Goal: Task Accomplishment & Management: Use online tool/utility

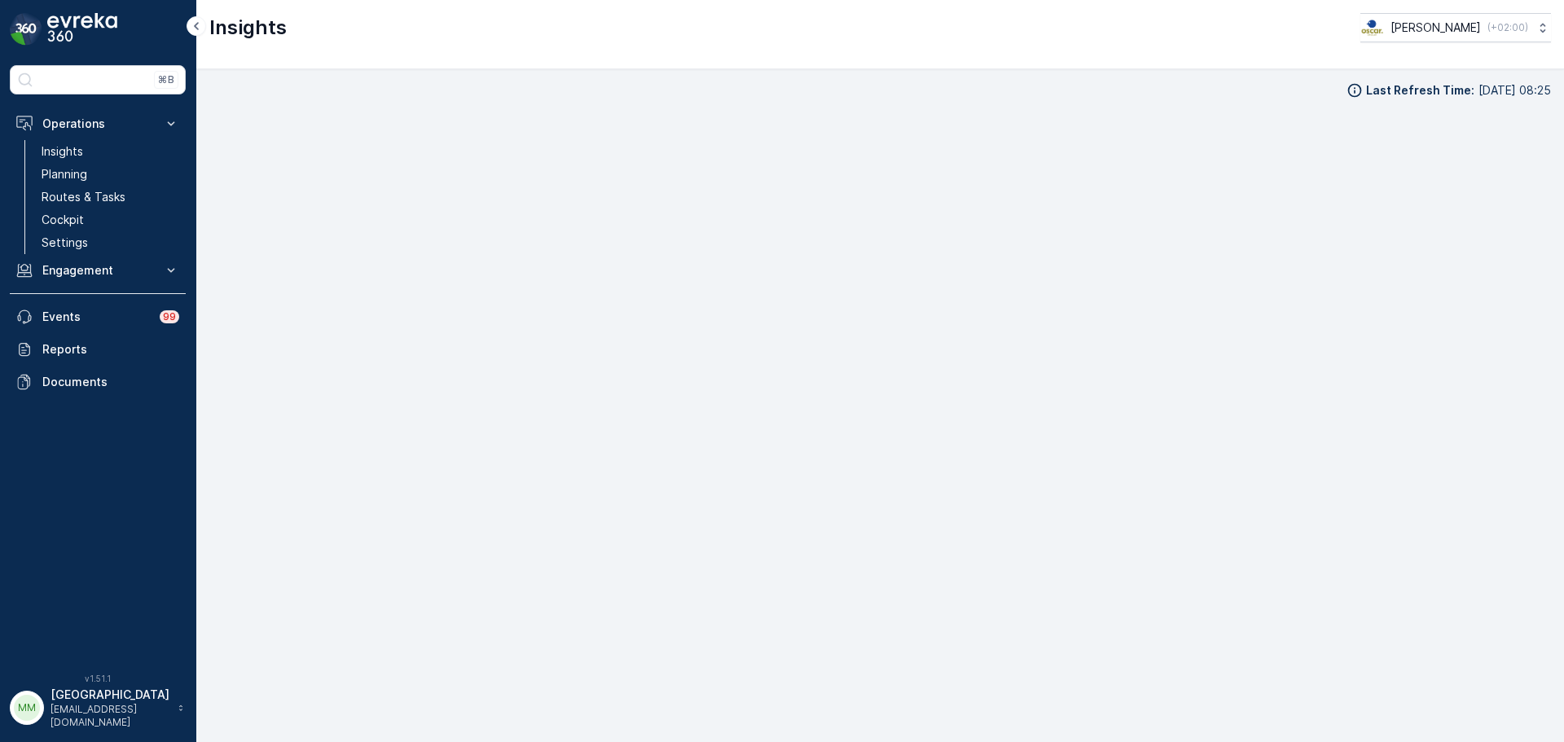
scroll to position [19, 0]
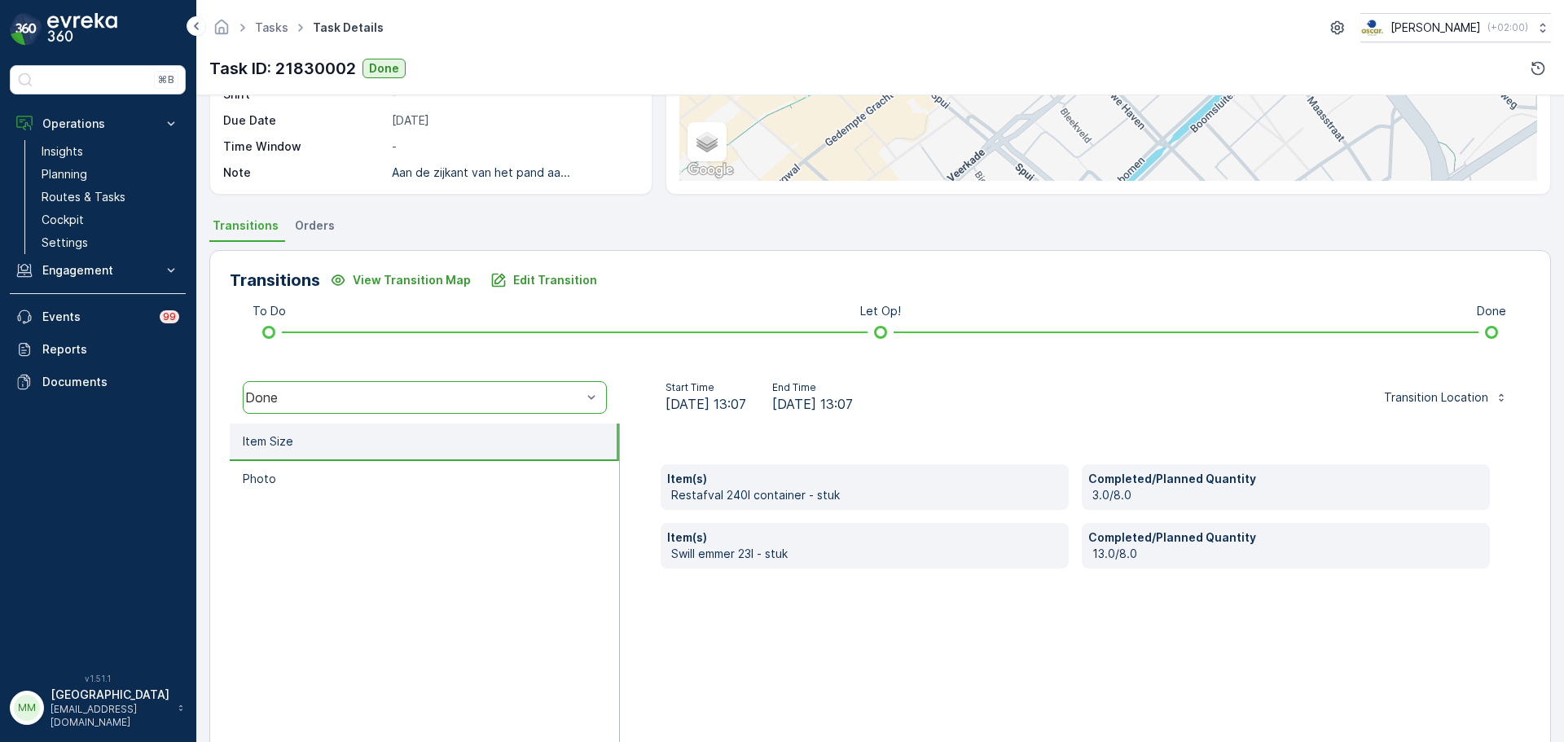
scroll to position [244, 0]
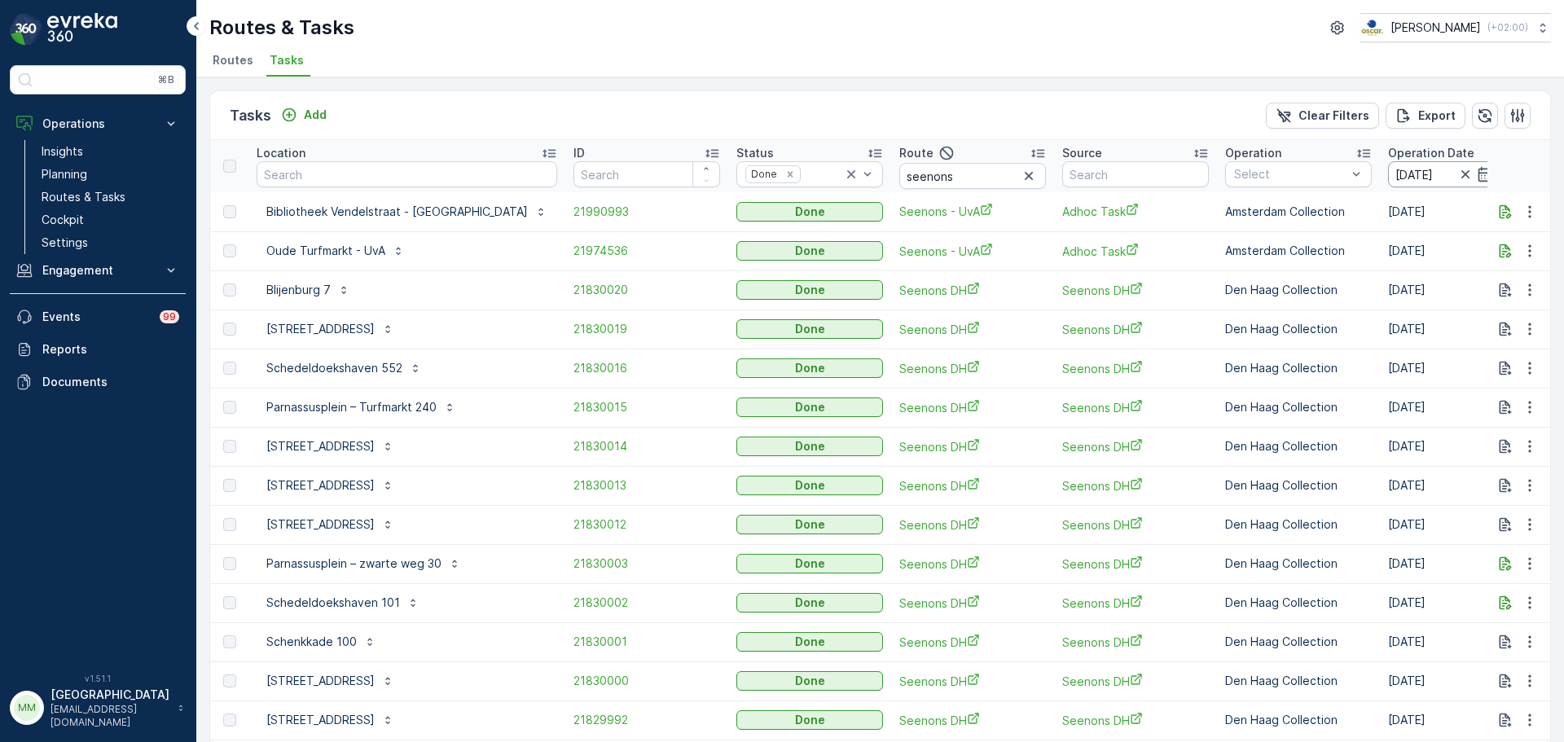
click at [1388, 173] on input "23.09.2025" at bounding box center [1444, 174] width 112 height 26
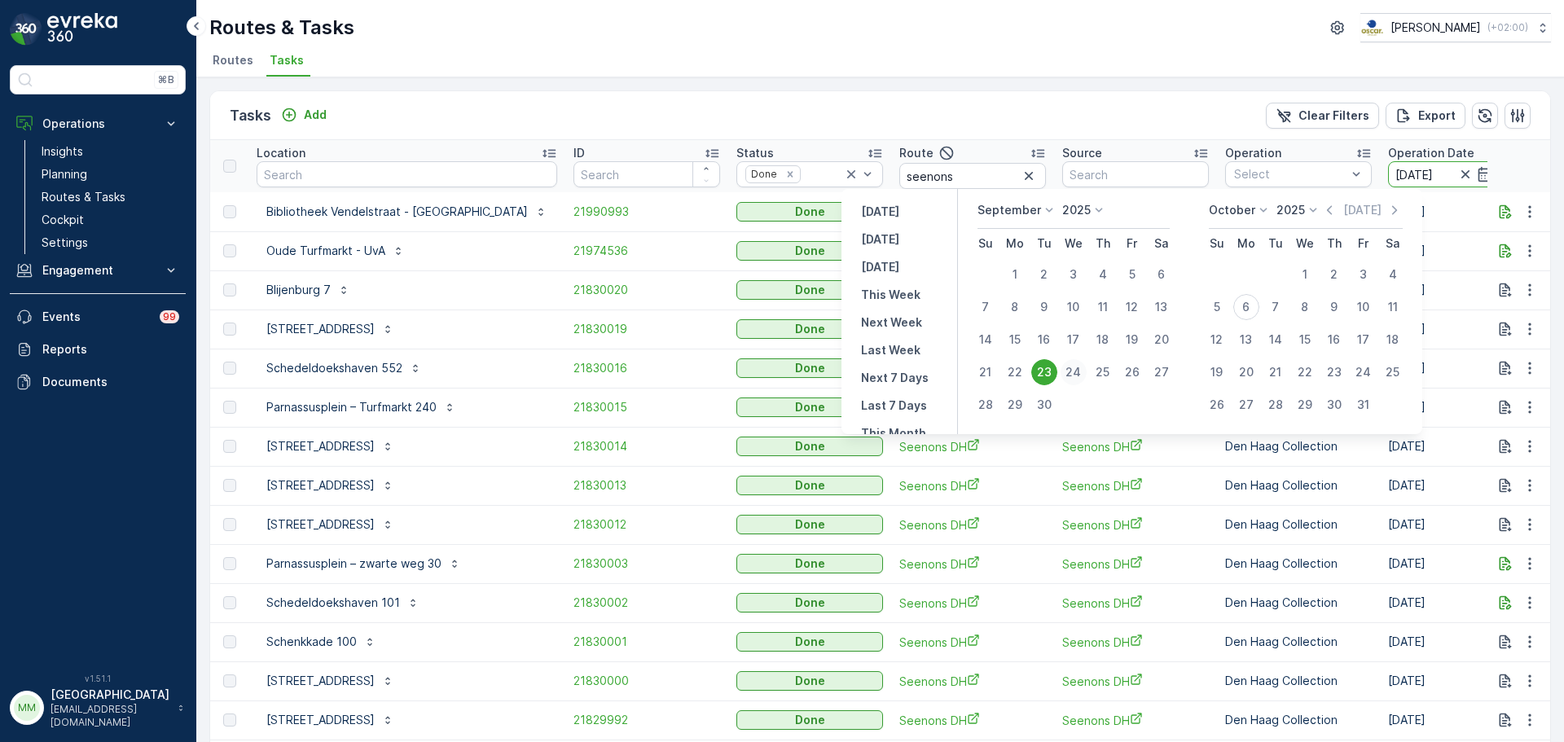
click at [1070, 368] on div "24" at bounding box center [1074, 372] width 26 height 26
type input "24.09.2025"
click at [1070, 368] on div "24" at bounding box center [1074, 372] width 26 height 26
type input "24.09.2025"
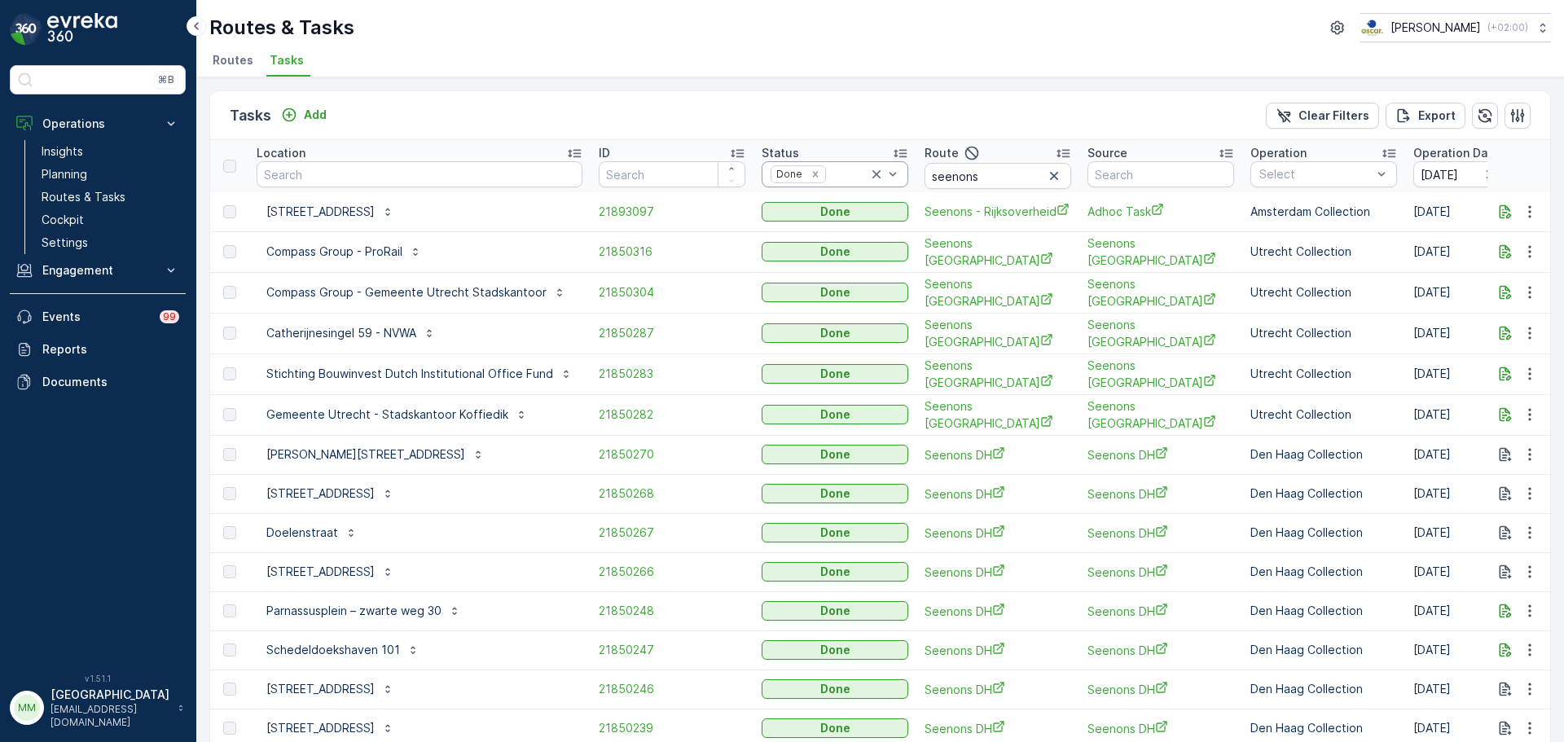
click at [872, 176] on icon at bounding box center [876, 174] width 8 height 8
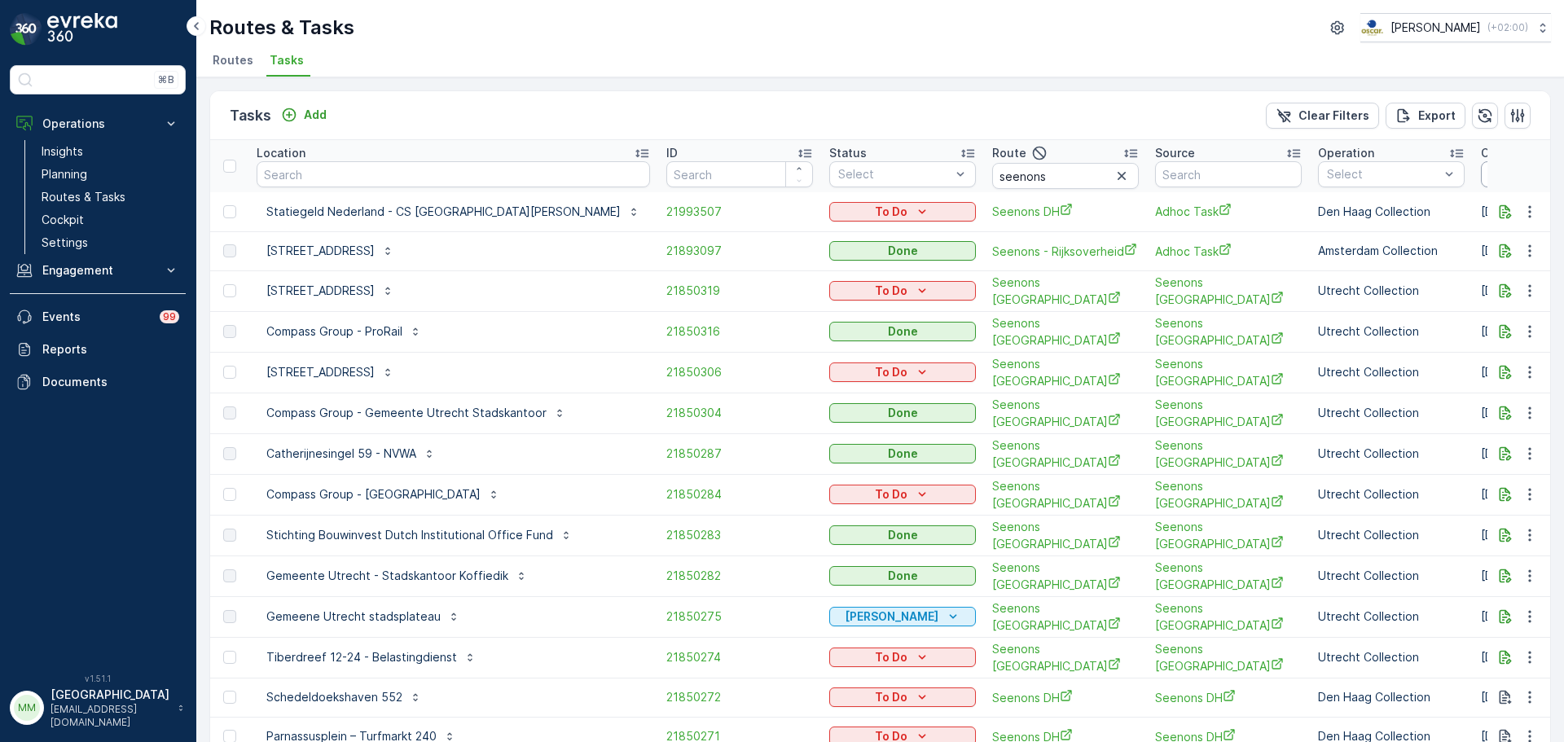
click at [1481, 171] on input "[DATE]" at bounding box center [1537, 174] width 112 height 26
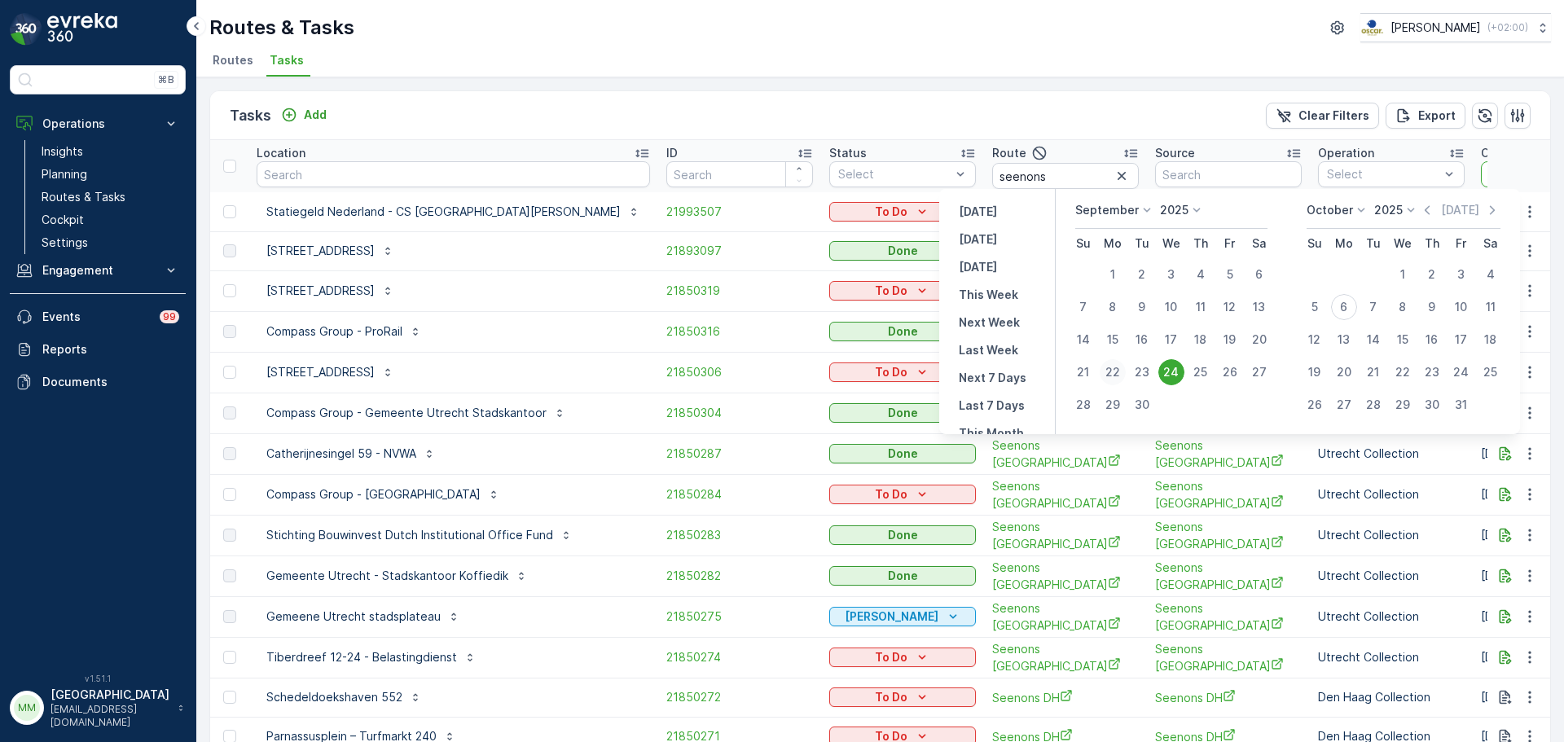
click at [1115, 372] on div "22" at bounding box center [1113, 372] width 26 height 26
type input "[DATE]"
click at [1115, 372] on div "22" at bounding box center [1113, 372] width 26 height 26
type input "[DATE]"
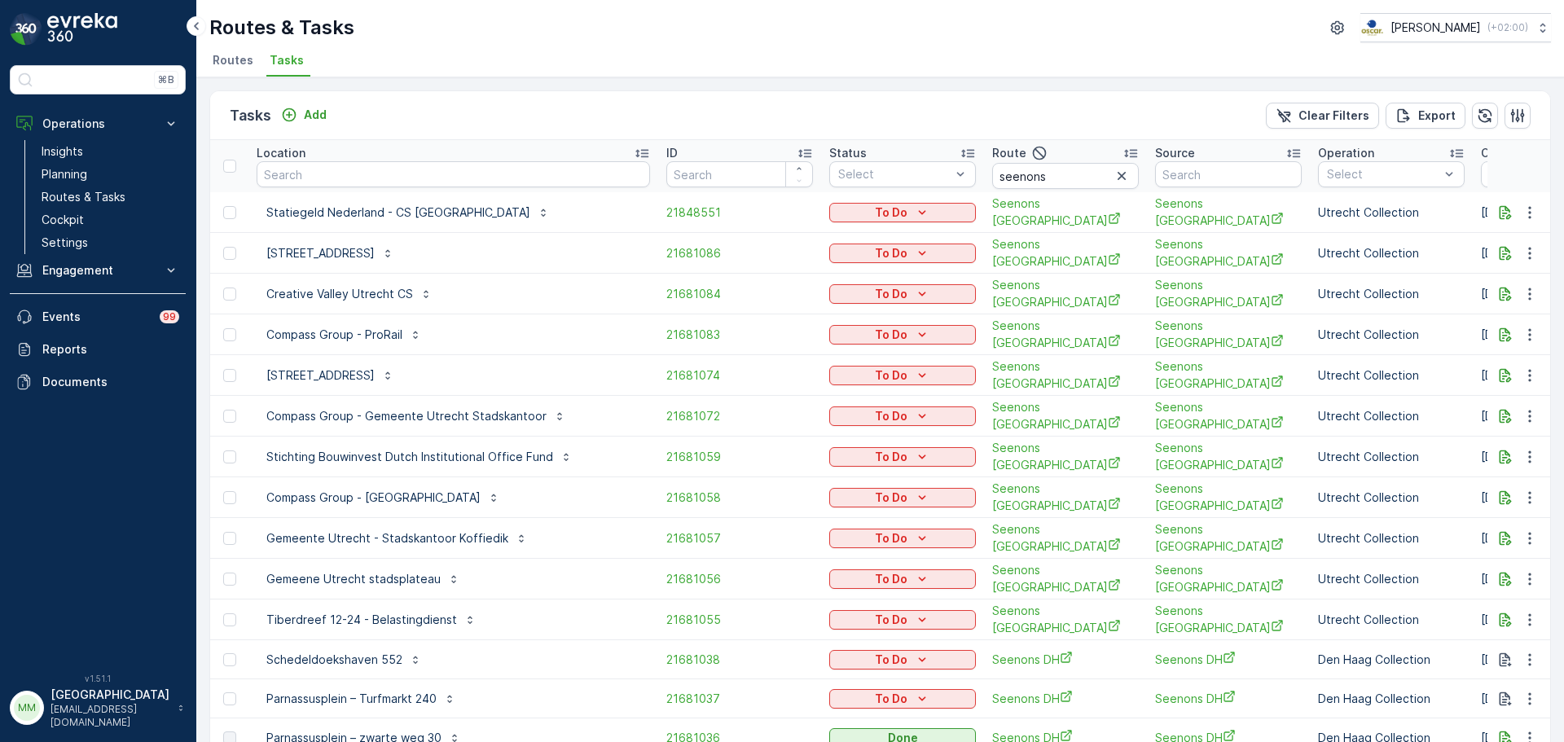
click at [99, 32] on img at bounding box center [82, 29] width 70 height 33
click at [1481, 176] on input "[DATE]" at bounding box center [1537, 174] width 112 height 26
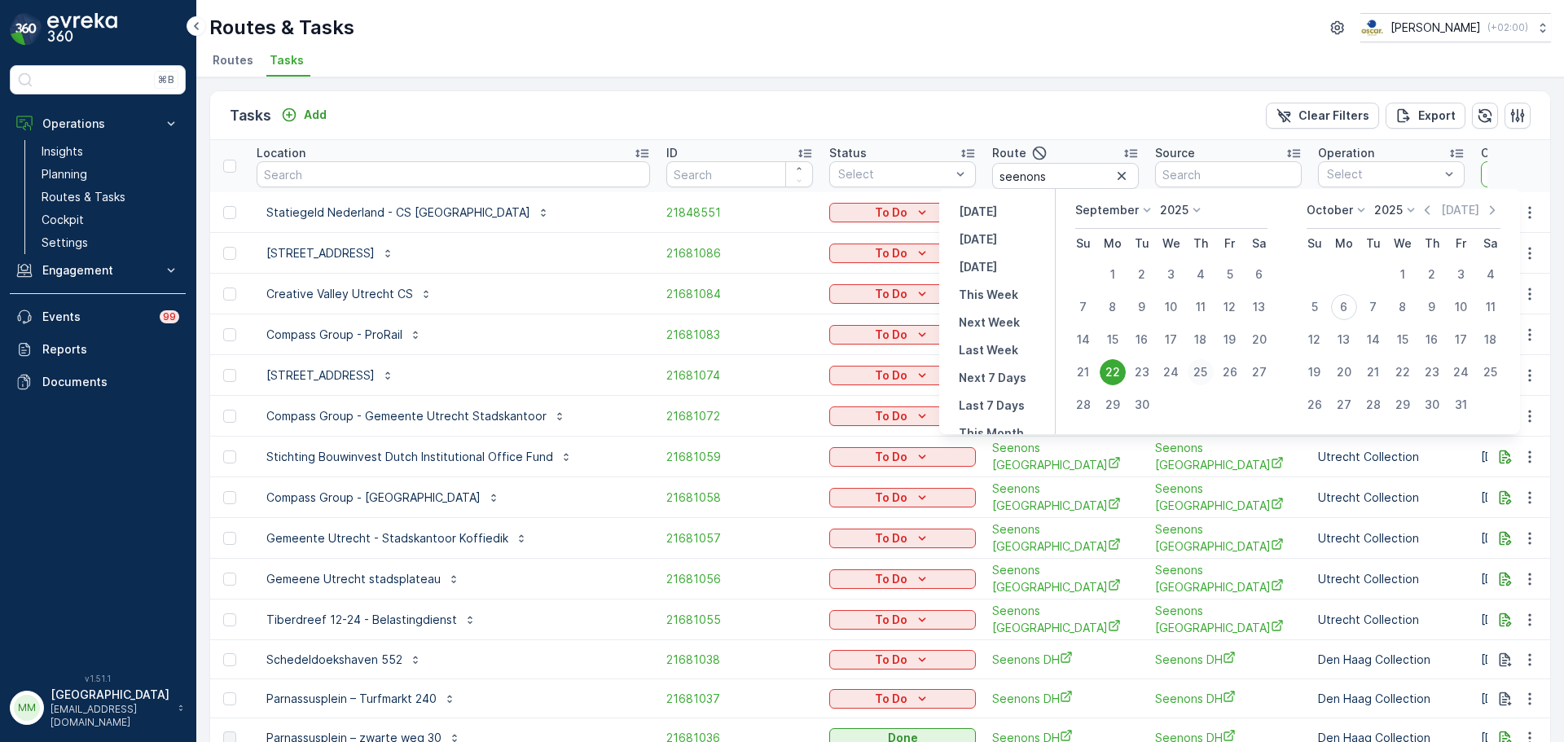
click at [1208, 371] on div "25" at bounding box center [1201, 372] width 26 height 26
type input "[DATE]"
click at [1208, 376] on div "25" at bounding box center [1201, 372] width 26 height 26
type input "[DATE]"
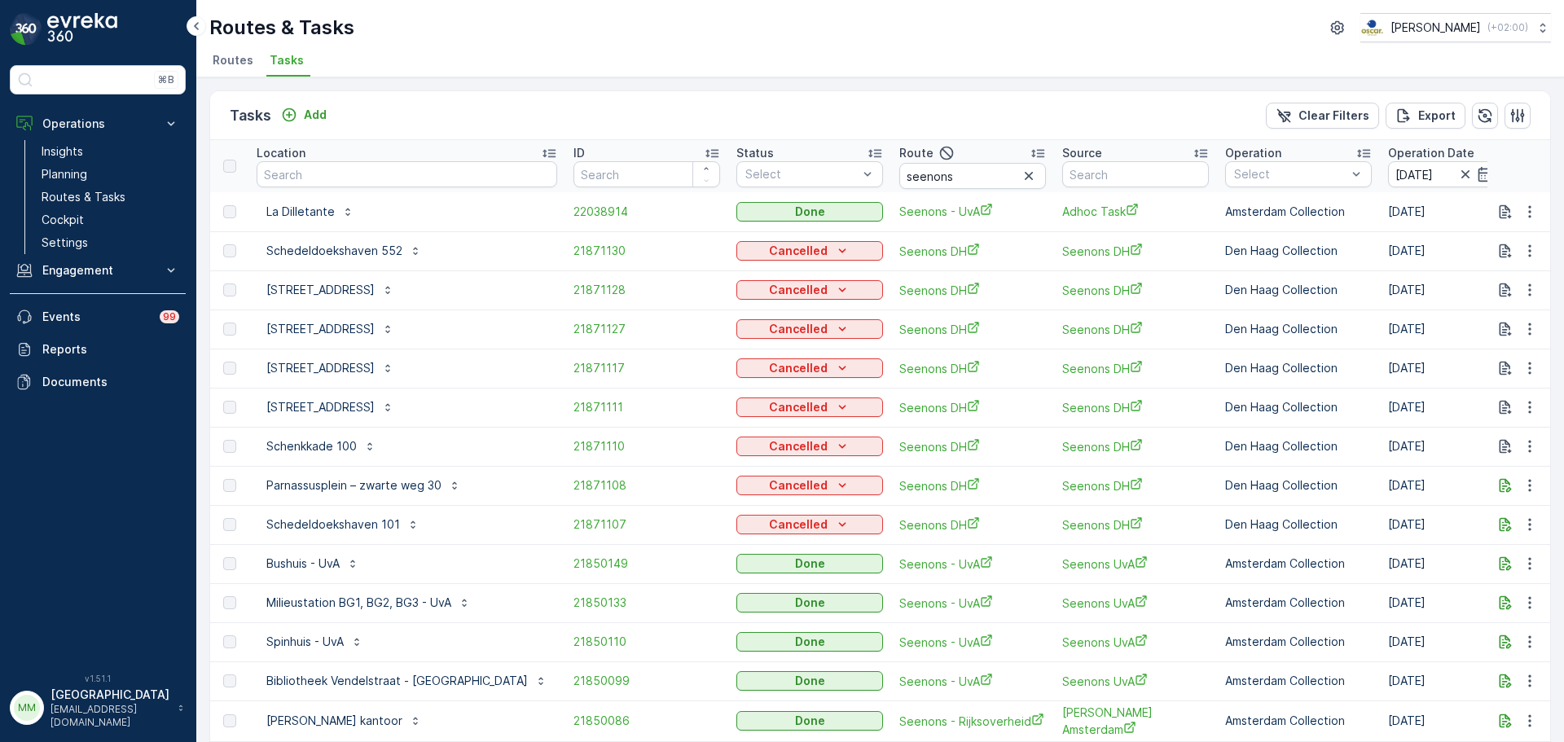
click at [54, 29] on img at bounding box center [82, 29] width 70 height 33
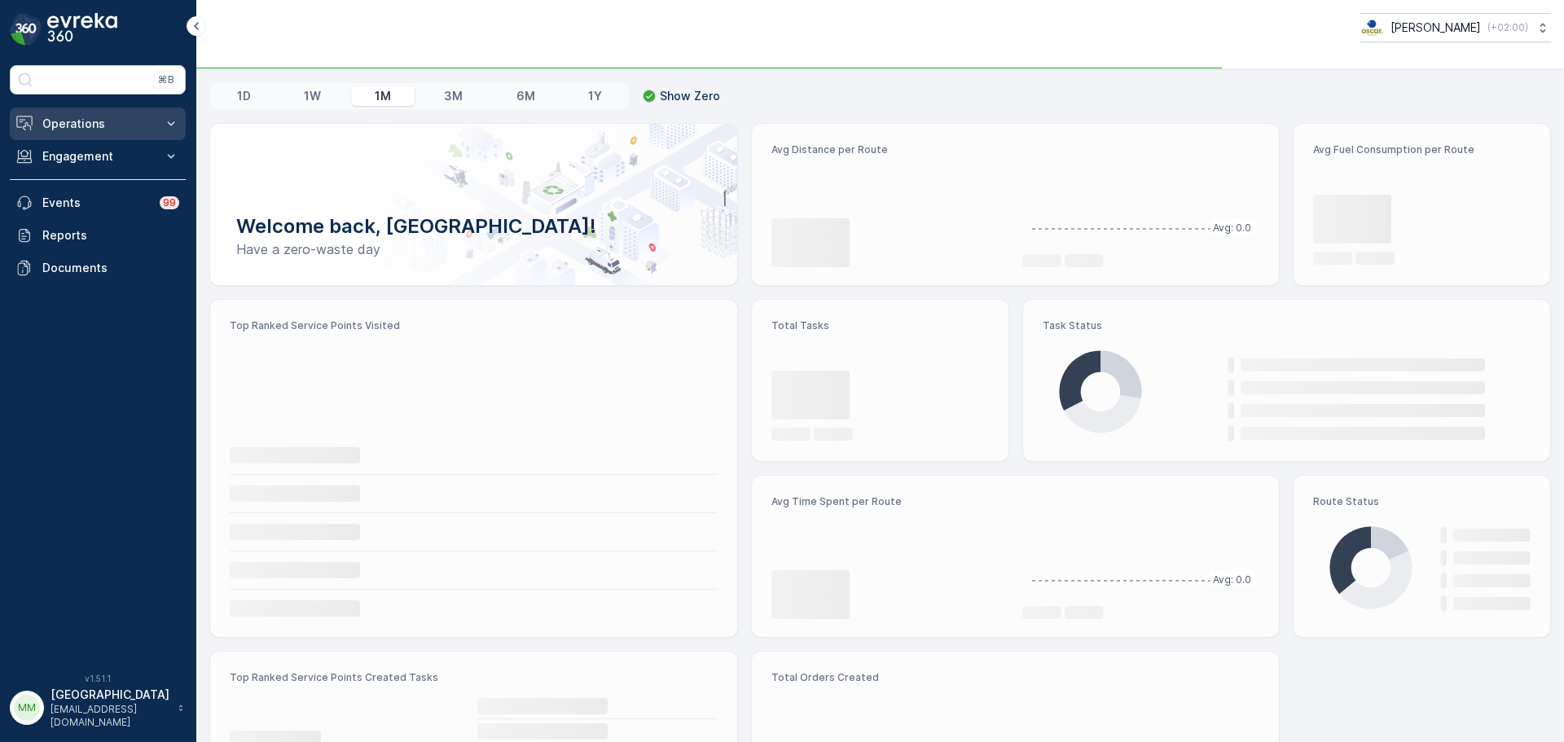
click at [80, 124] on p "Operations" at bounding box center [97, 124] width 111 height 16
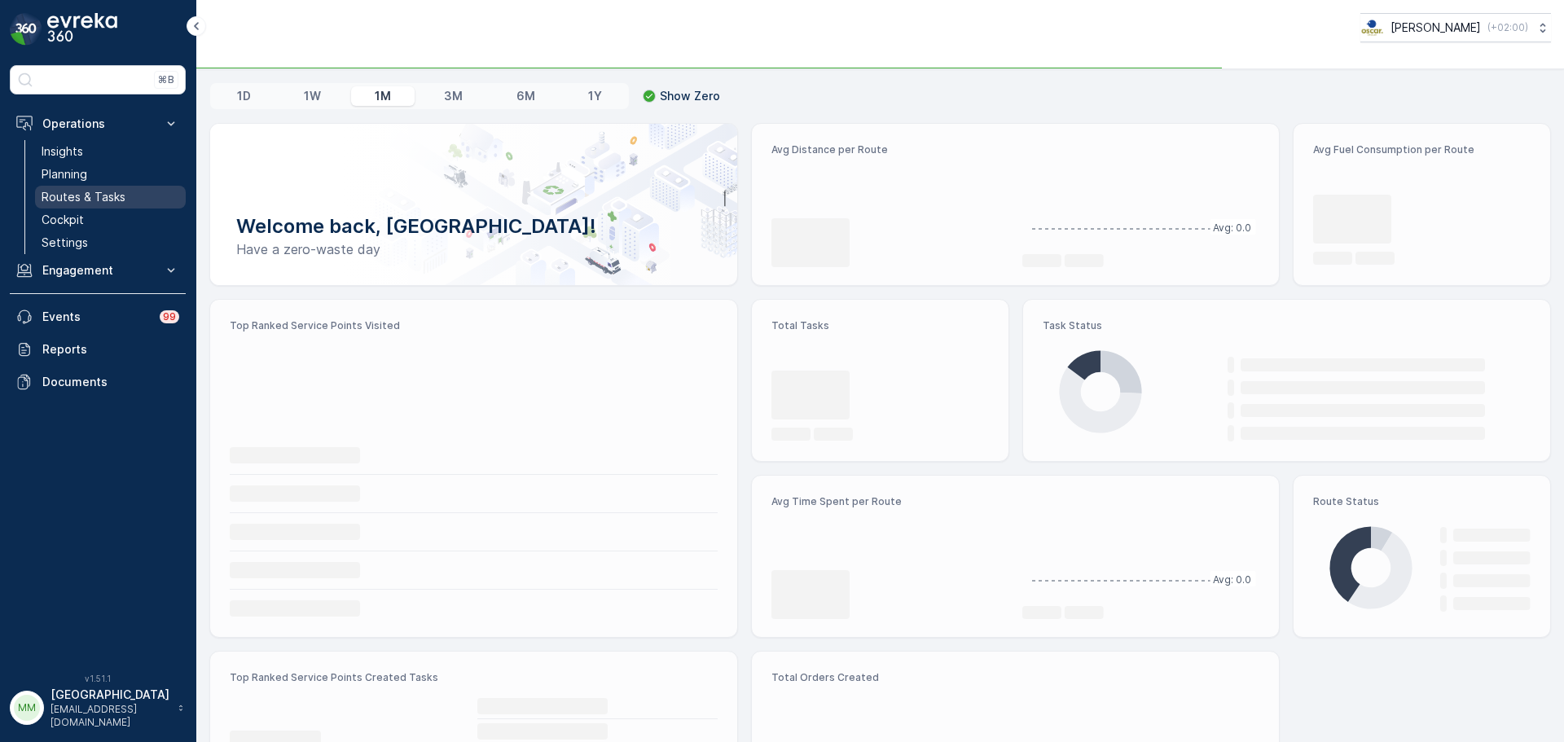
click at [97, 188] on link "Routes & Tasks" at bounding box center [110, 197] width 151 height 23
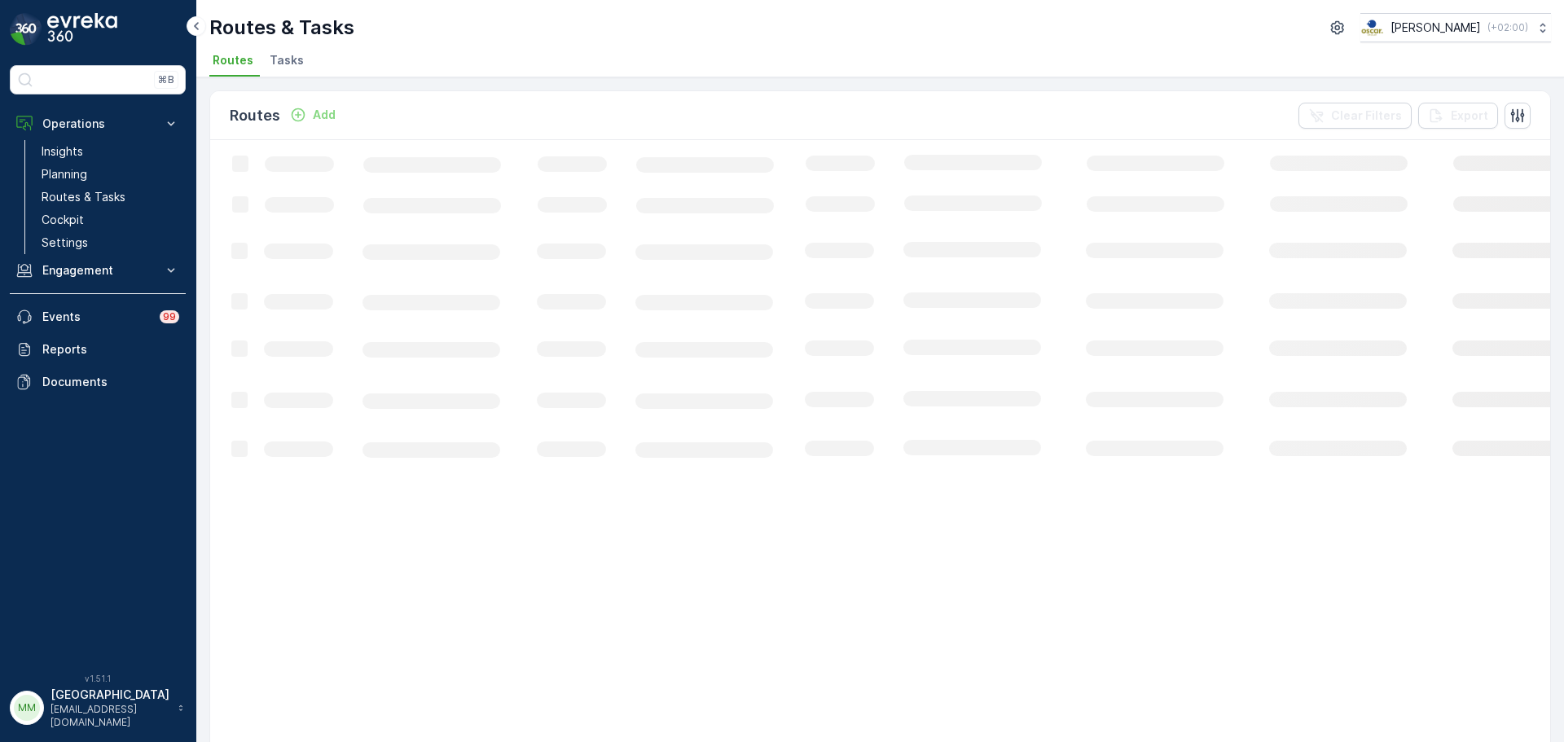
click at [288, 58] on span "Tasks" at bounding box center [287, 60] width 34 height 16
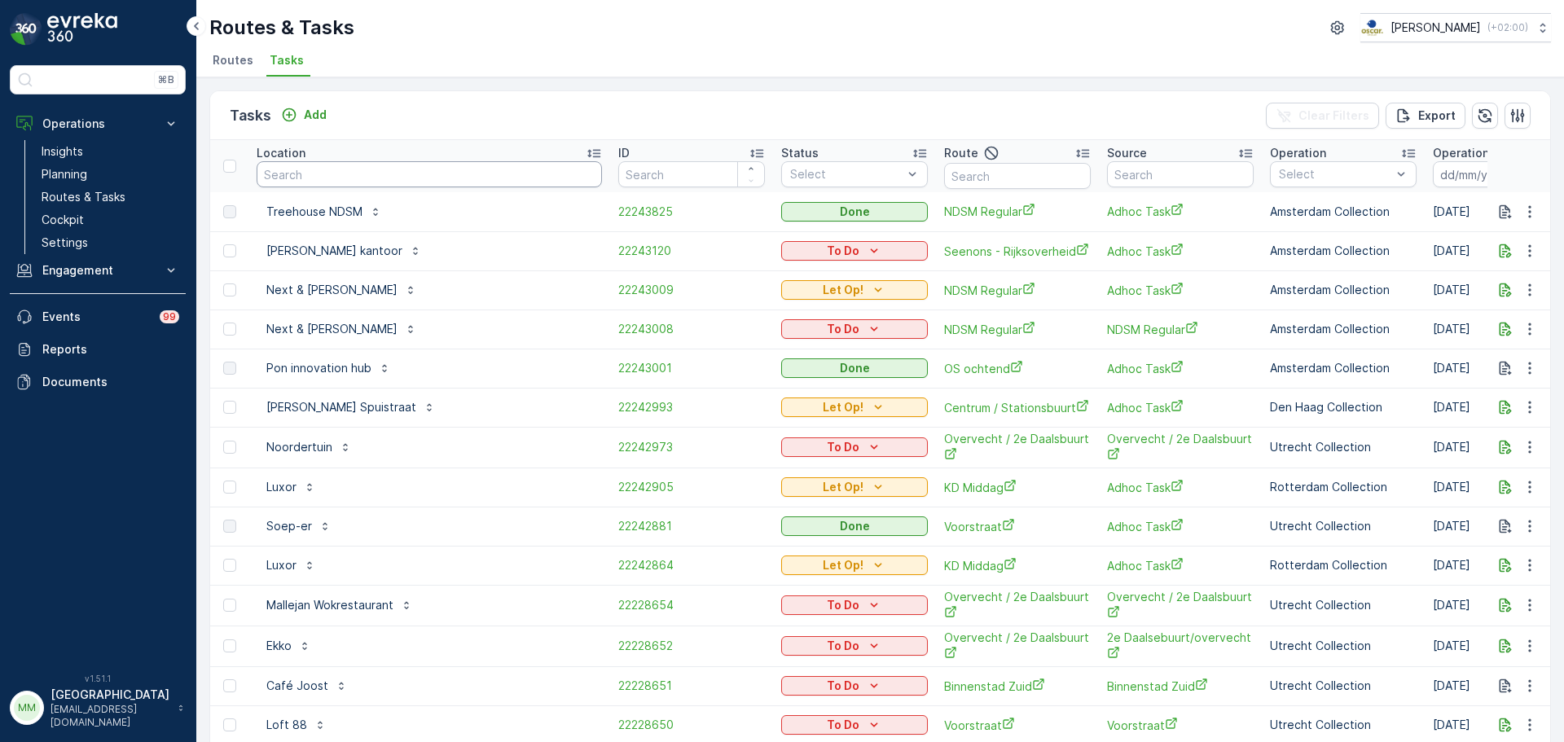
click at [331, 182] on input "text" at bounding box center [429, 174] width 345 height 26
type input "caste"
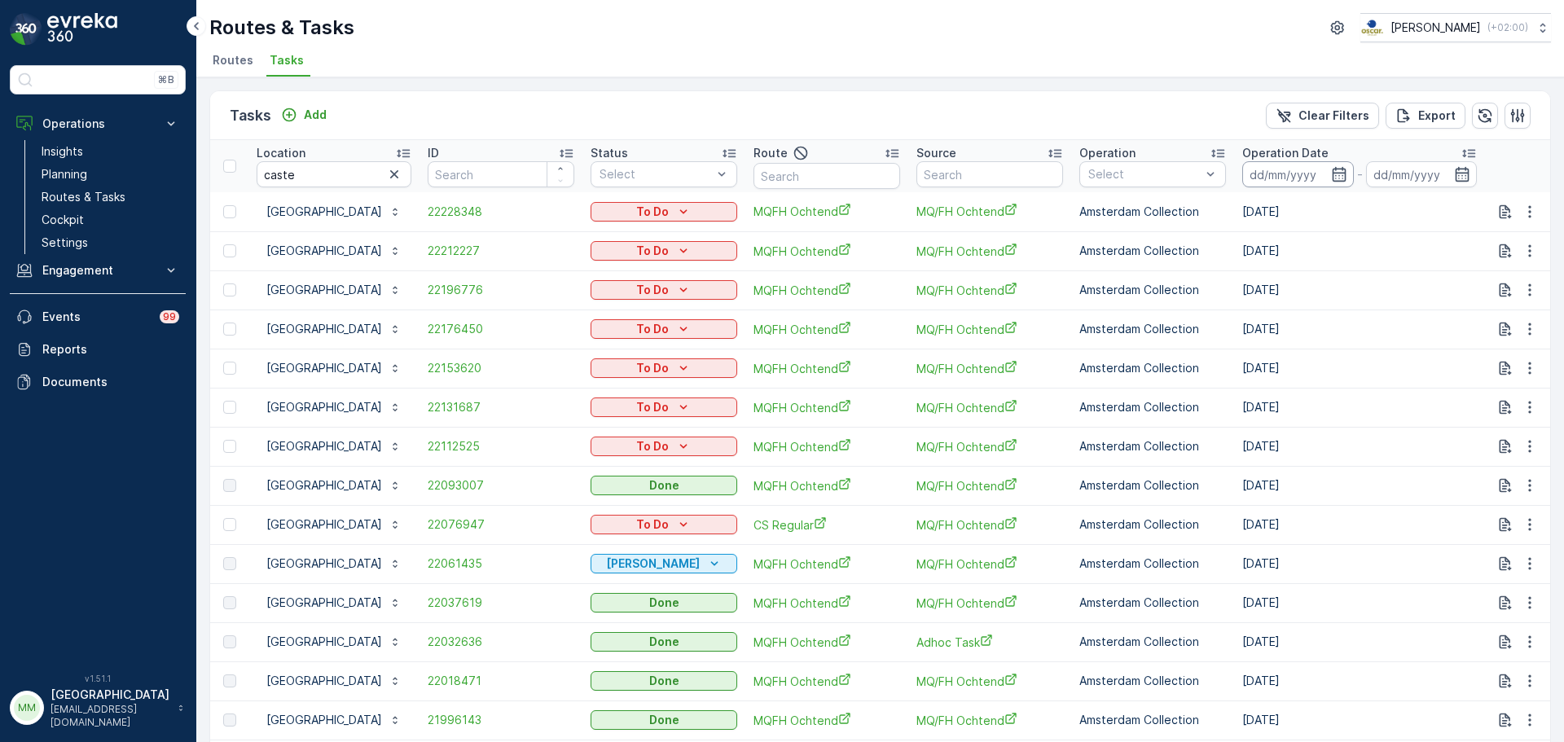
click at [1253, 171] on input at bounding box center [1298, 174] width 112 height 26
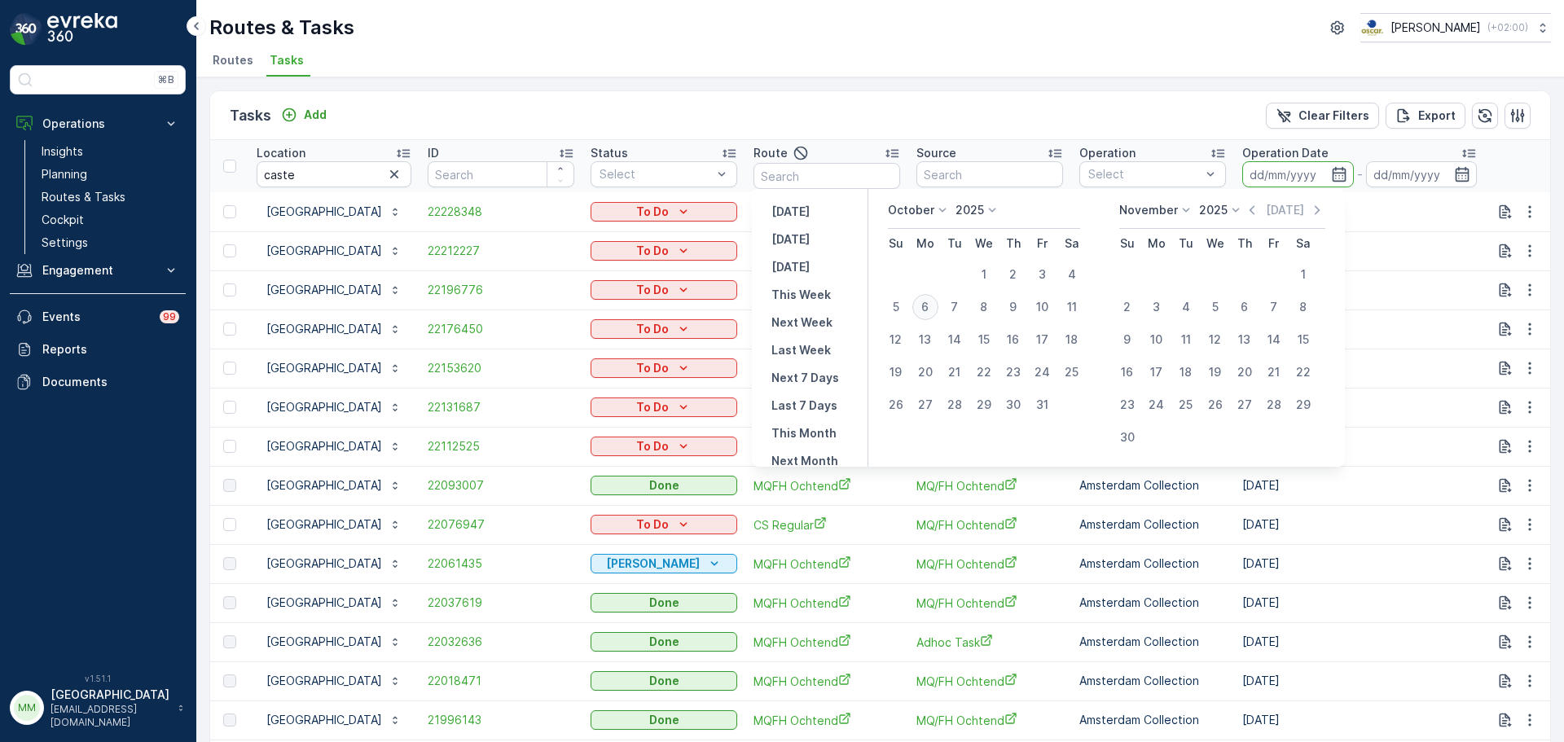
click at [928, 304] on div "6" at bounding box center [925, 307] width 26 height 26
type input "[DATE]"
click at [928, 304] on div "6" at bounding box center [925, 307] width 26 height 26
type input "06.10.2025"
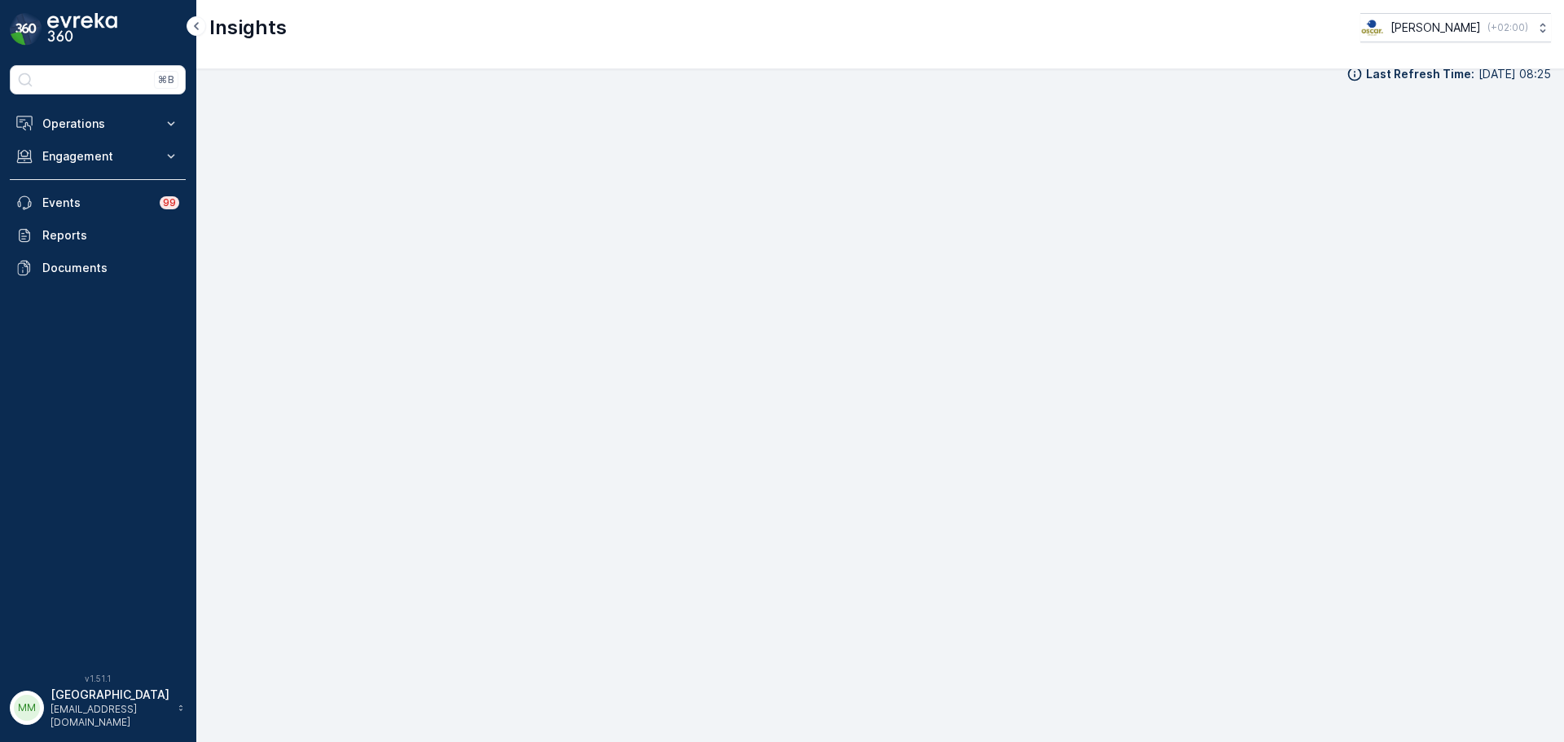
scroll to position [19, 0]
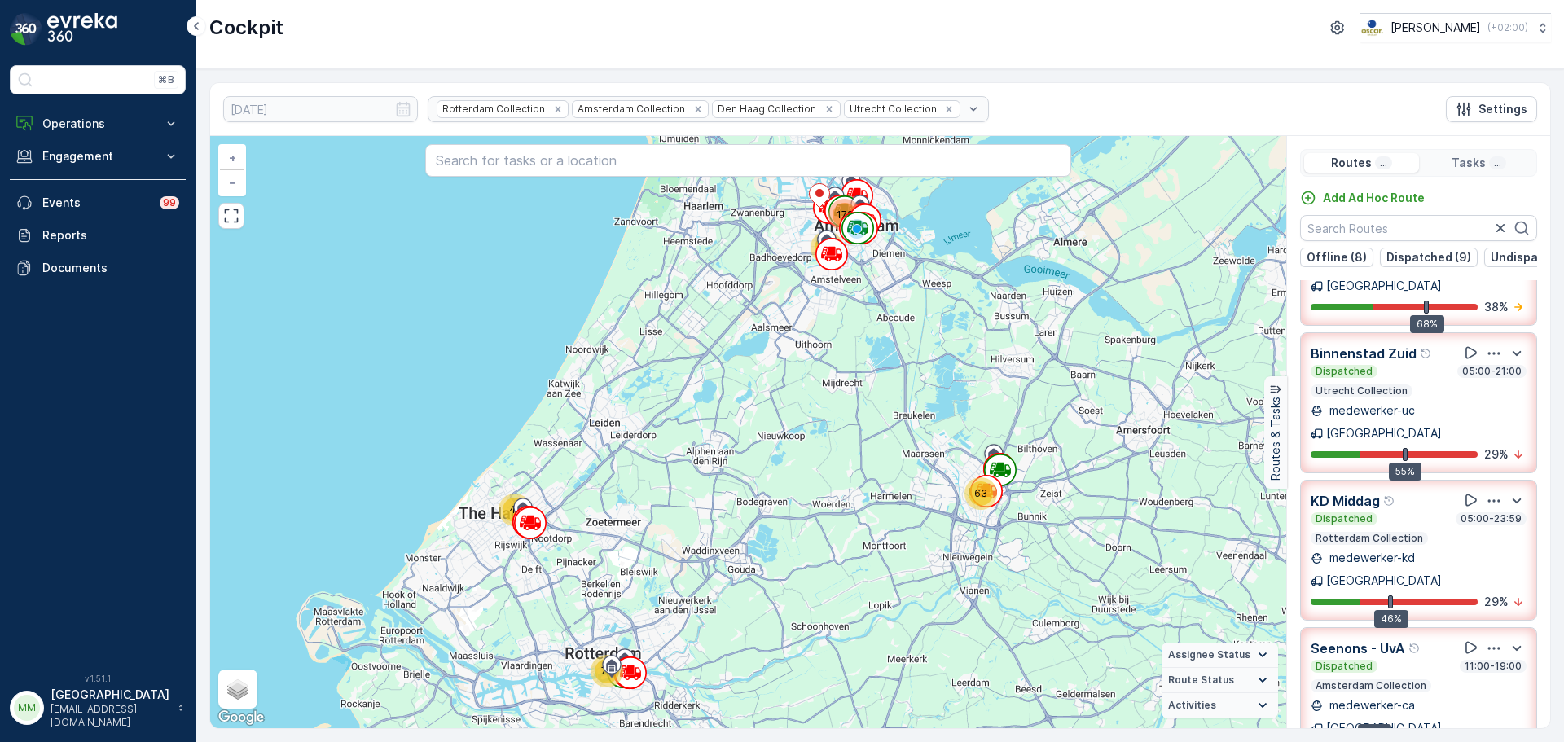
scroll to position [64, 0]
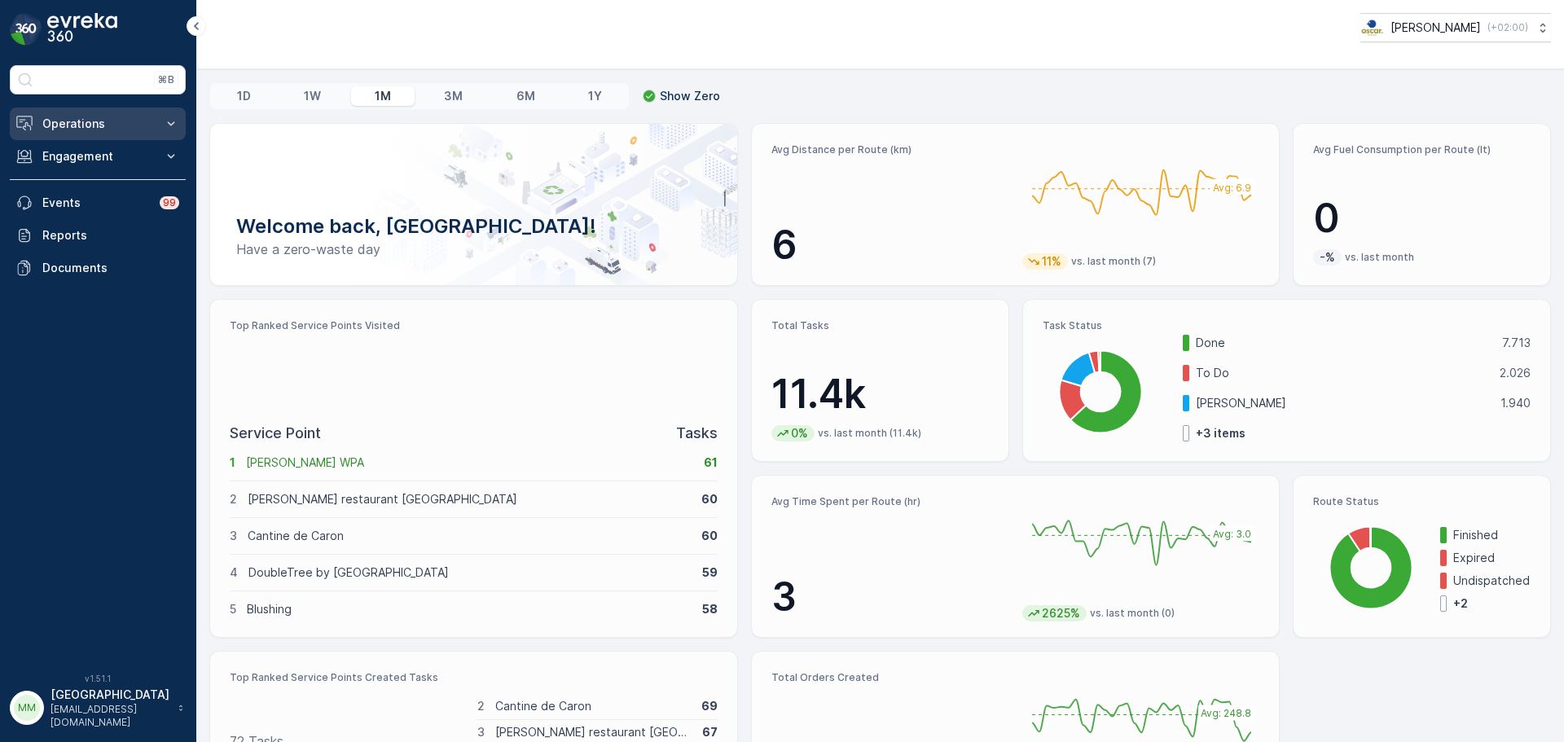
click at [97, 121] on p "Operations" at bounding box center [97, 124] width 111 height 16
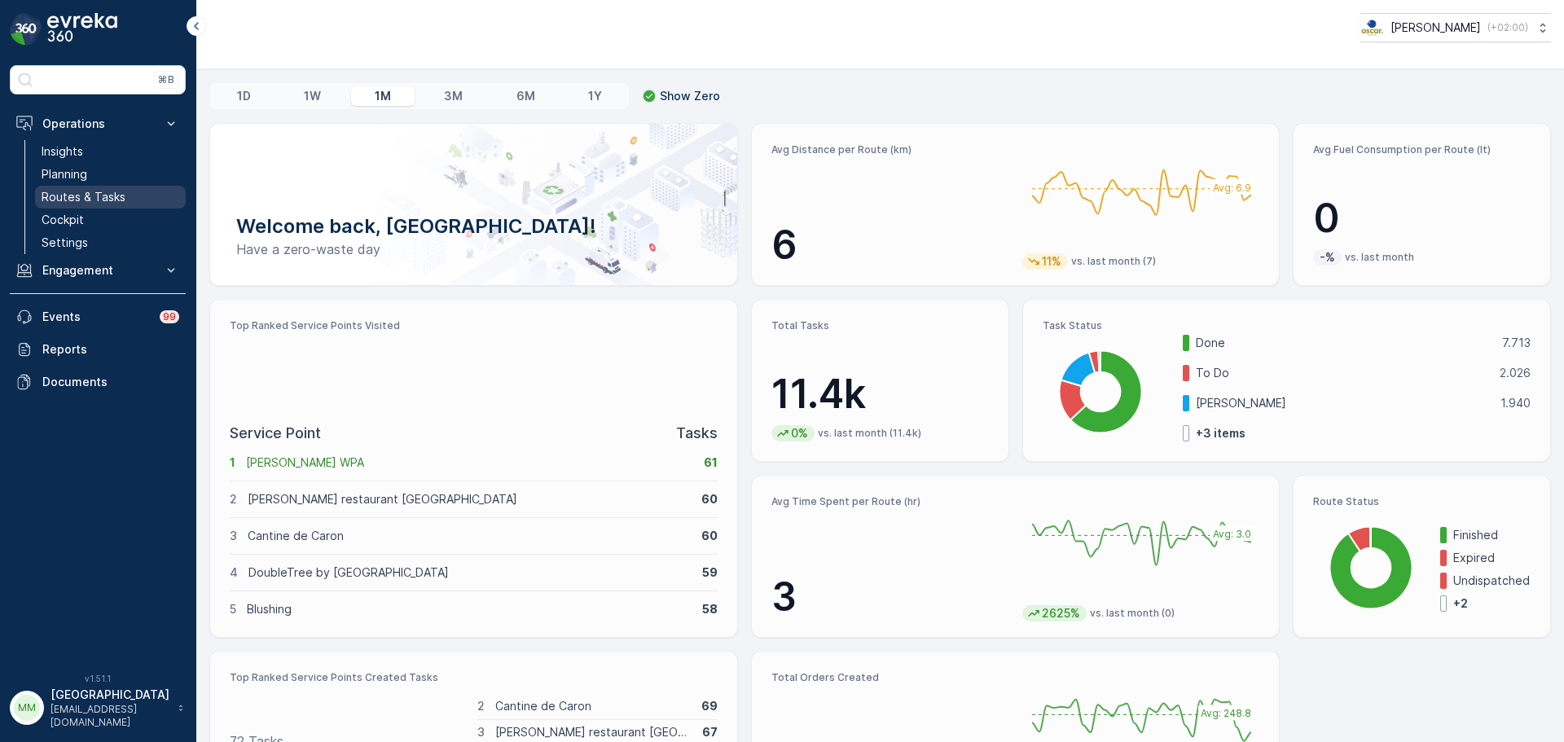
click at [111, 195] on p "Routes & Tasks" at bounding box center [84, 197] width 84 height 16
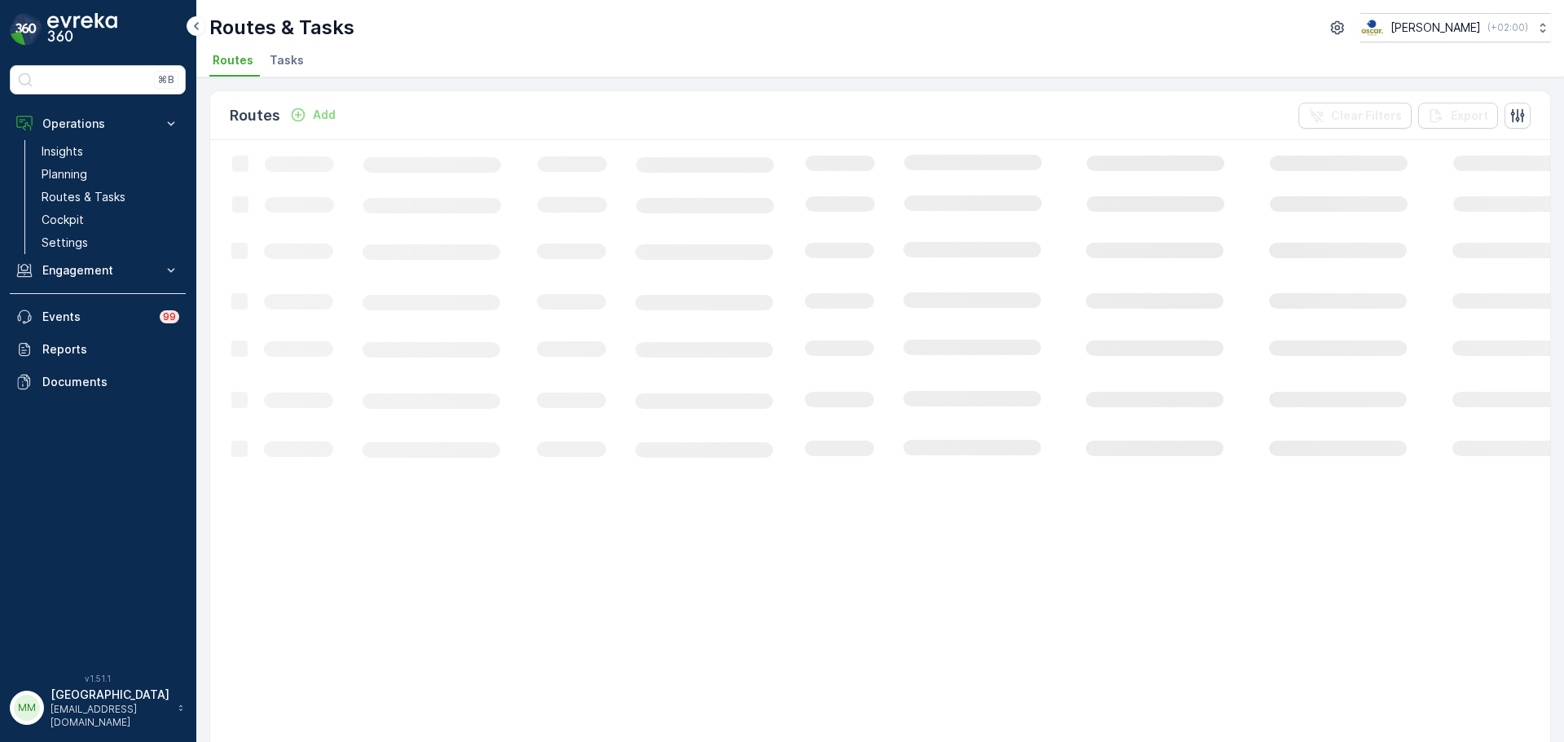
click at [291, 64] on span "Tasks" at bounding box center [287, 60] width 34 height 16
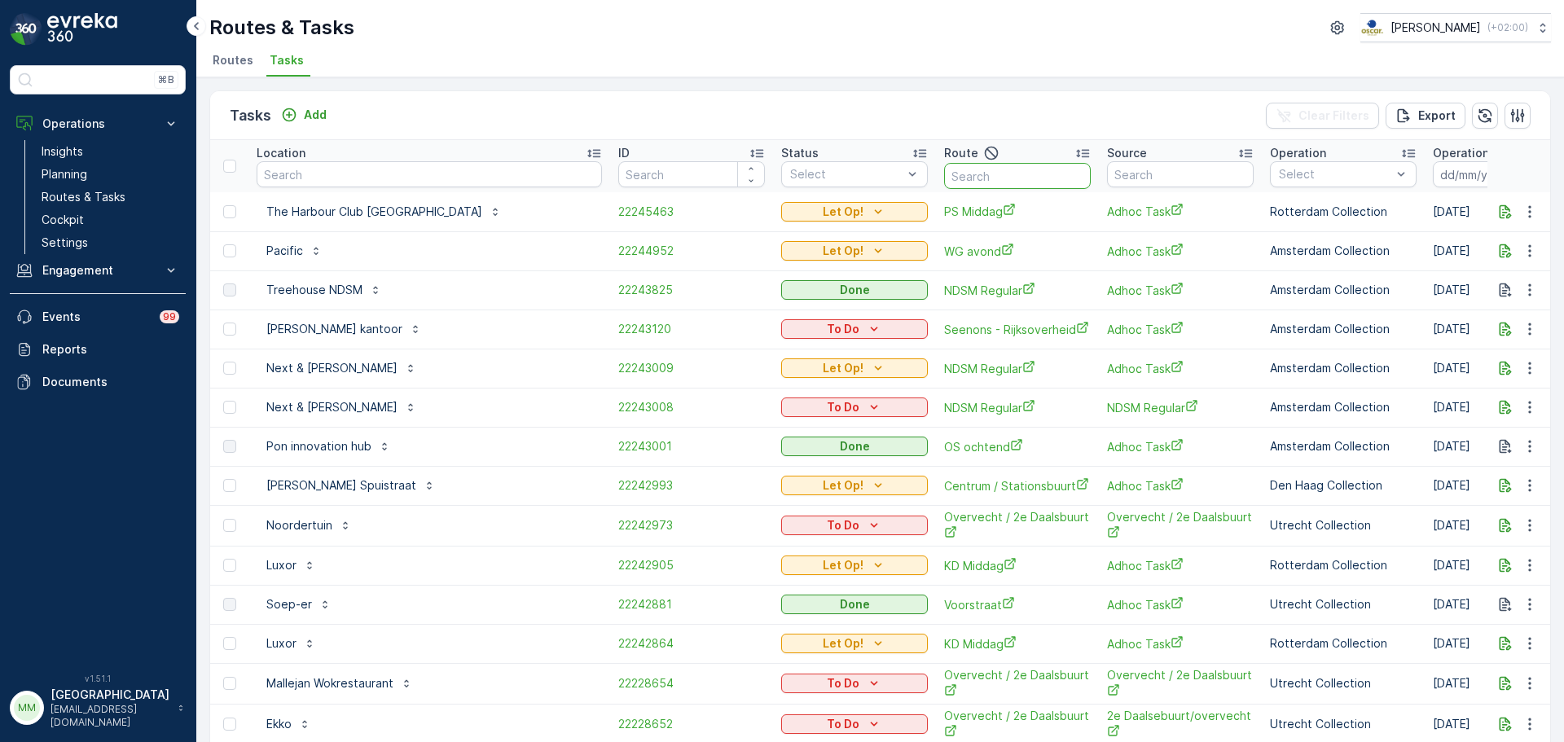
click at [944, 173] on input "text" at bounding box center [1017, 176] width 147 height 26
type input "mqfh"
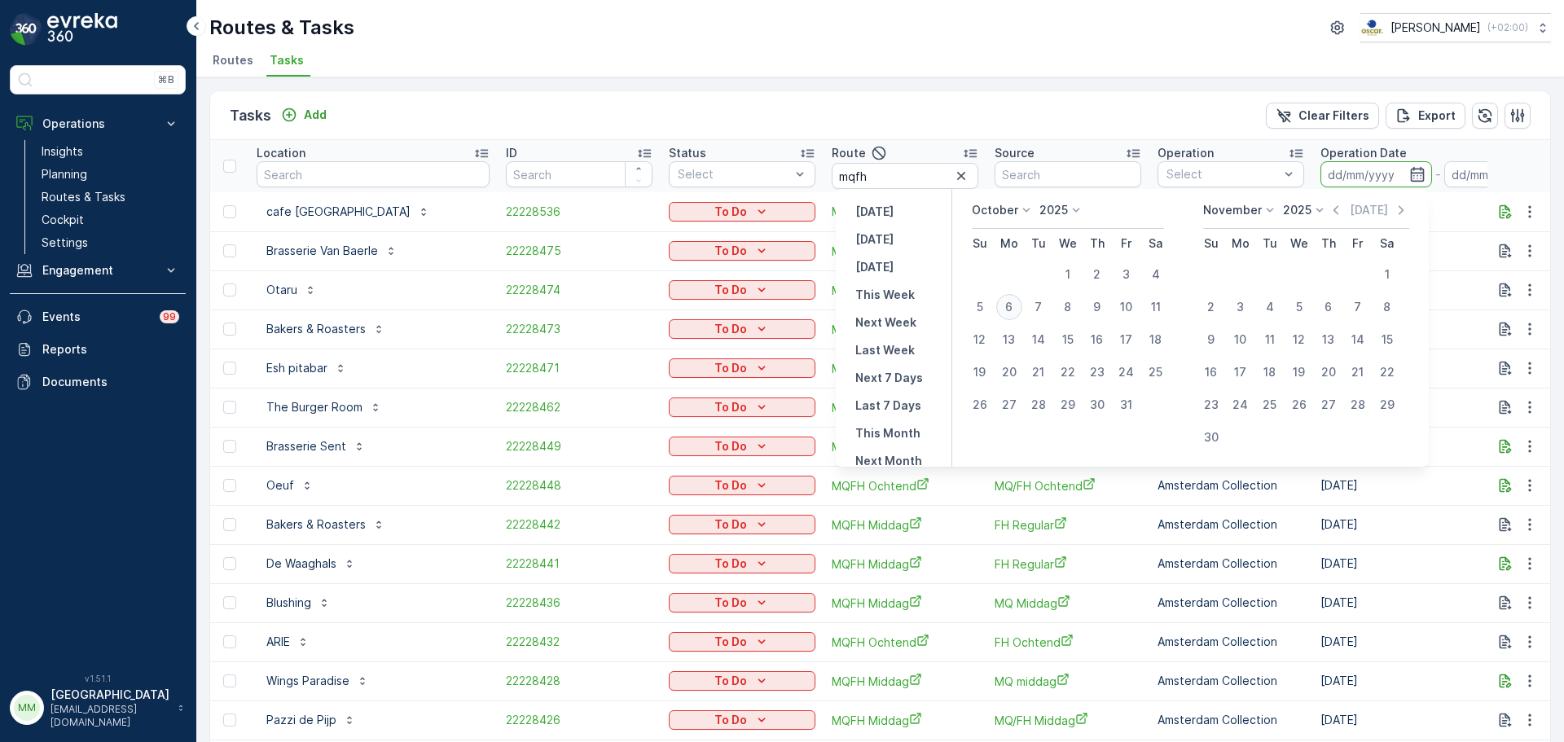
click at [1015, 311] on div "6" at bounding box center [1009, 307] width 26 height 26
type input "[DATE]"
click at [1015, 311] on div "6" at bounding box center [1009, 307] width 26 height 26
type input "[DATE]"
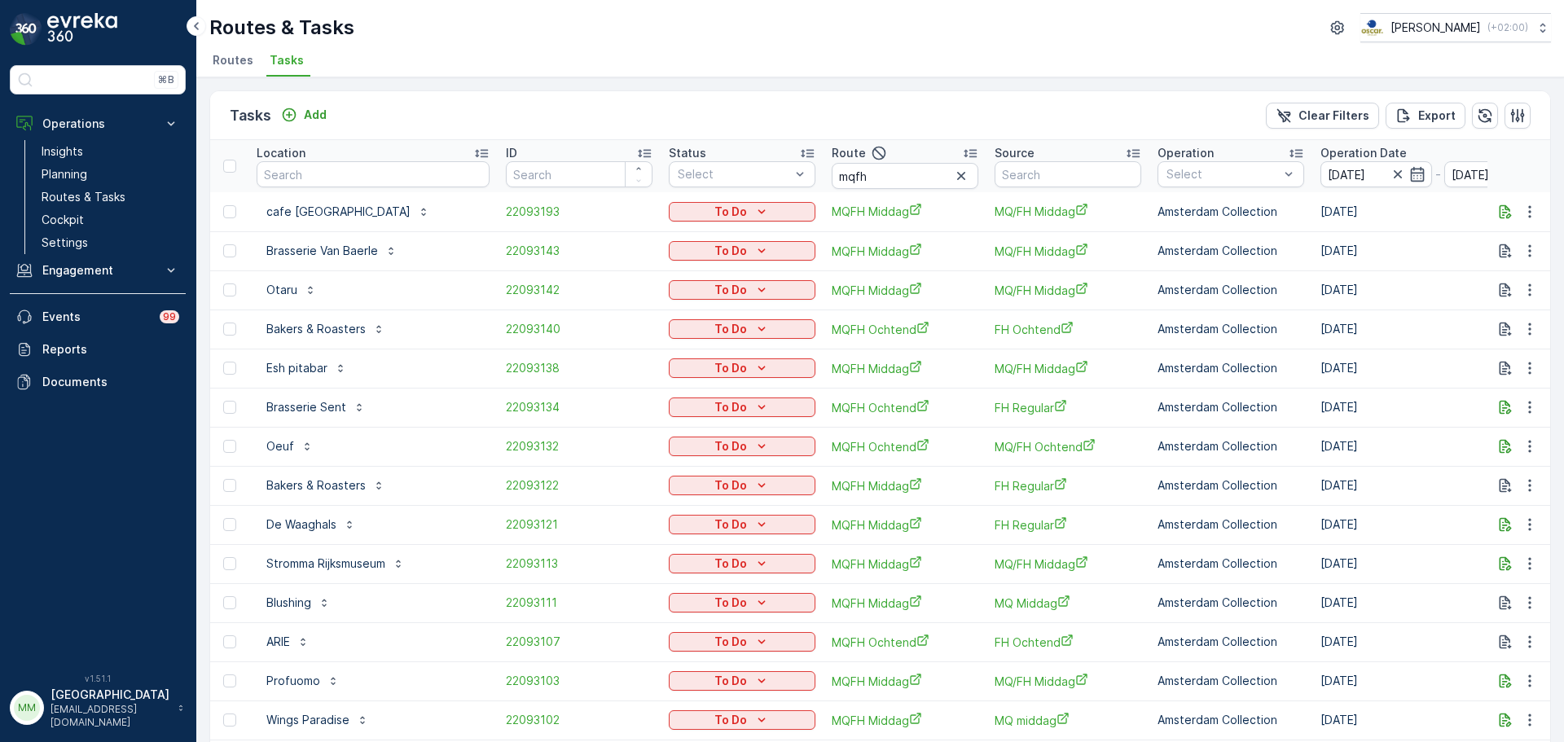
click at [920, 161] on div "Route" at bounding box center [905, 153] width 147 height 20
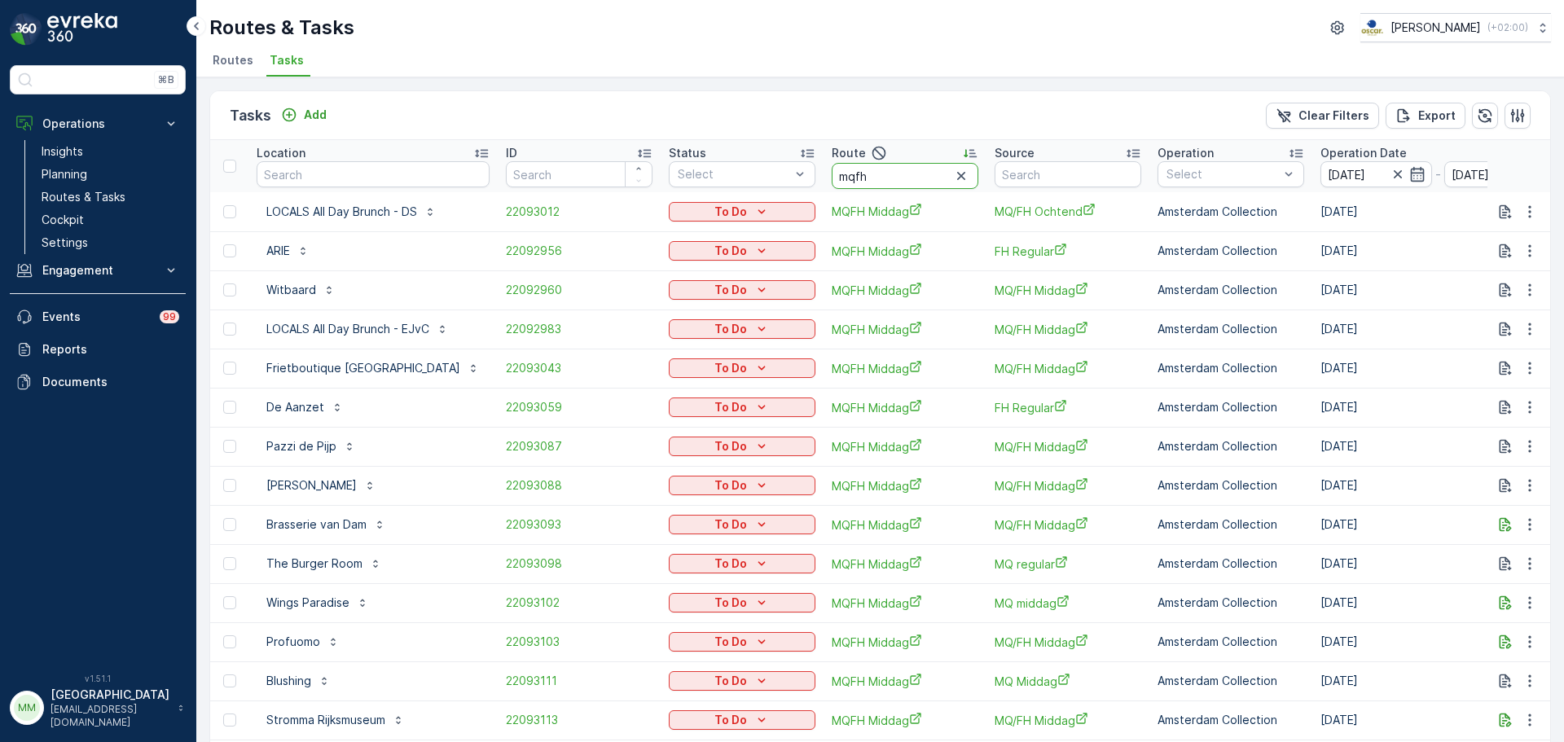
type input "mqfh o"
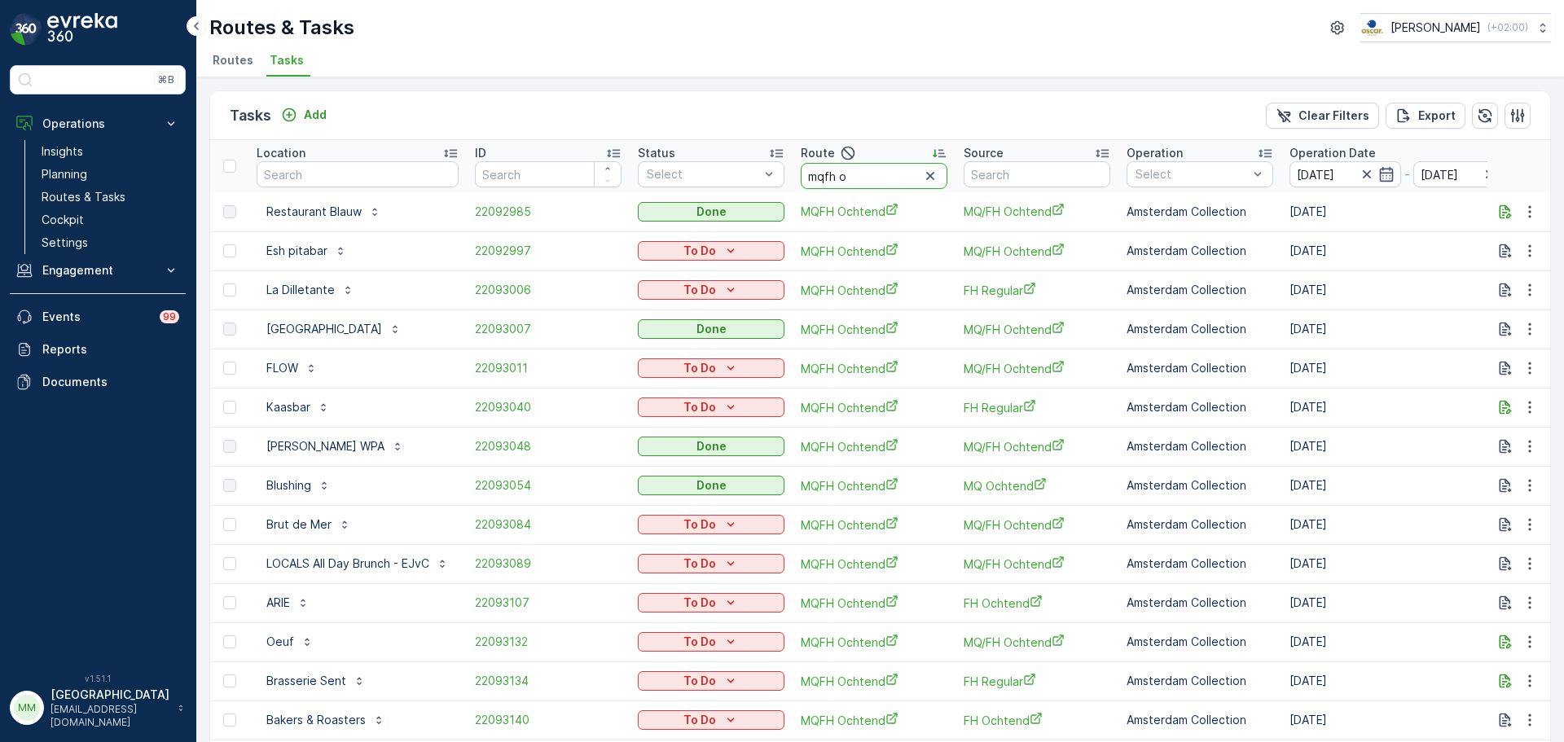
drag, startPoint x: 850, startPoint y: 177, endPoint x: 842, endPoint y: 183, distance: 10.4
click at [842, 183] on input "mqfh o" at bounding box center [874, 176] width 147 height 26
type input "mqfh m"
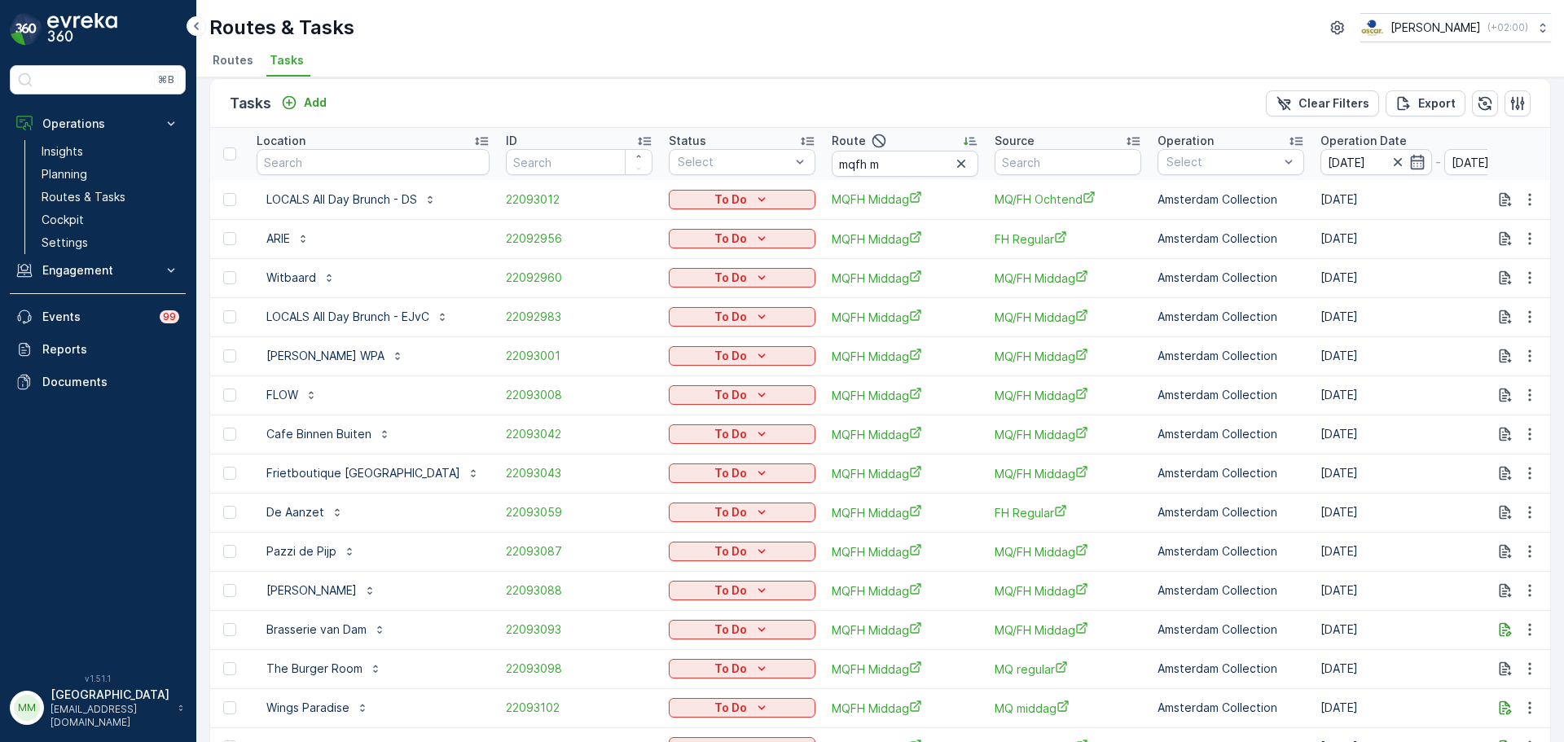
scroll to position [11, 0]
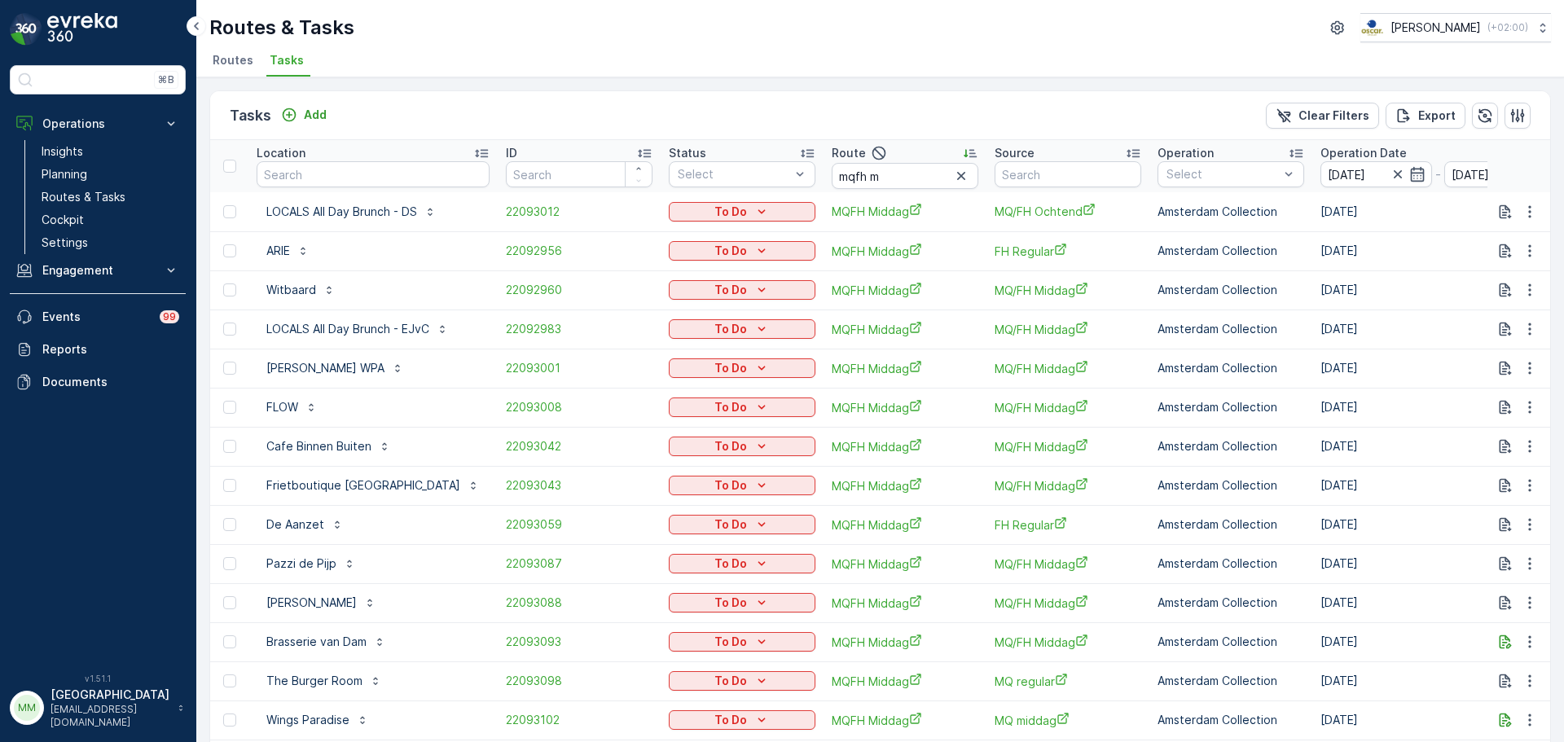
scroll to position [11, 0]
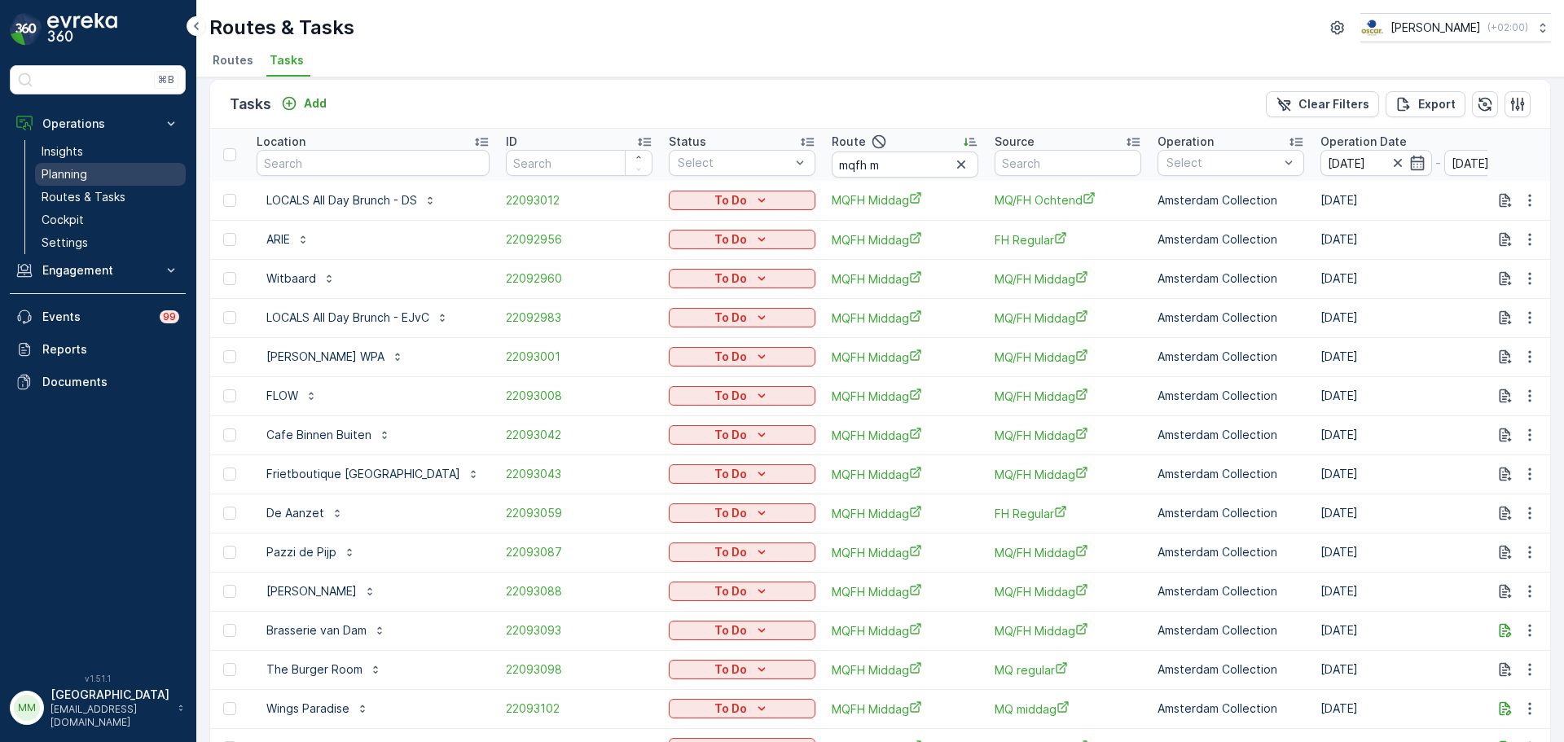
drag, startPoint x: 134, startPoint y: 198, endPoint x: 154, endPoint y: 178, distance: 28.8
click at [134, 198] on link "Routes & Tasks" at bounding box center [110, 197] width 151 height 23
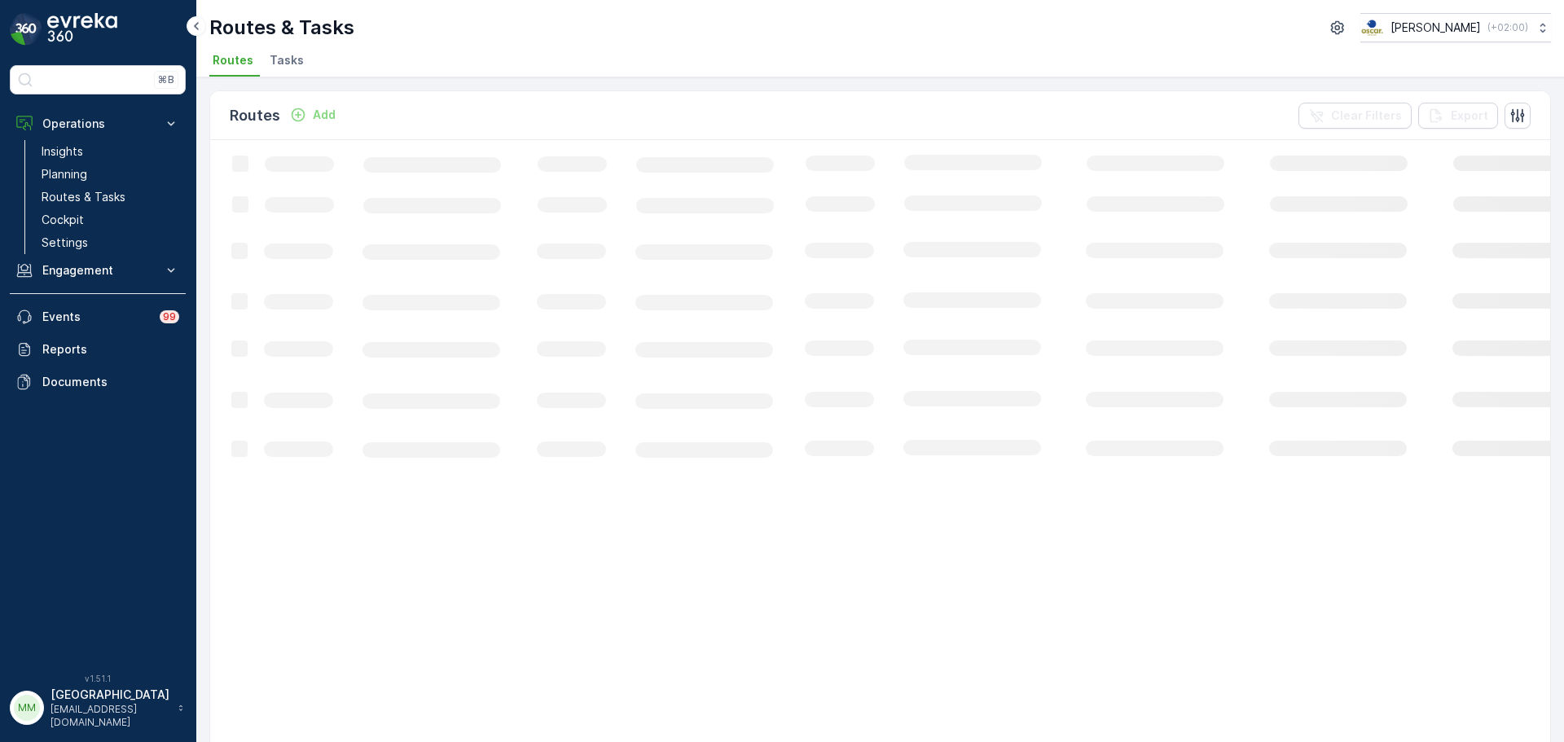
click at [297, 48] on div "Routes & Tasks [PERSON_NAME] ( +02:00 ) Routes Tasks" at bounding box center [880, 38] width 1368 height 77
click at [296, 54] on span "Tasks" at bounding box center [287, 60] width 34 height 16
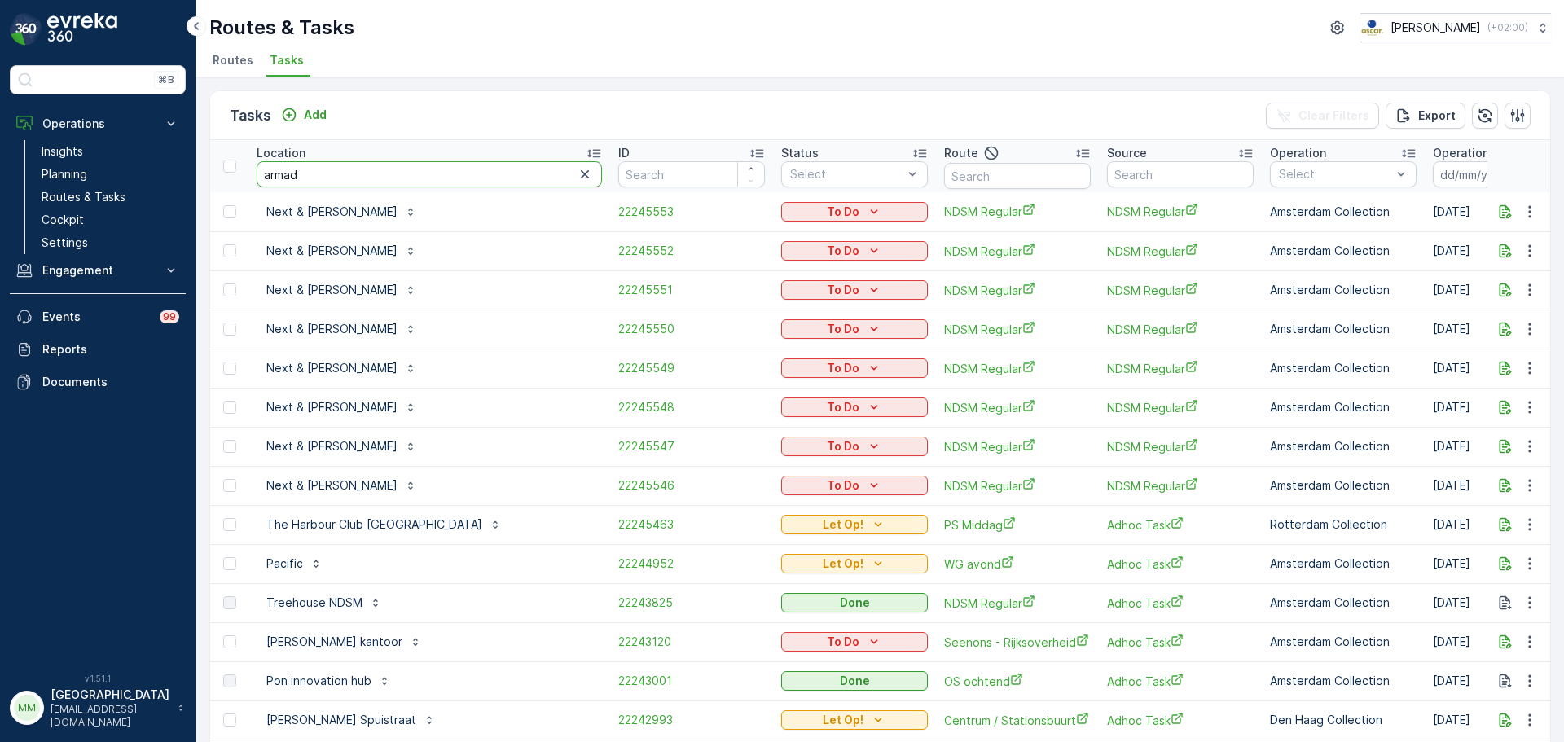
type input "armada"
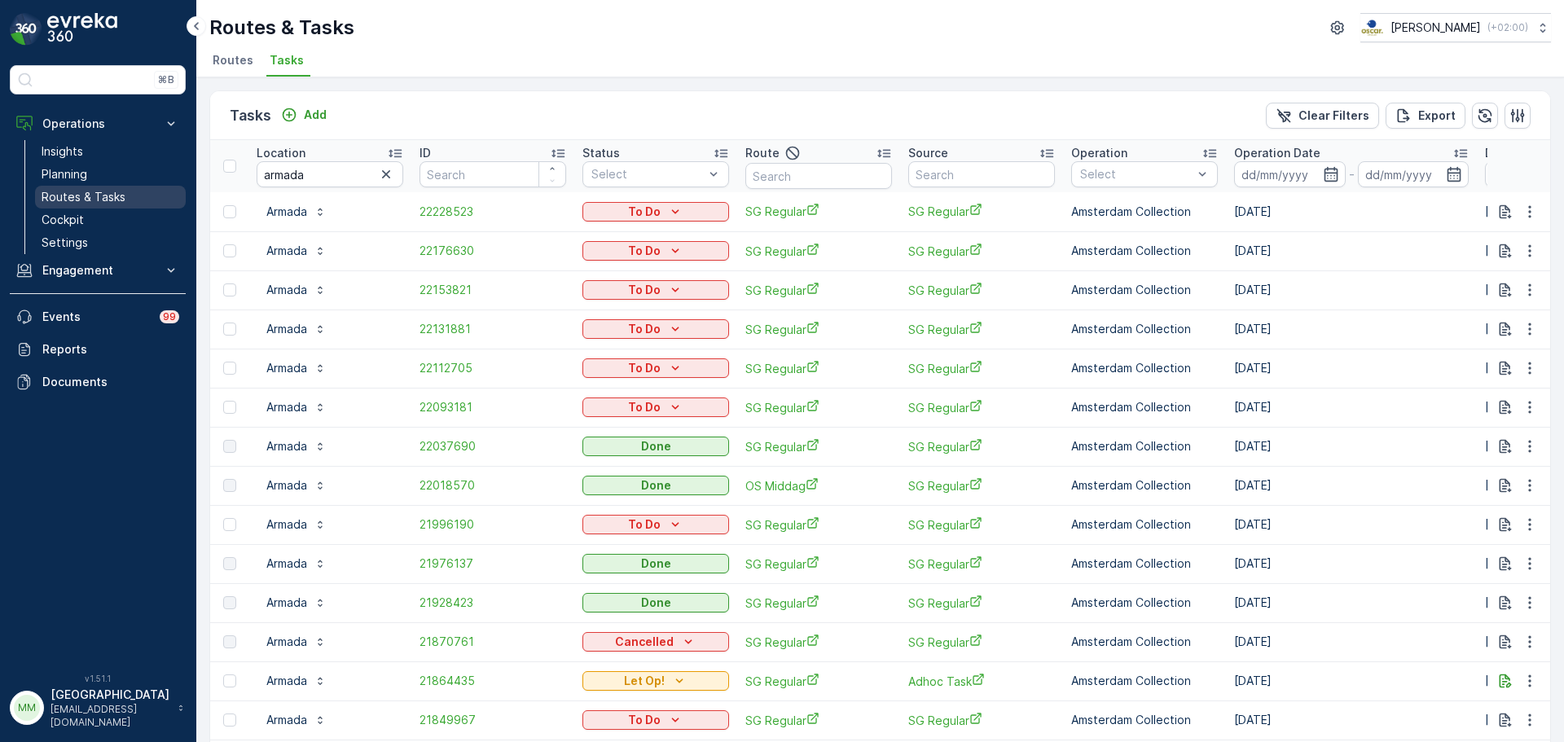
click at [121, 187] on link "Routes & Tasks" at bounding box center [110, 197] width 151 height 23
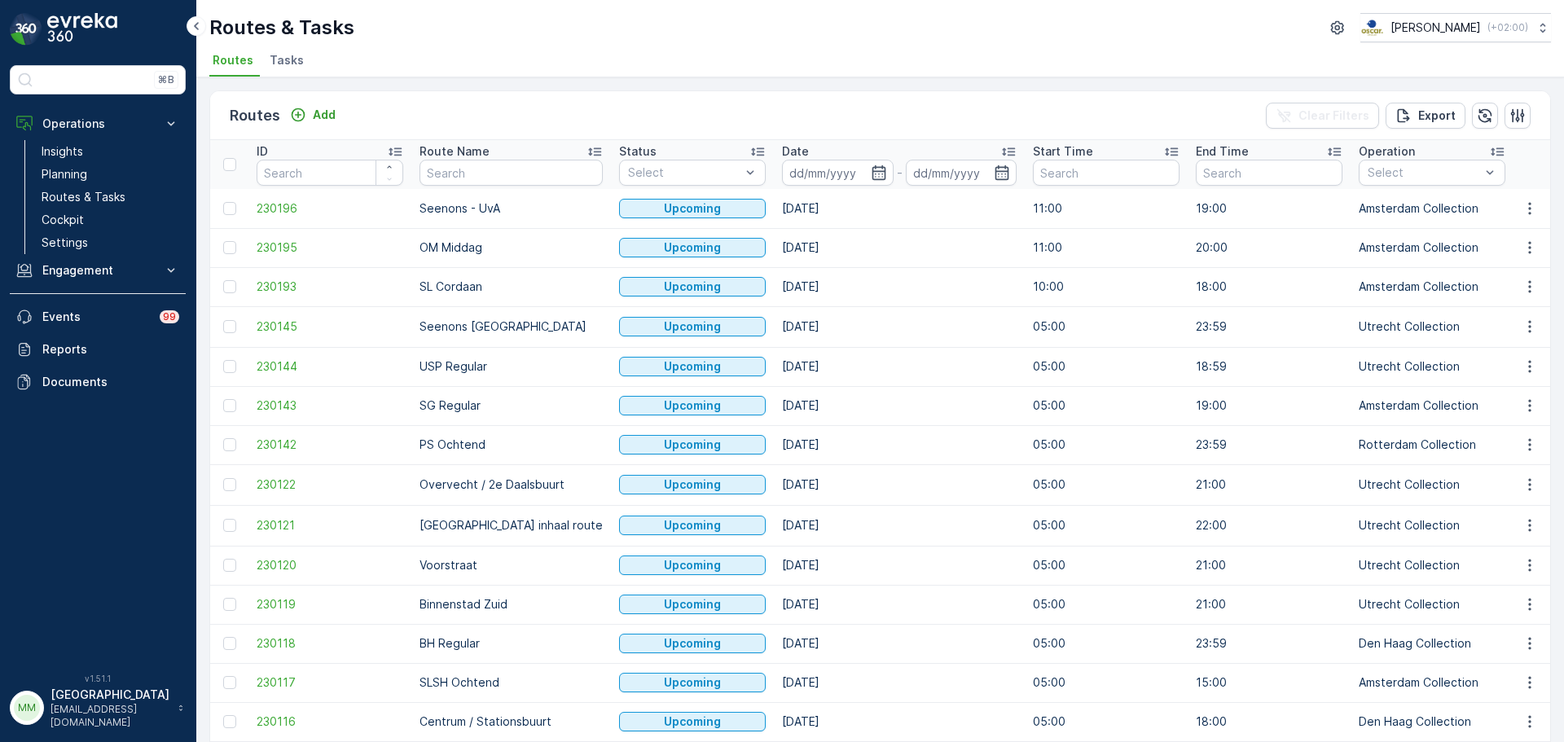
click at [292, 64] on span "Tasks" at bounding box center [287, 60] width 34 height 16
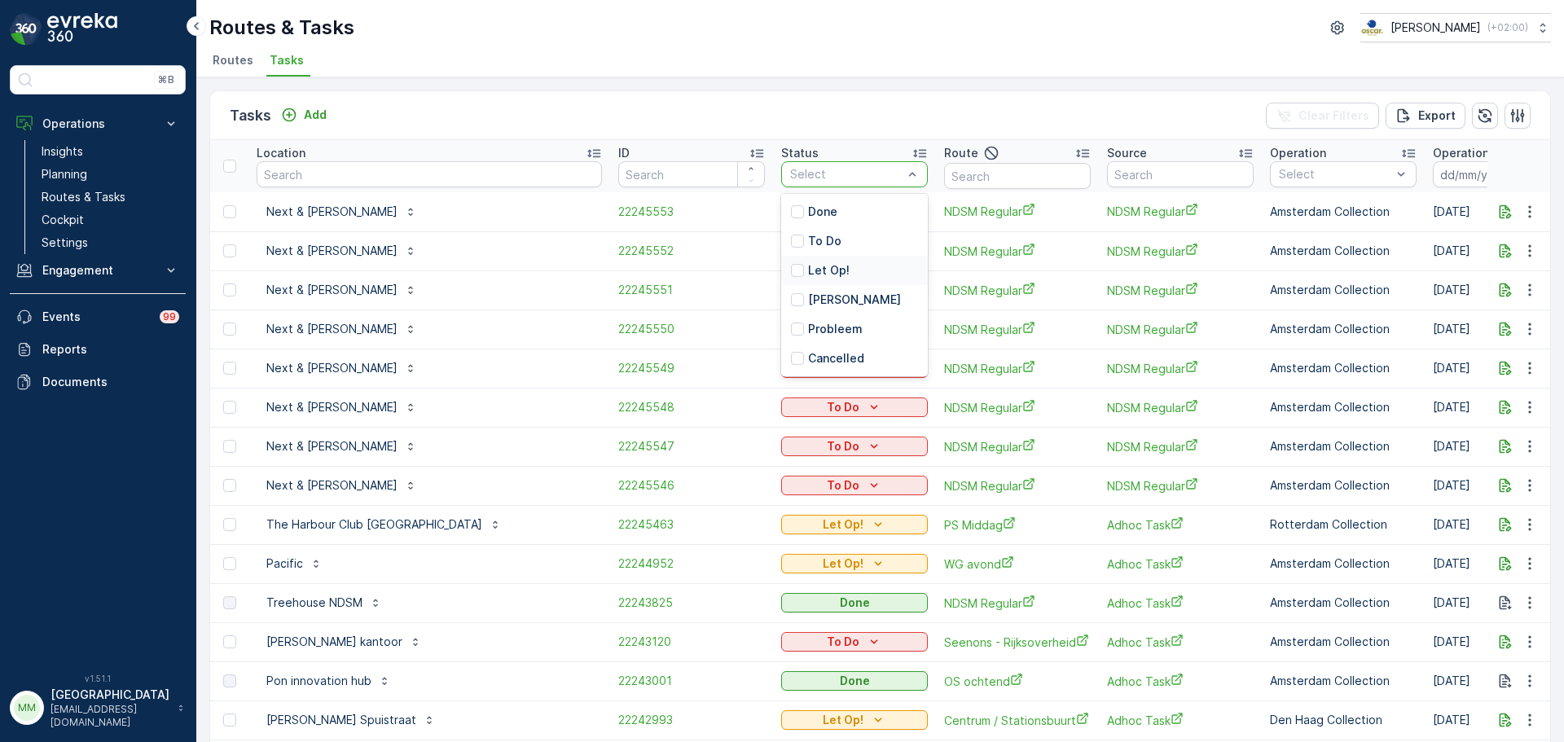
click at [781, 273] on div "Let Op!" at bounding box center [854, 270] width 147 height 29
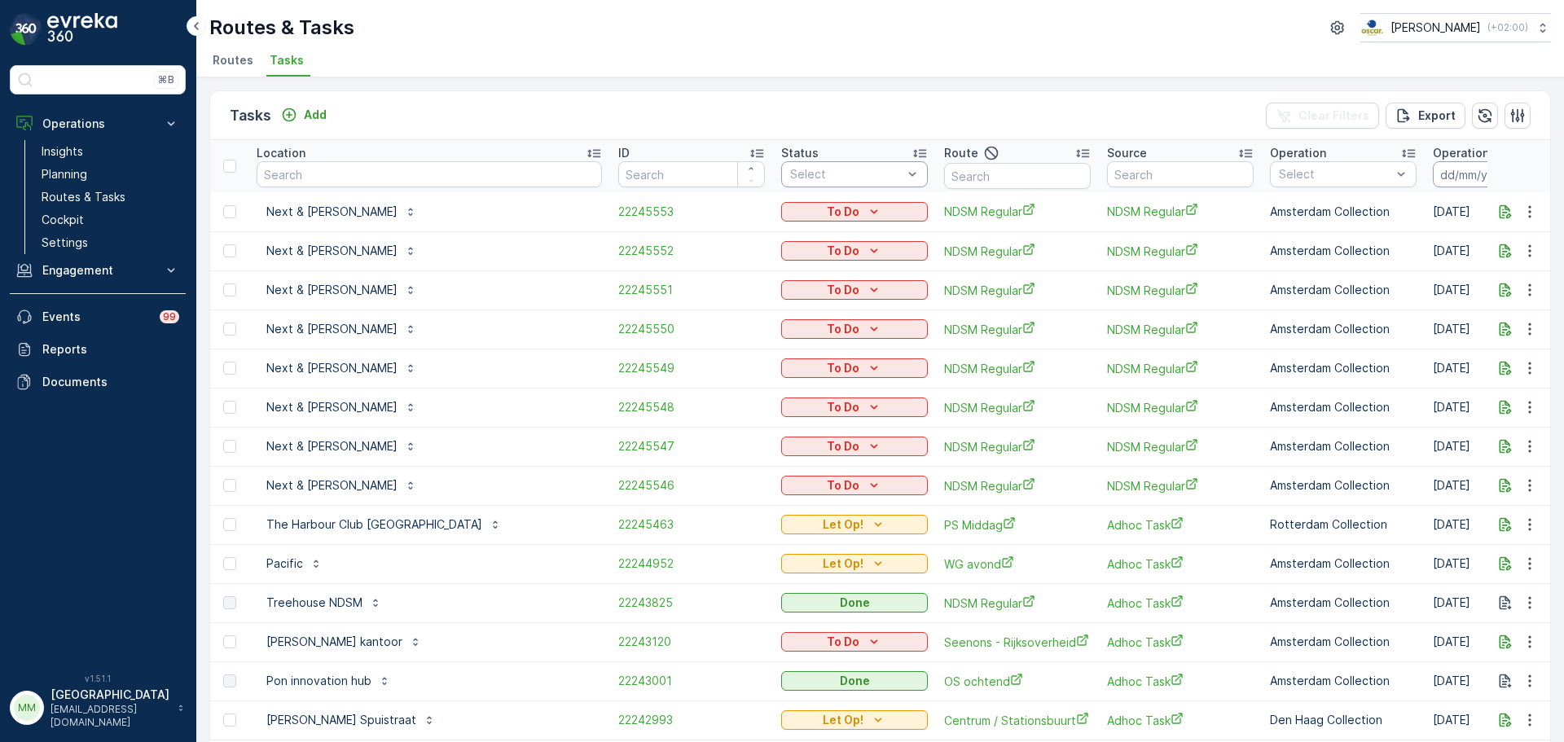
click at [1433, 172] on input at bounding box center [1489, 174] width 112 height 26
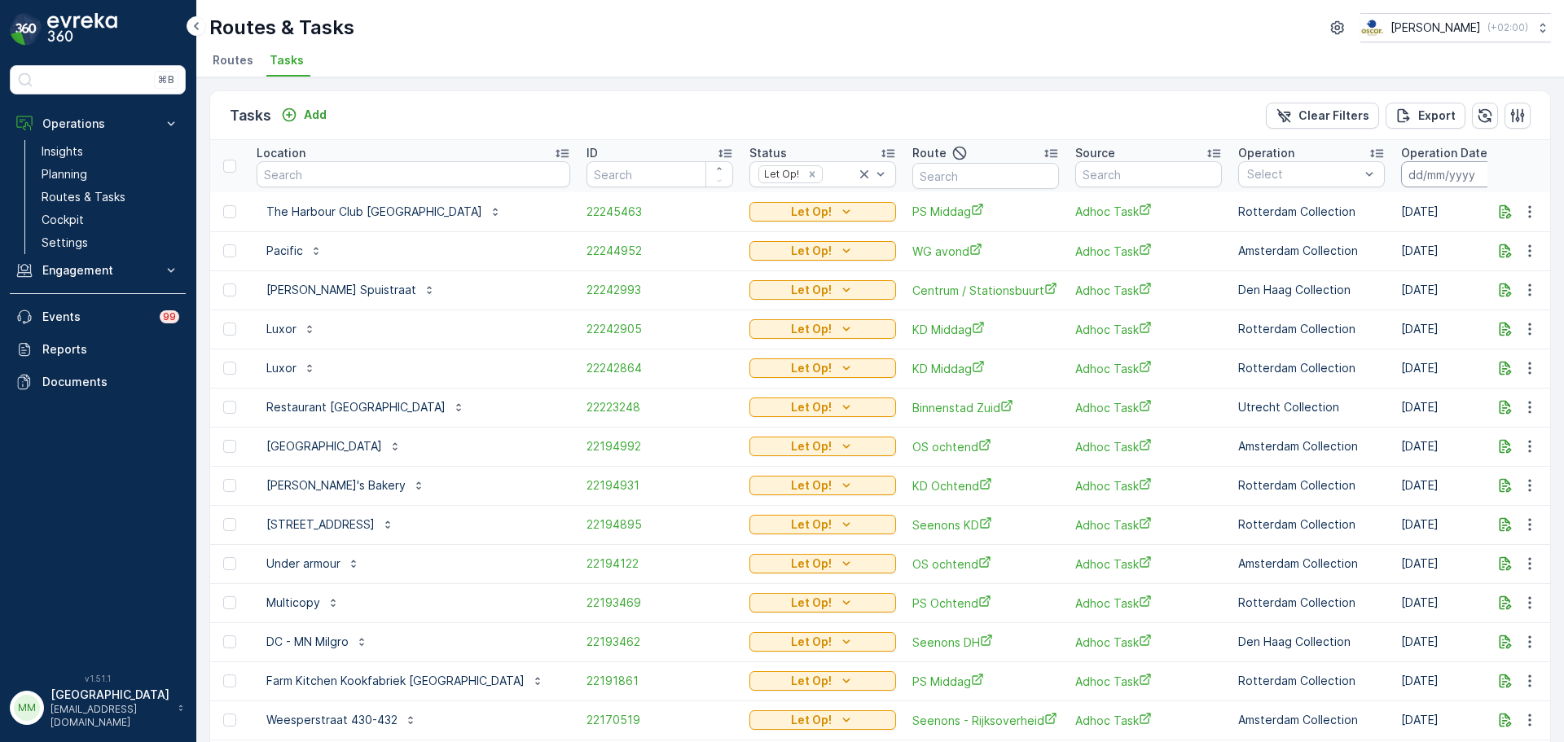
click at [1425, 173] on input at bounding box center [1457, 174] width 112 height 26
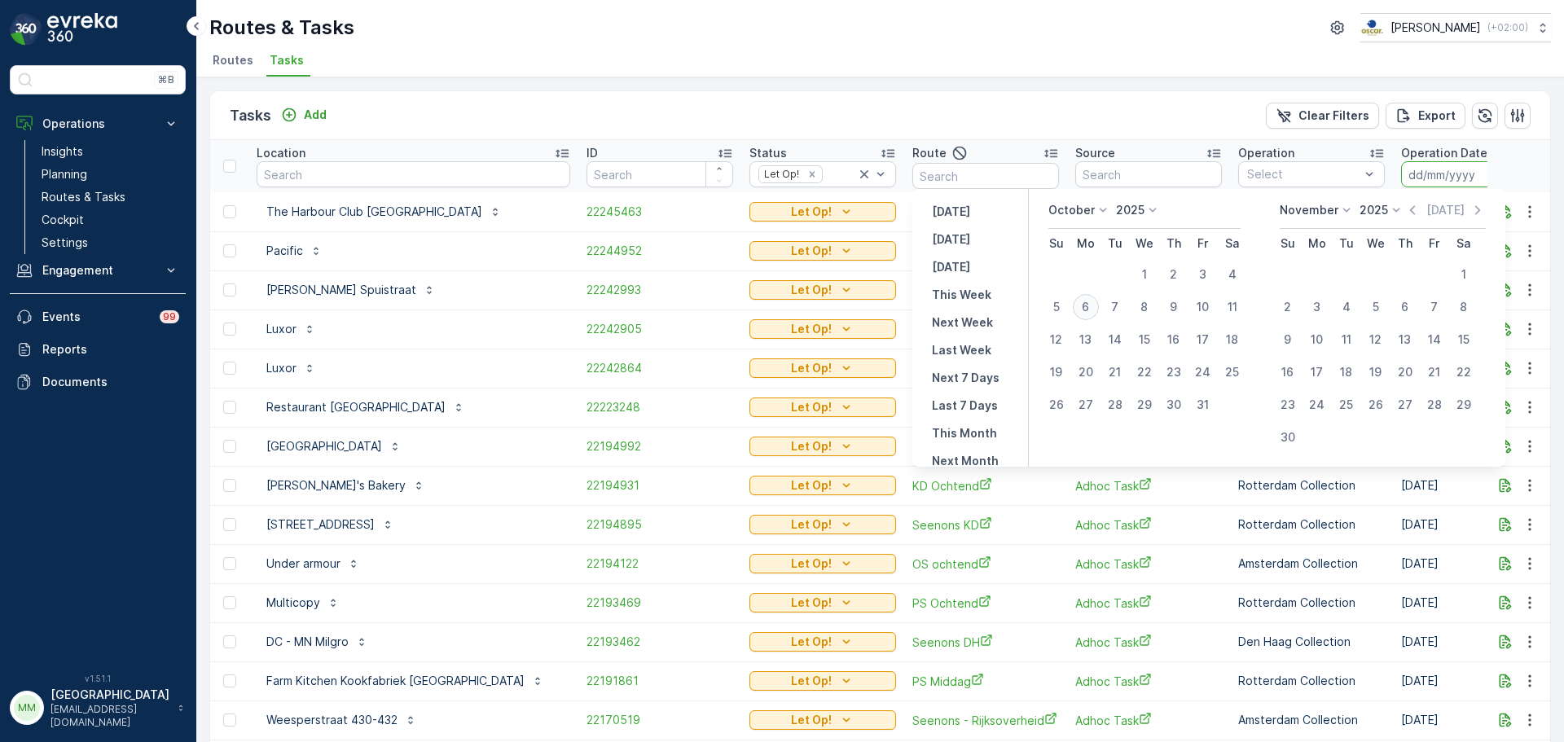
click at [1090, 308] on div "6" at bounding box center [1086, 307] width 26 height 26
type input "[DATE]"
click at [1090, 308] on div "6" at bounding box center [1086, 307] width 26 height 26
type input "[DATE]"
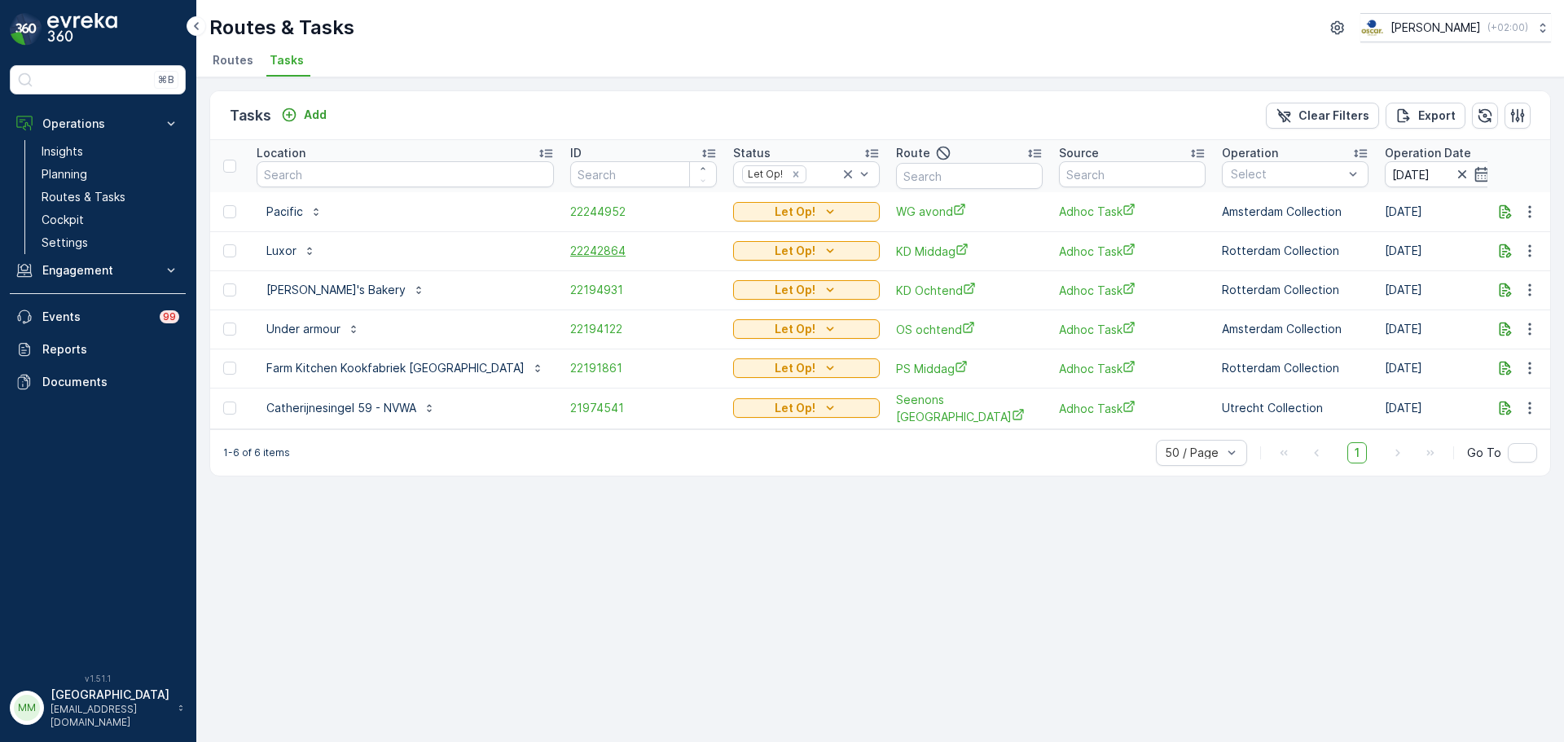
click at [570, 251] on span "22242864" at bounding box center [643, 251] width 147 height 16
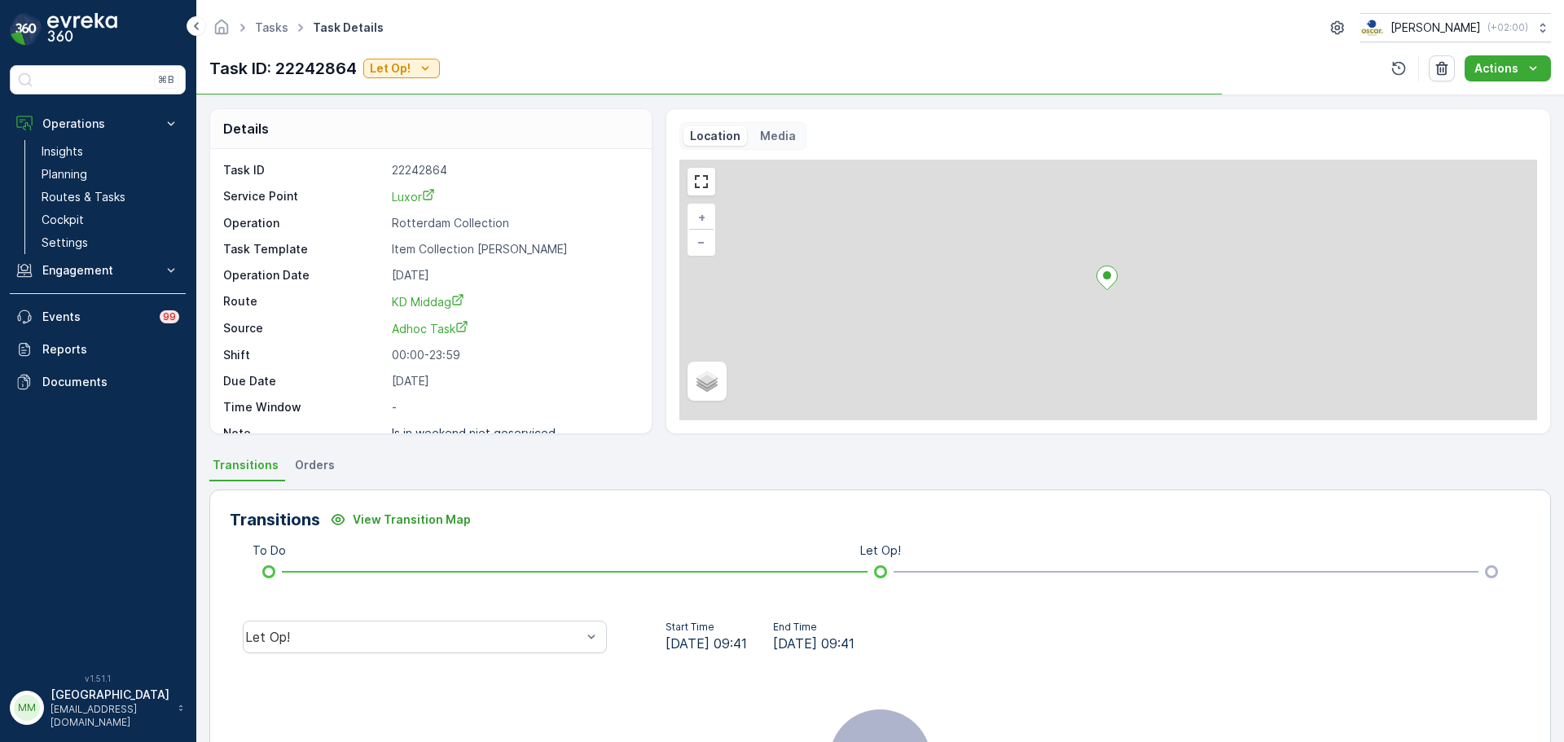
scroll to position [21, 0]
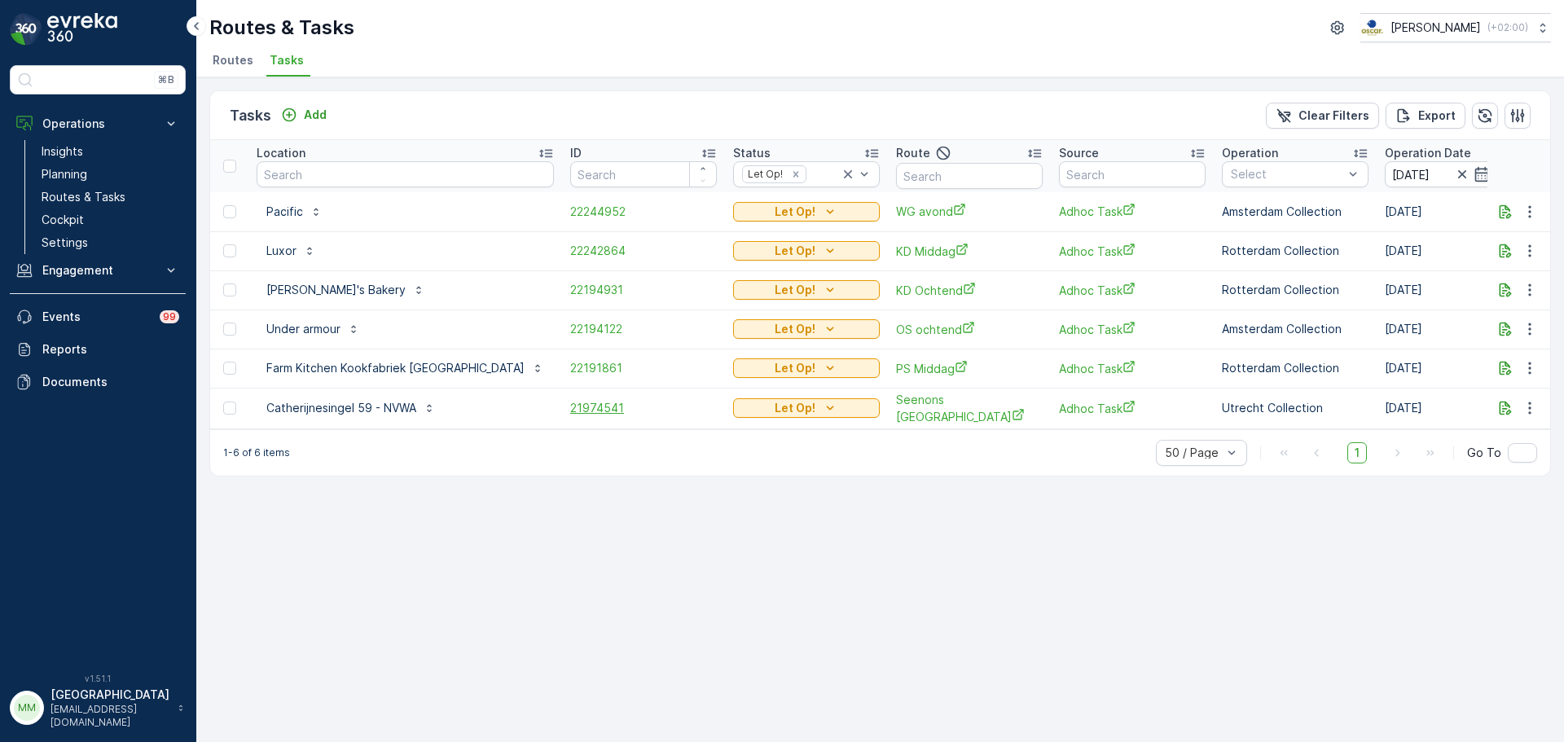
click at [570, 406] on span "21974541" at bounding box center [643, 408] width 147 height 16
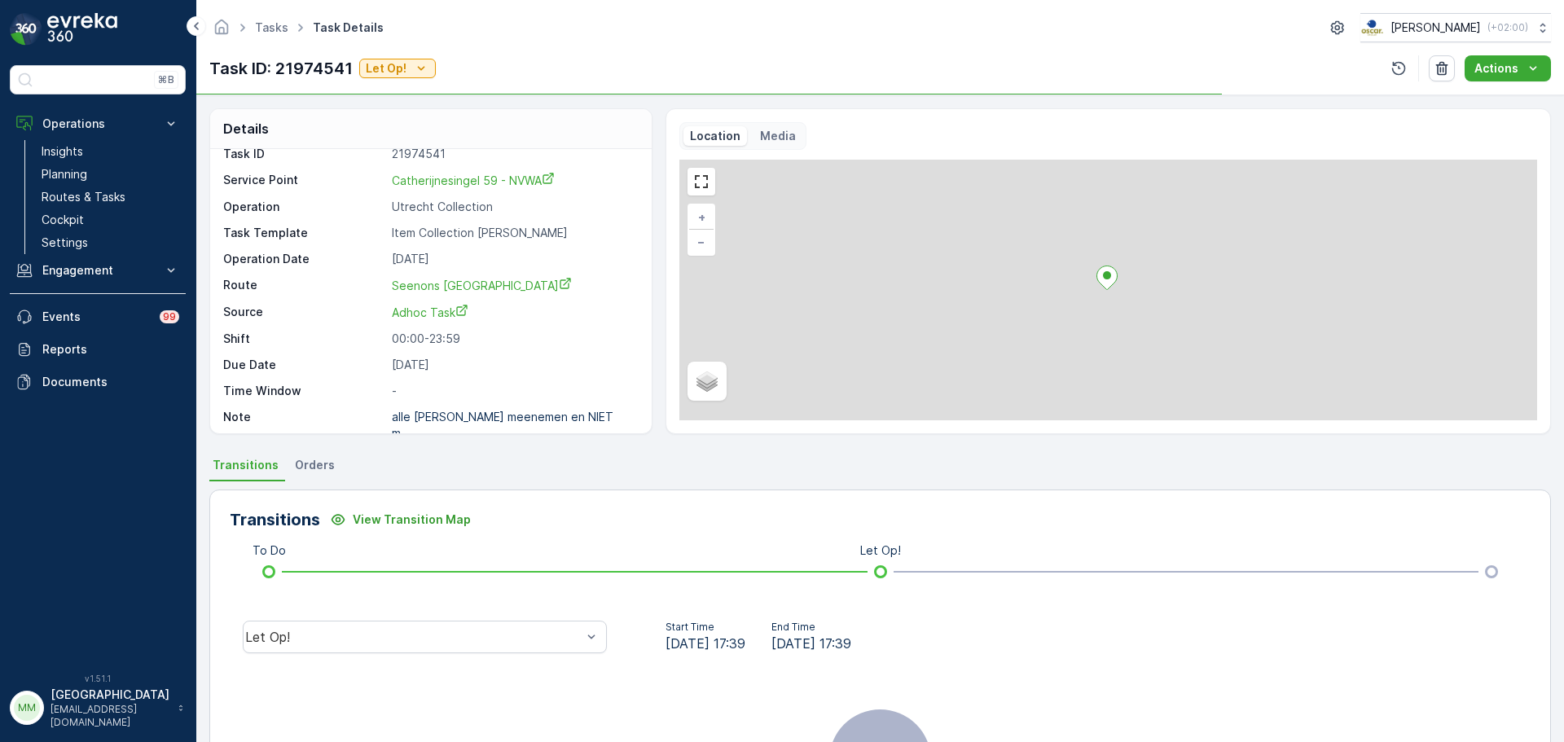
scroll to position [21, 0]
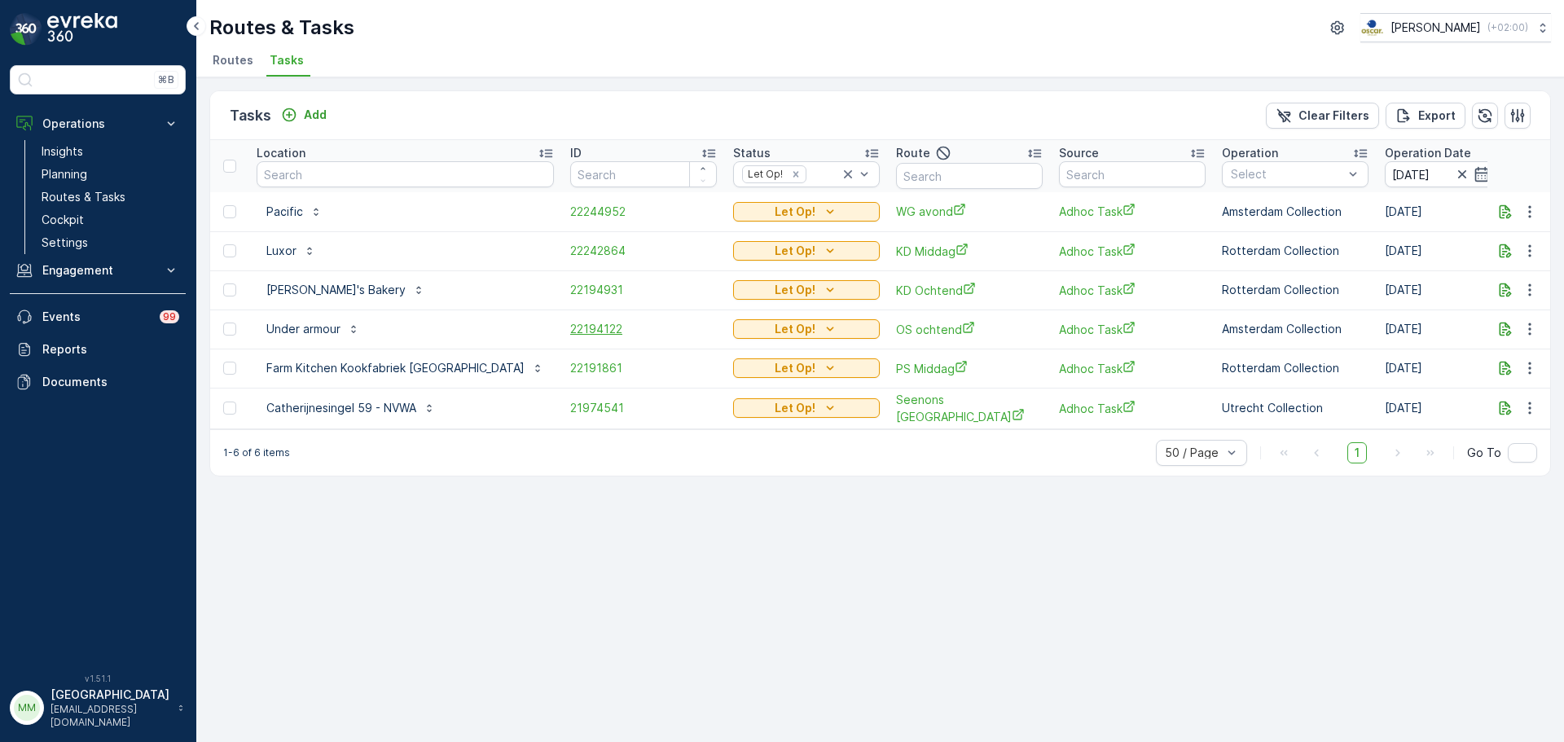
click at [570, 332] on span "22194122" at bounding box center [643, 329] width 147 height 16
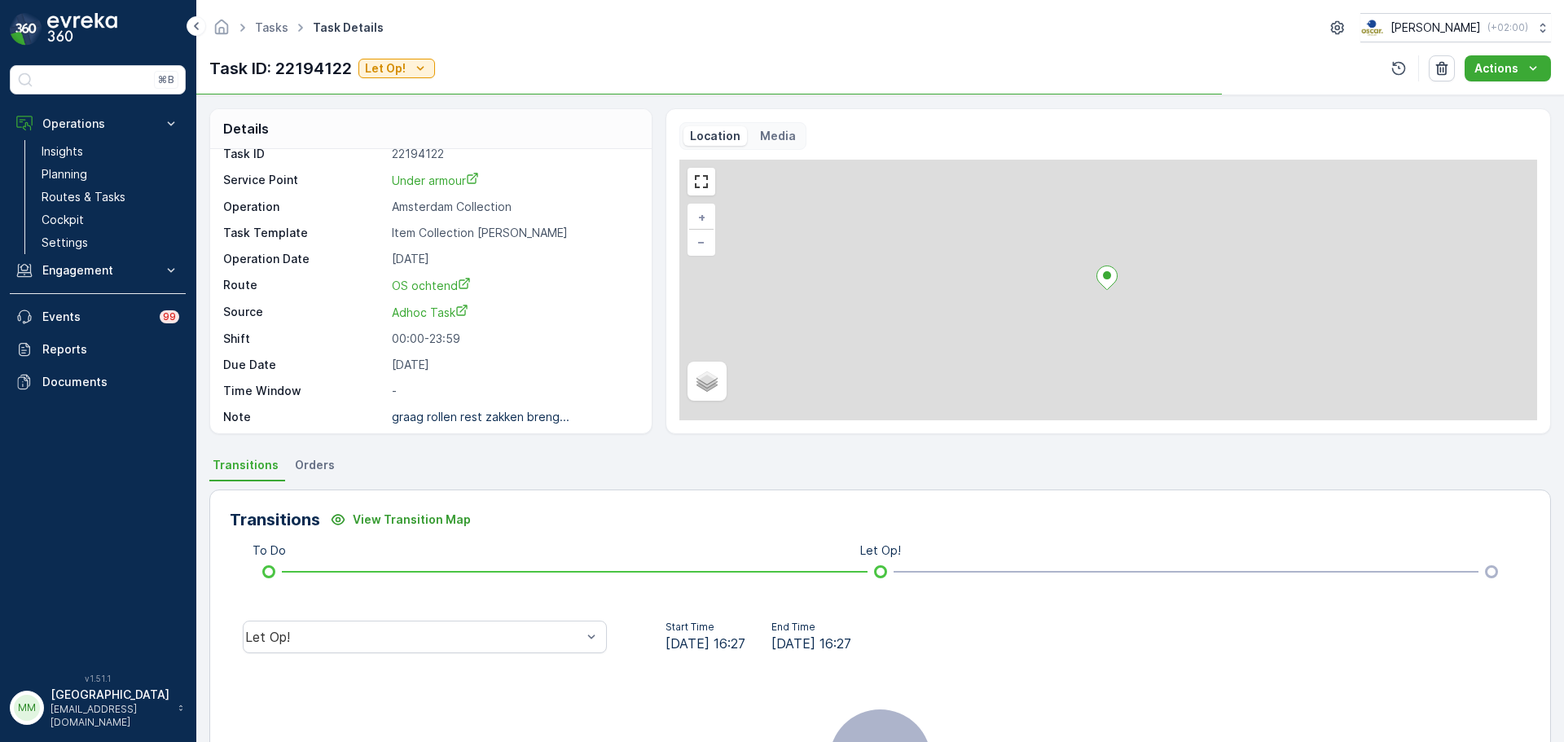
scroll to position [21, 0]
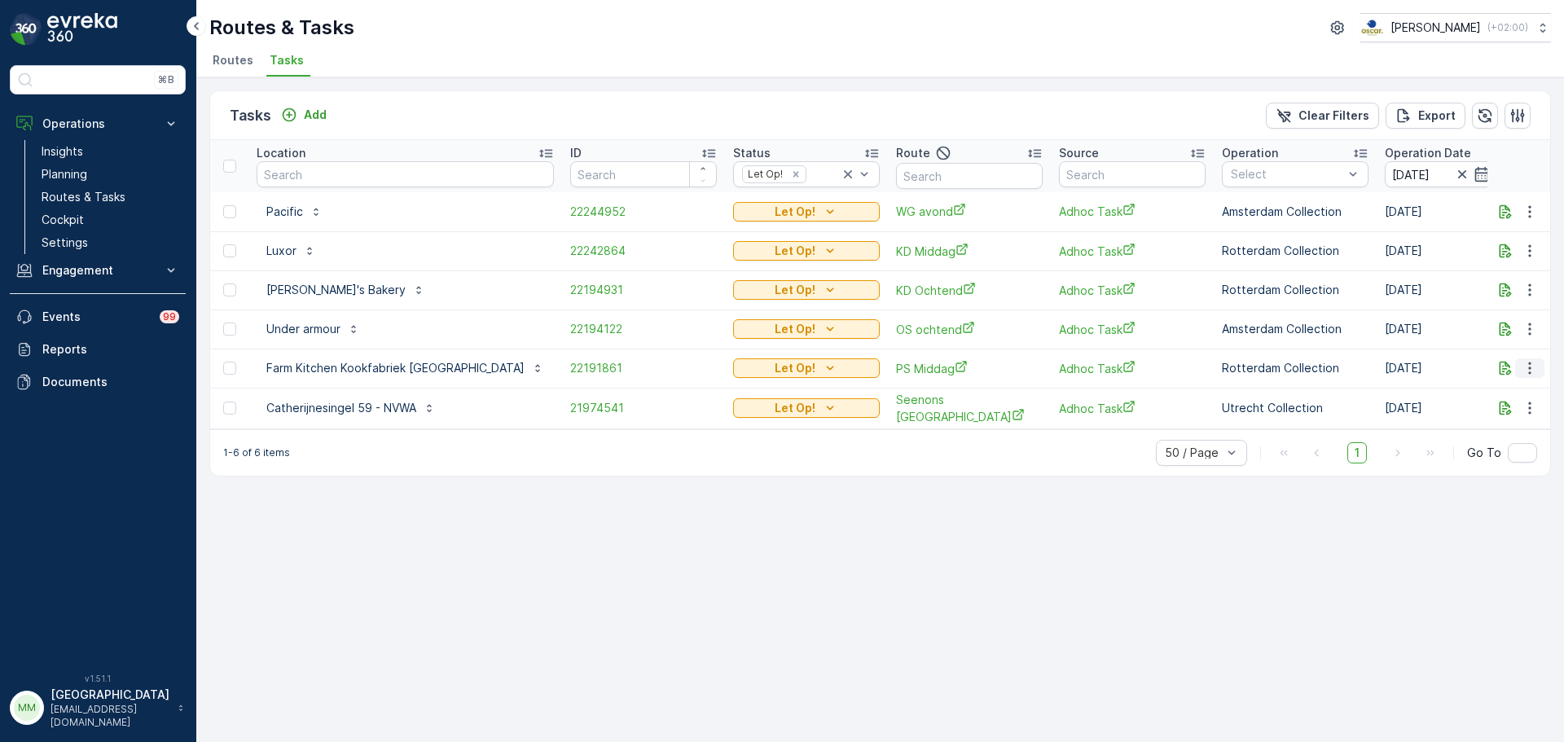
click at [1531, 368] on icon "button" at bounding box center [1529, 368] width 2 height 12
click at [1505, 445] on span "Change Route" at bounding box center [1487, 438] width 79 height 16
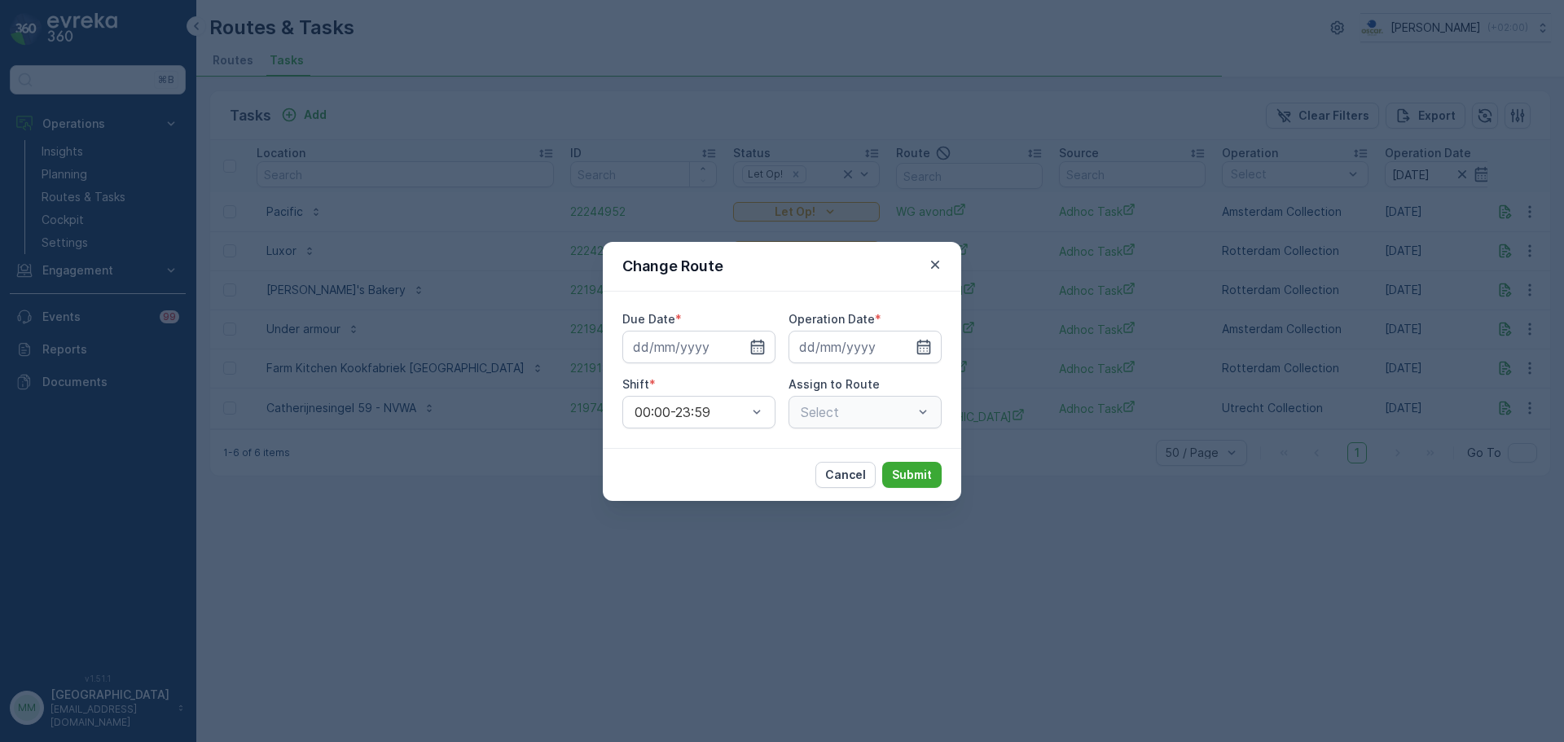
type input "[DATE]"
click at [741, 351] on icon "button" at bounding box center [738, 347] width 16 height 16
type input "07.10.2025"
click at [906, 349] on icon "button" at bounding box center [904, 347] width 16 height 16
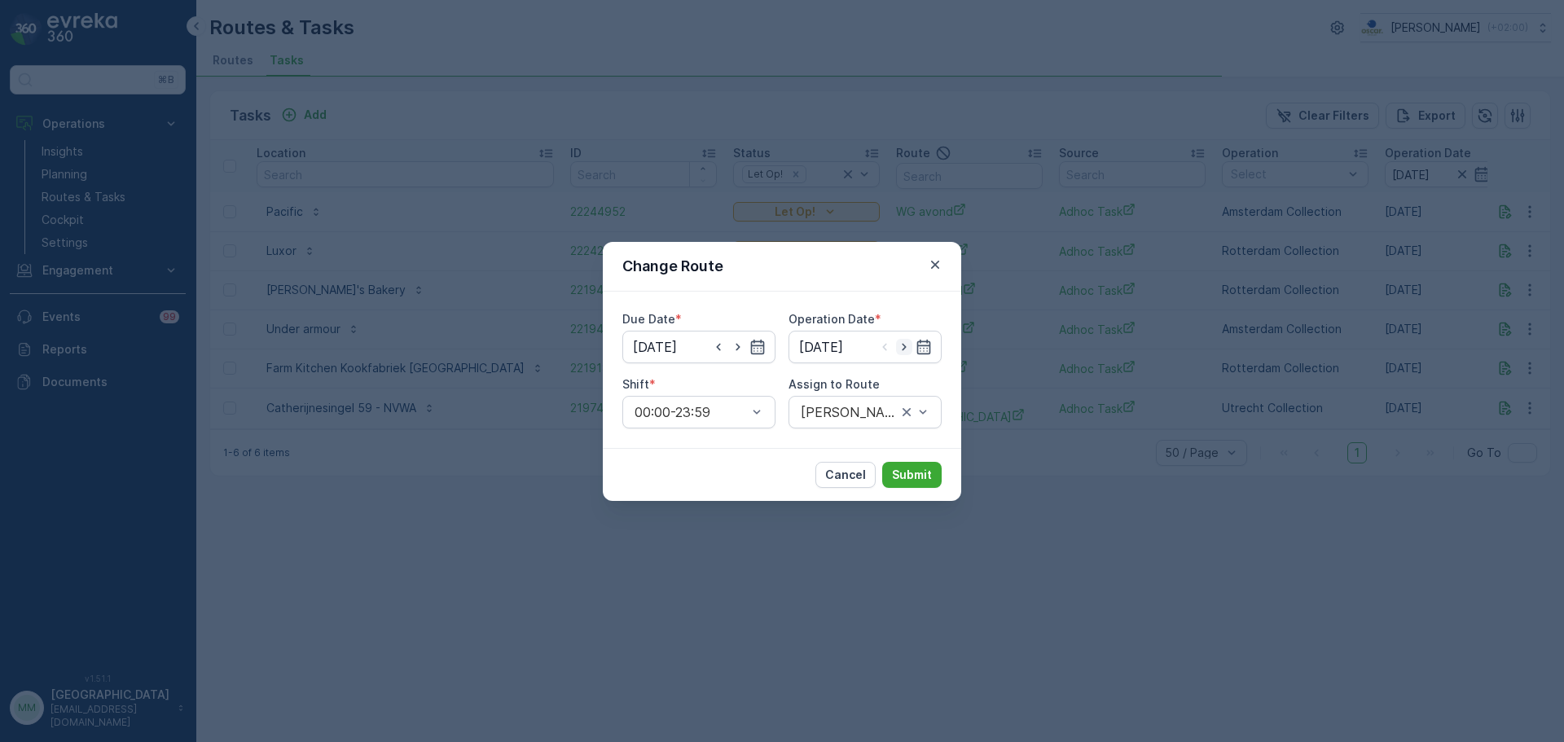
type input "07.10.2025"
click at [866, 422] on div "Select" at bounding box center [864, 412] width 153 height 33
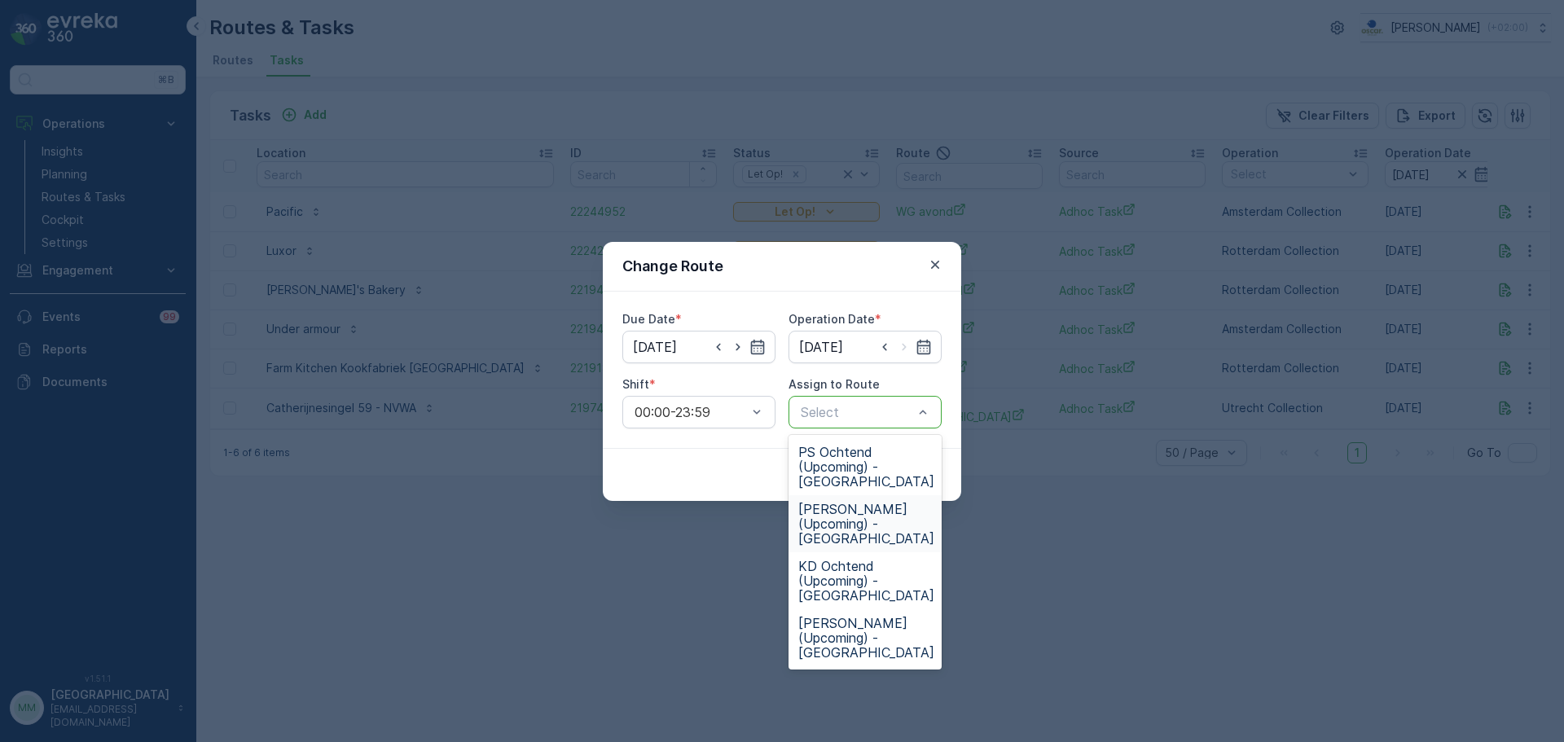
click at [876, 515] on span "PS Middag (Upcoming) - Rotterdam" at bounding box center [866, 524] width 136 height 44
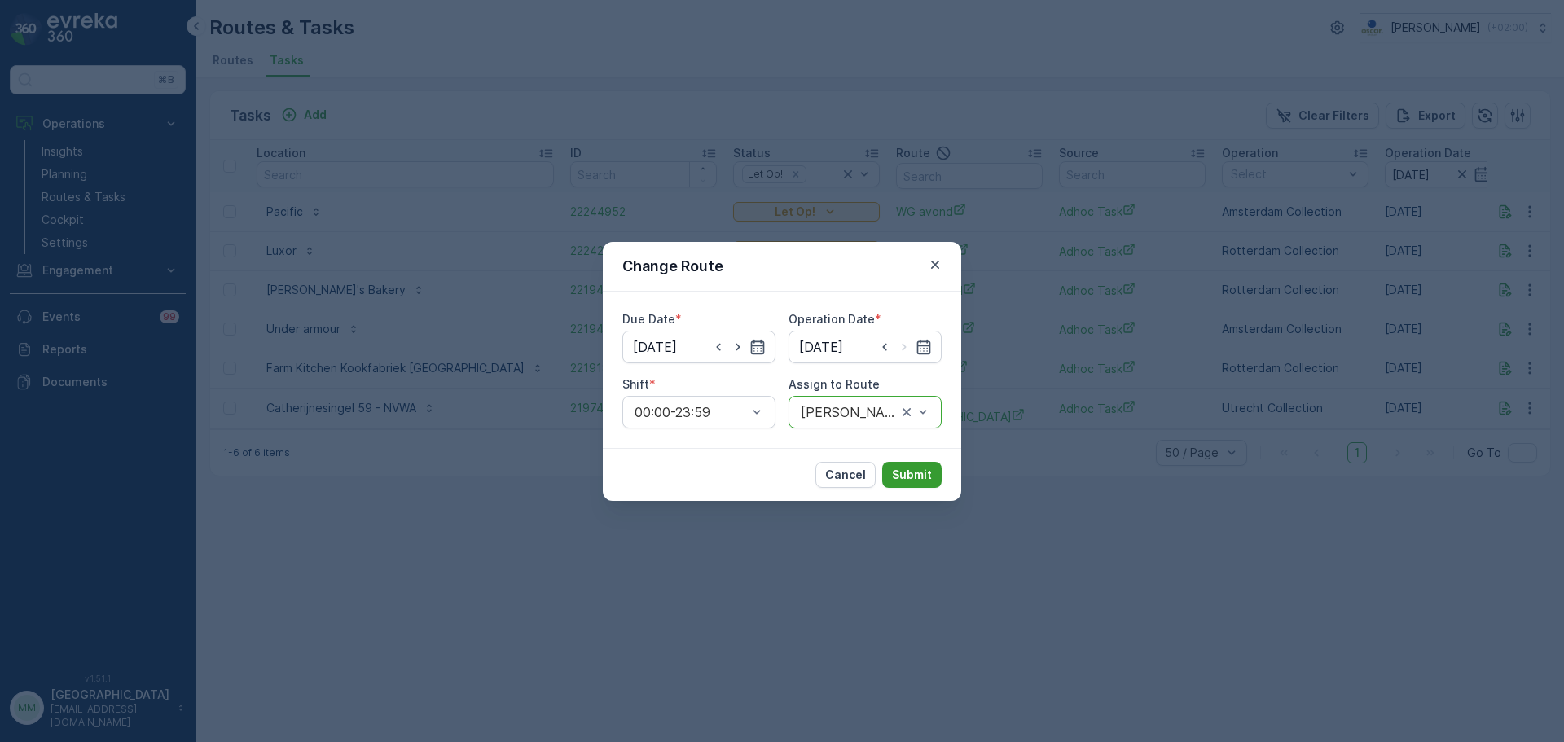
click at [916, 464] on button "Submit" at bounding box center [911, 475] width 59 height 26
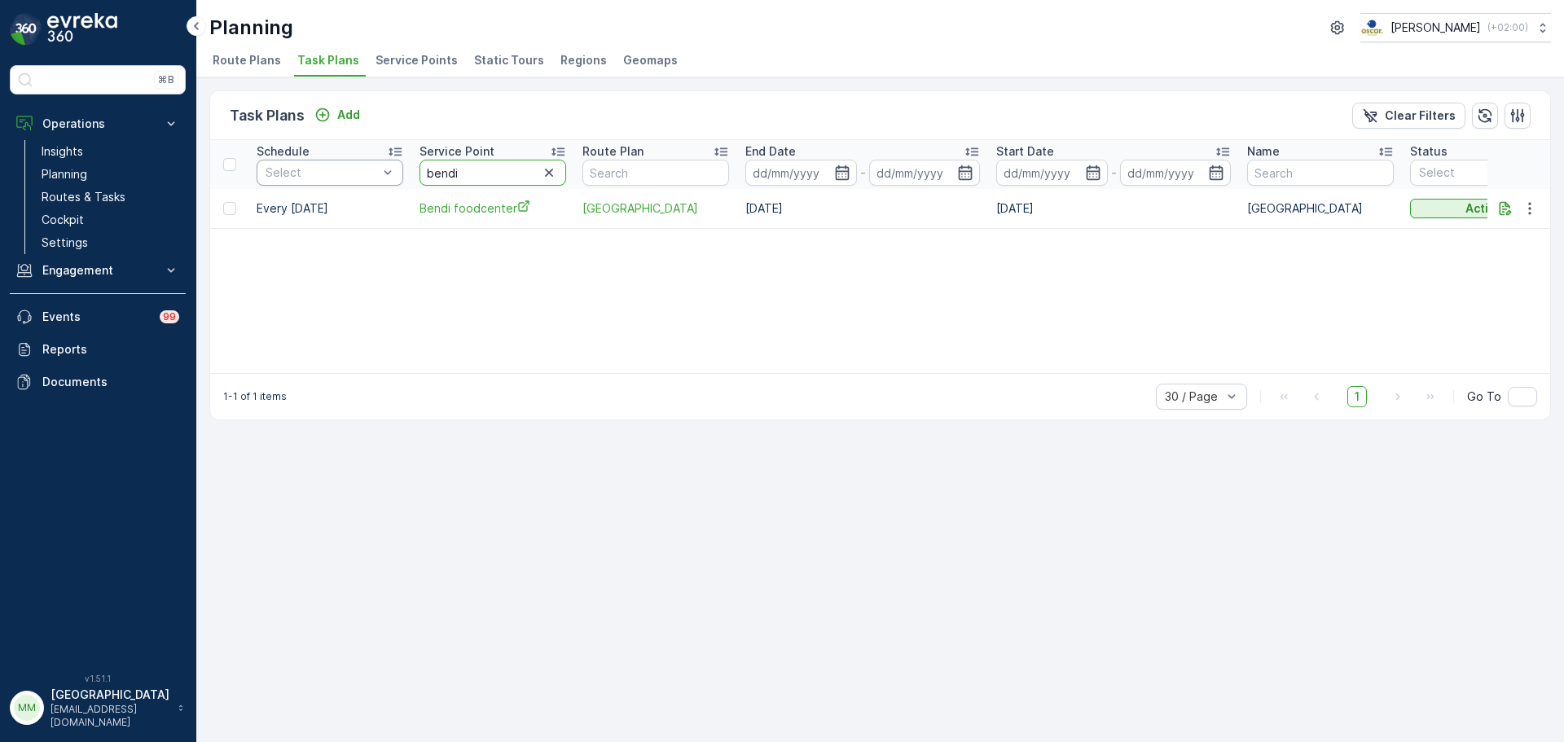
drag, startPoint x: 512, startPoint y: 175, endPoint x: 380, endPoint y: 175, distance: 132.0
click at [381, 178] on tr "Schedule Select Service Point bendi Route Plan End Date - Start Date - Name Sta…" at bounding box center [1259, 164] width 2099 height 49
type input "armada"
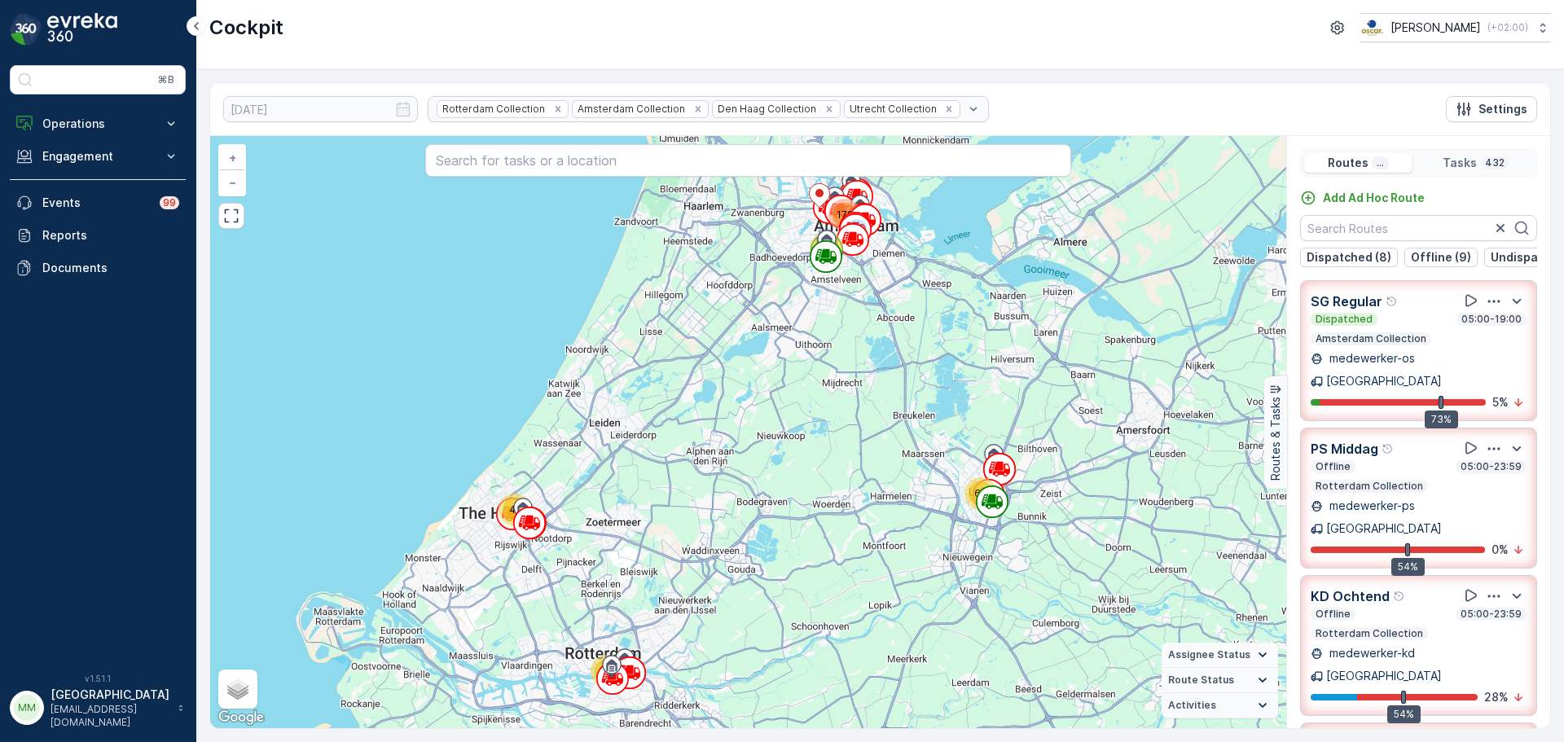
scroll to position [64, 0]
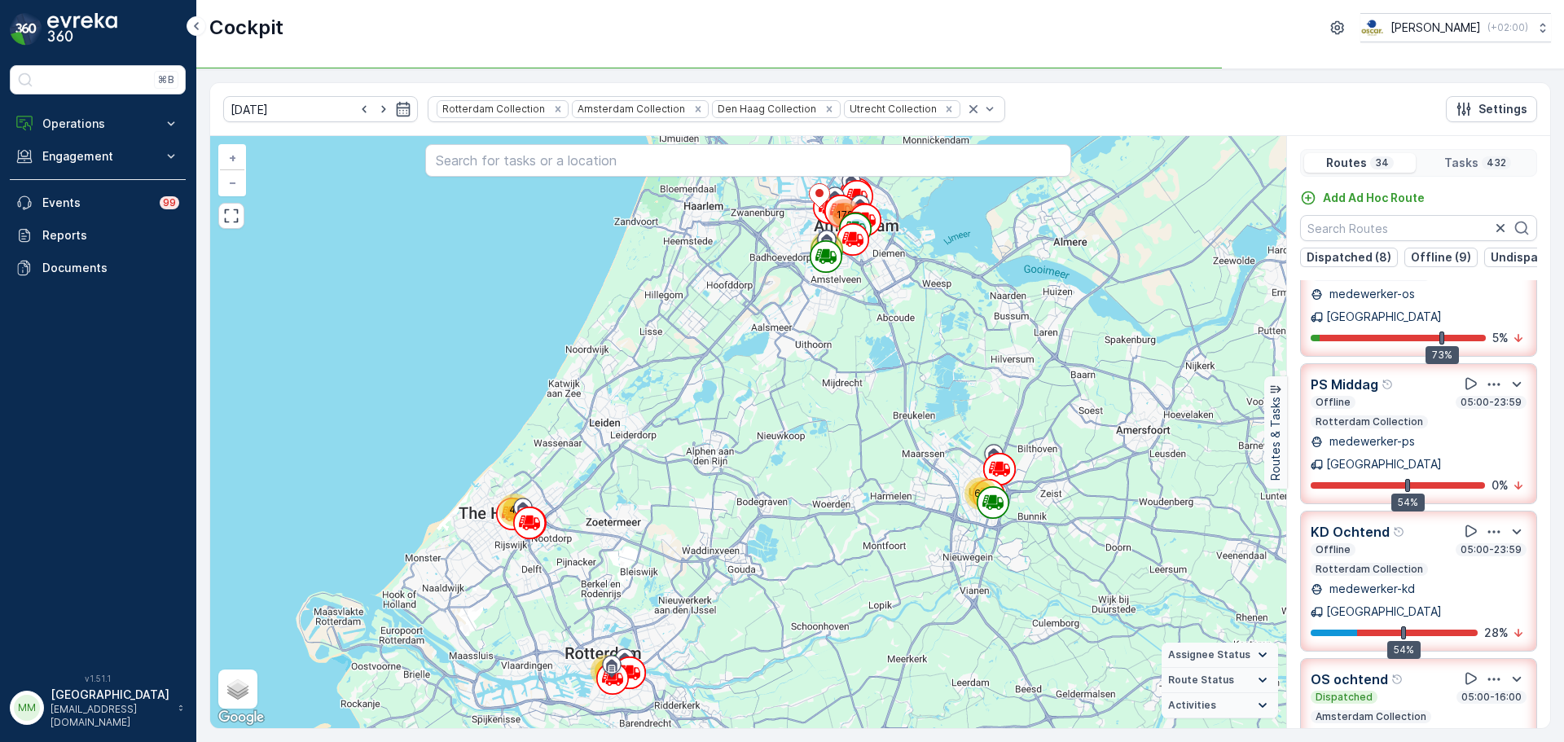
click at [667, 40] on div "Cockpit Oscar Circulair ( +02:00 )" at bounding box center [880, 27] width 1342 height 29
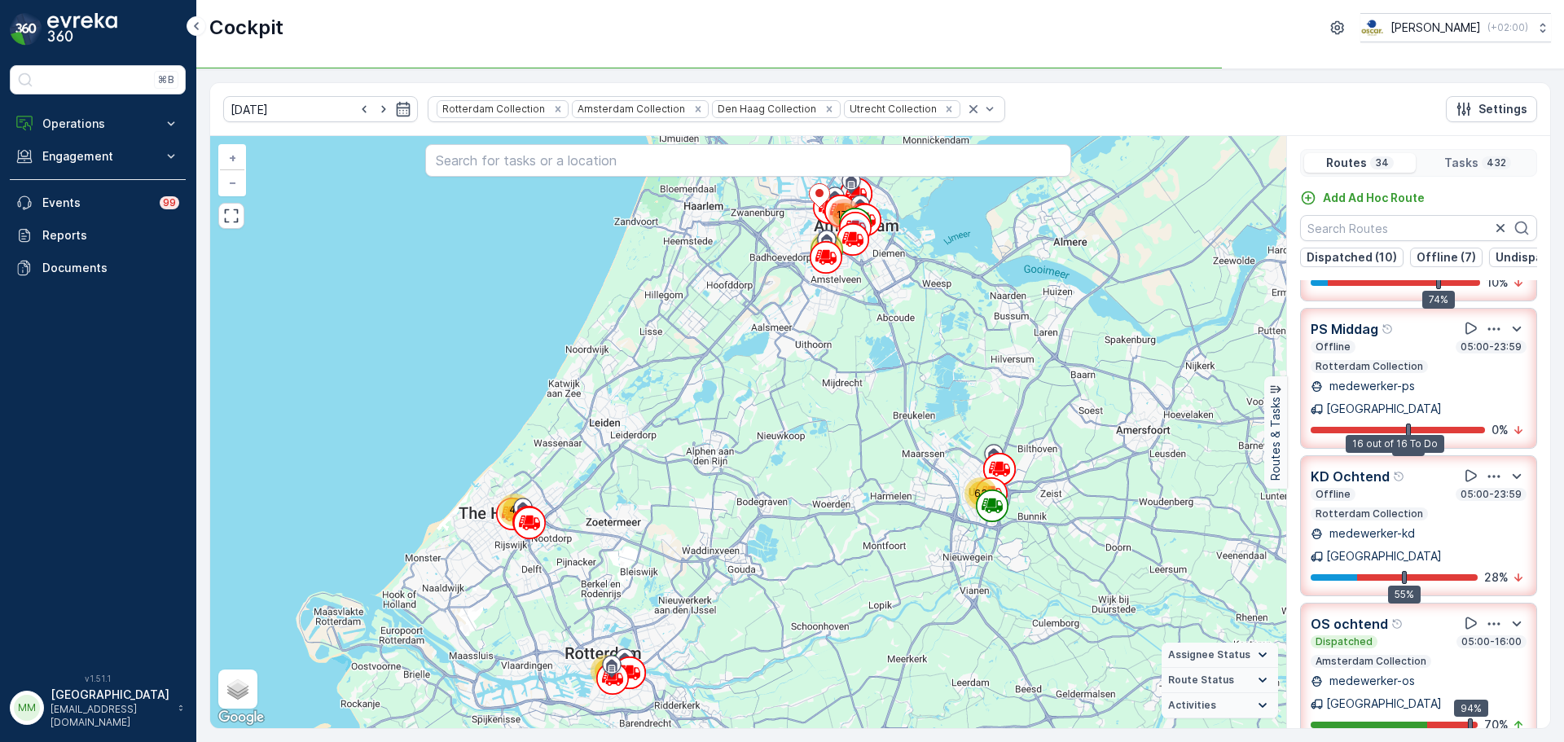
scroll to position [0, 0]
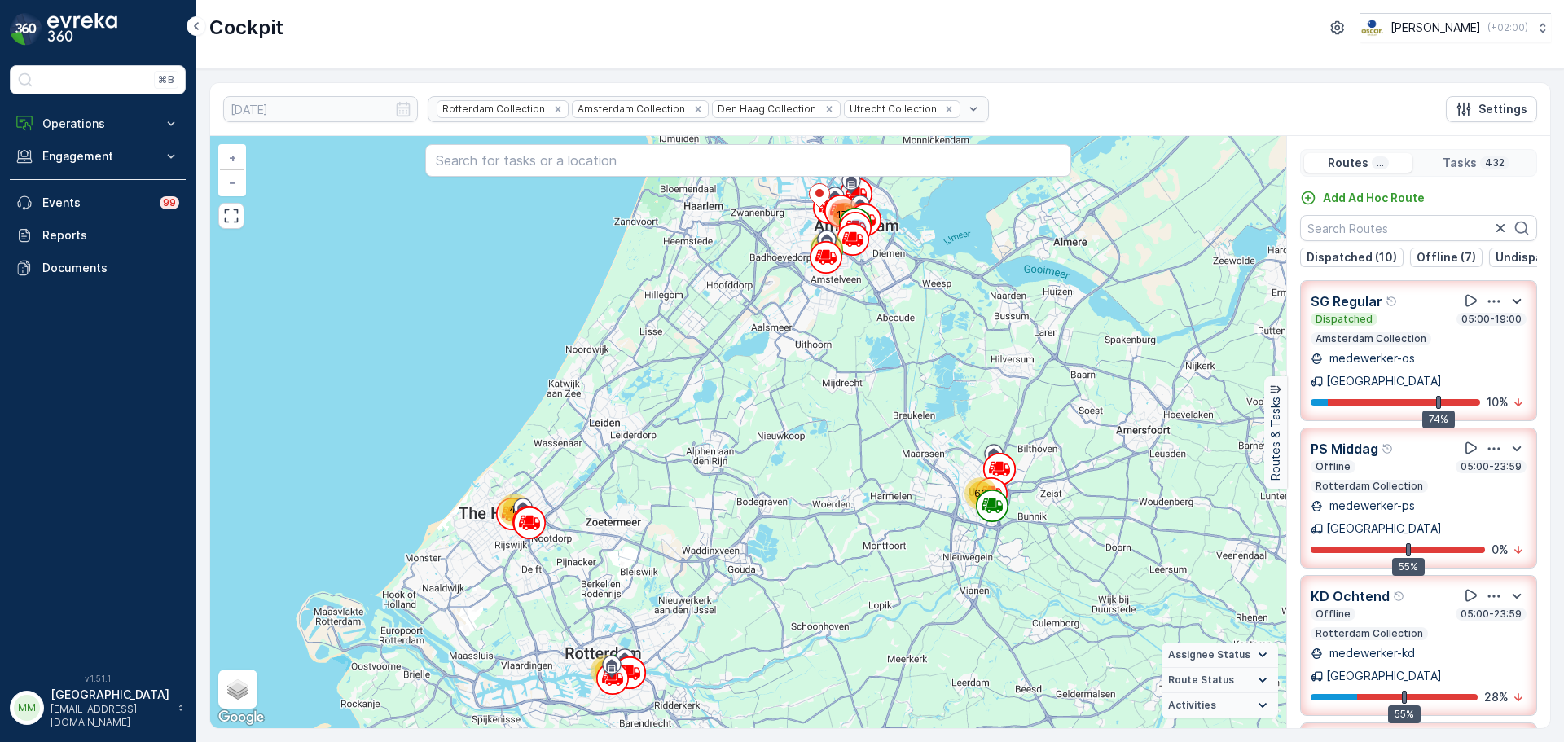
click at [1513, 303] on icon "button" at bounding box center [1517, 300] width 9 height 5
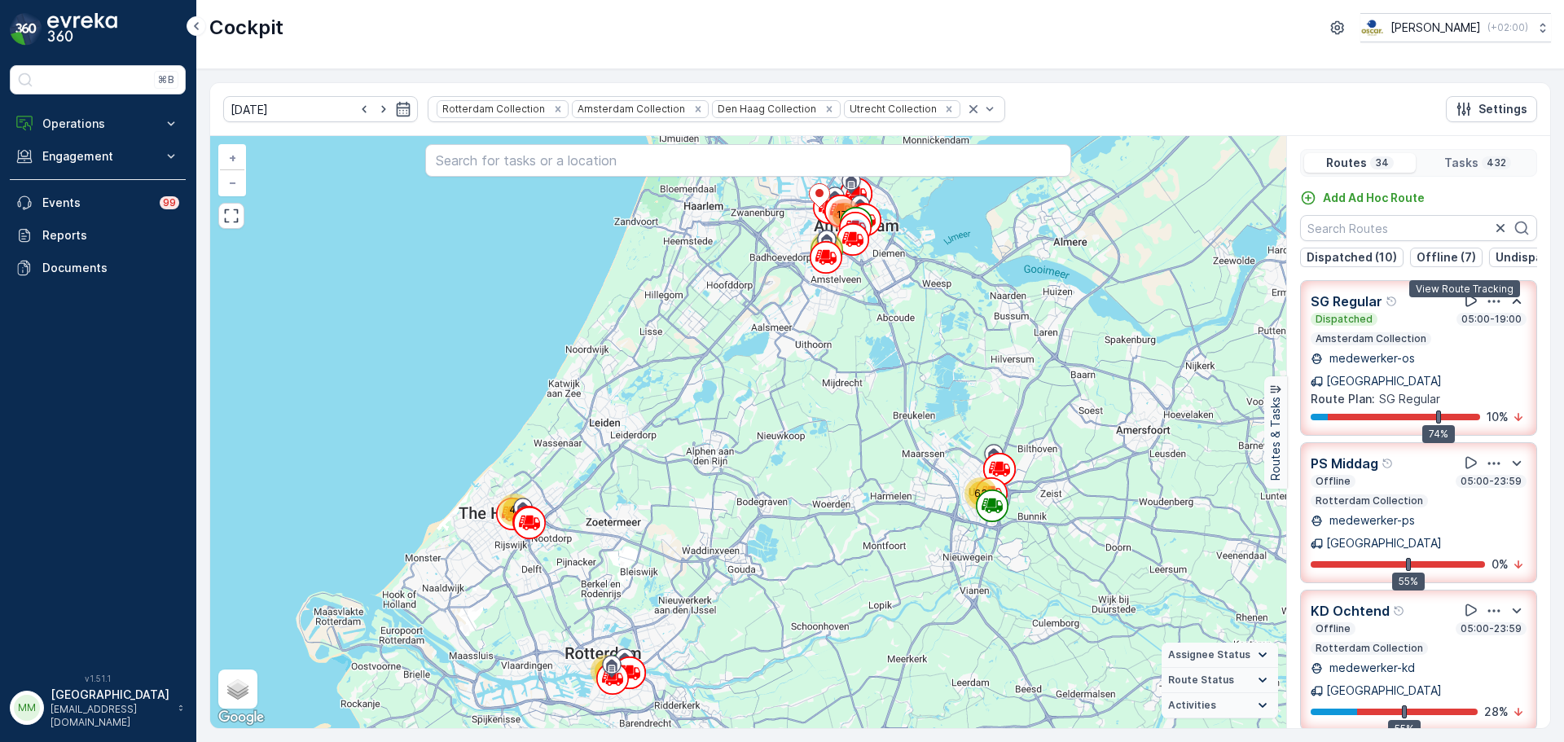
click at [1463, 309] on icon at bounding box center [1471, 300] width 16 height 16
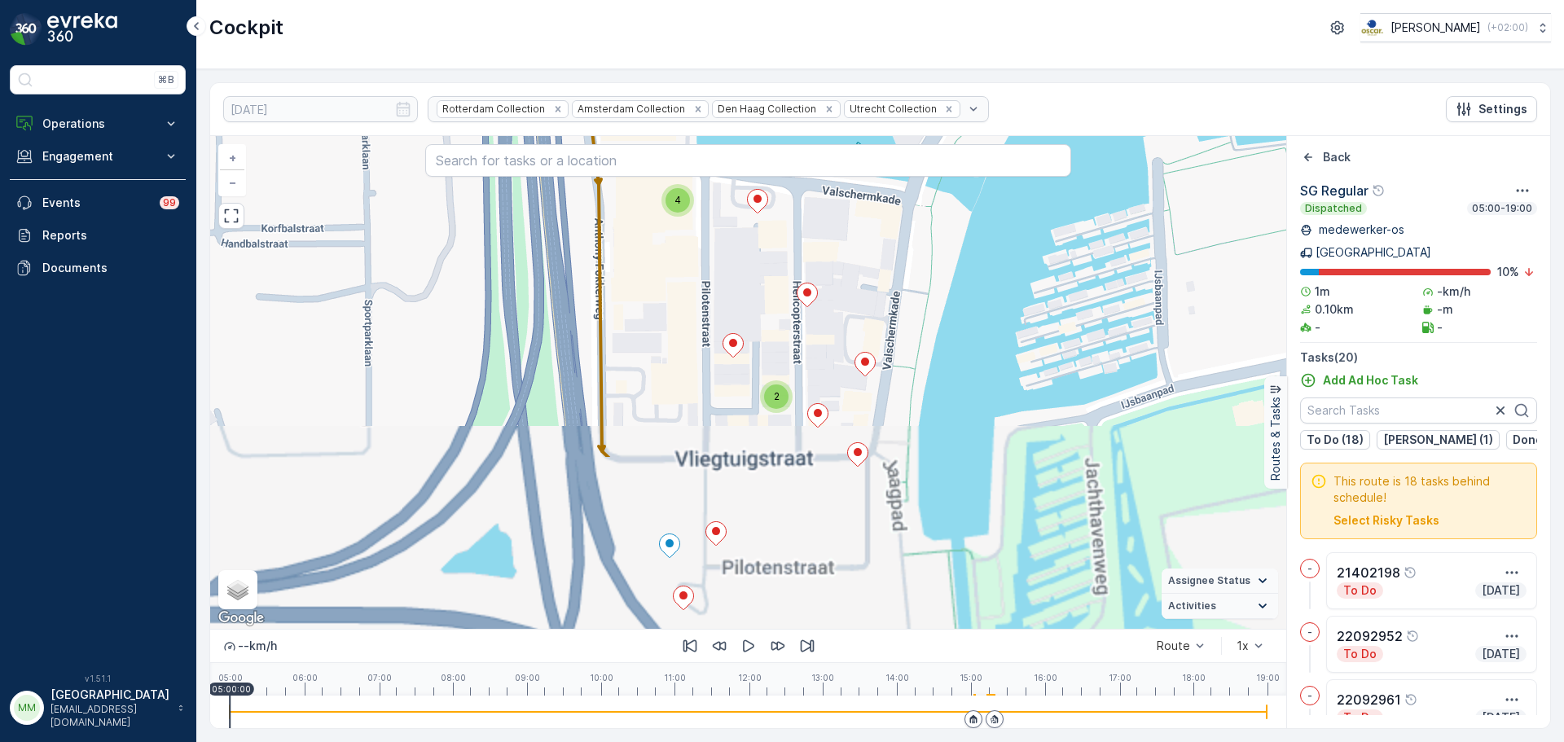
drag, startPoint x: 744, startPoint y: 441, endPoint x: 758, endPoint y: 263, distance: 178.9
click at [756, 264] on div "4 2 + − Satellite Roadmap Terrain Hybrid Leaflet Keyboard shortcuts Map Data Ma…" at bounding box center [748, 382] width 1076 height 493
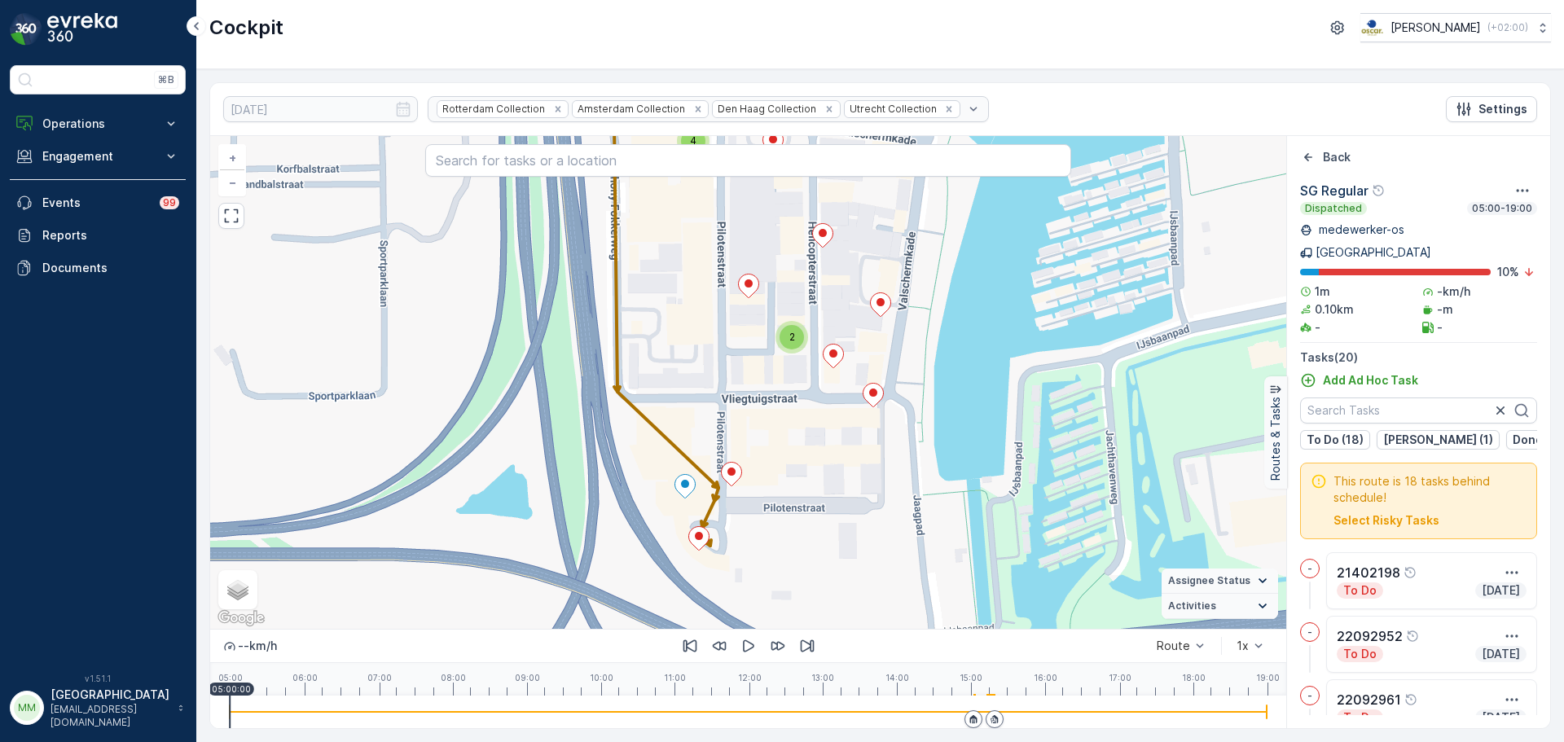
click at [807, 340] on div "4 2 + − Satellite Roadmap Terrain Hybrid Leaflet Keyboard shortcuts Map Data Ma…" at bounding box center [748, 382] width 1076 height 493
click at [802, 337] on div "2" at bounding box center [792, 337] width 24 height 24
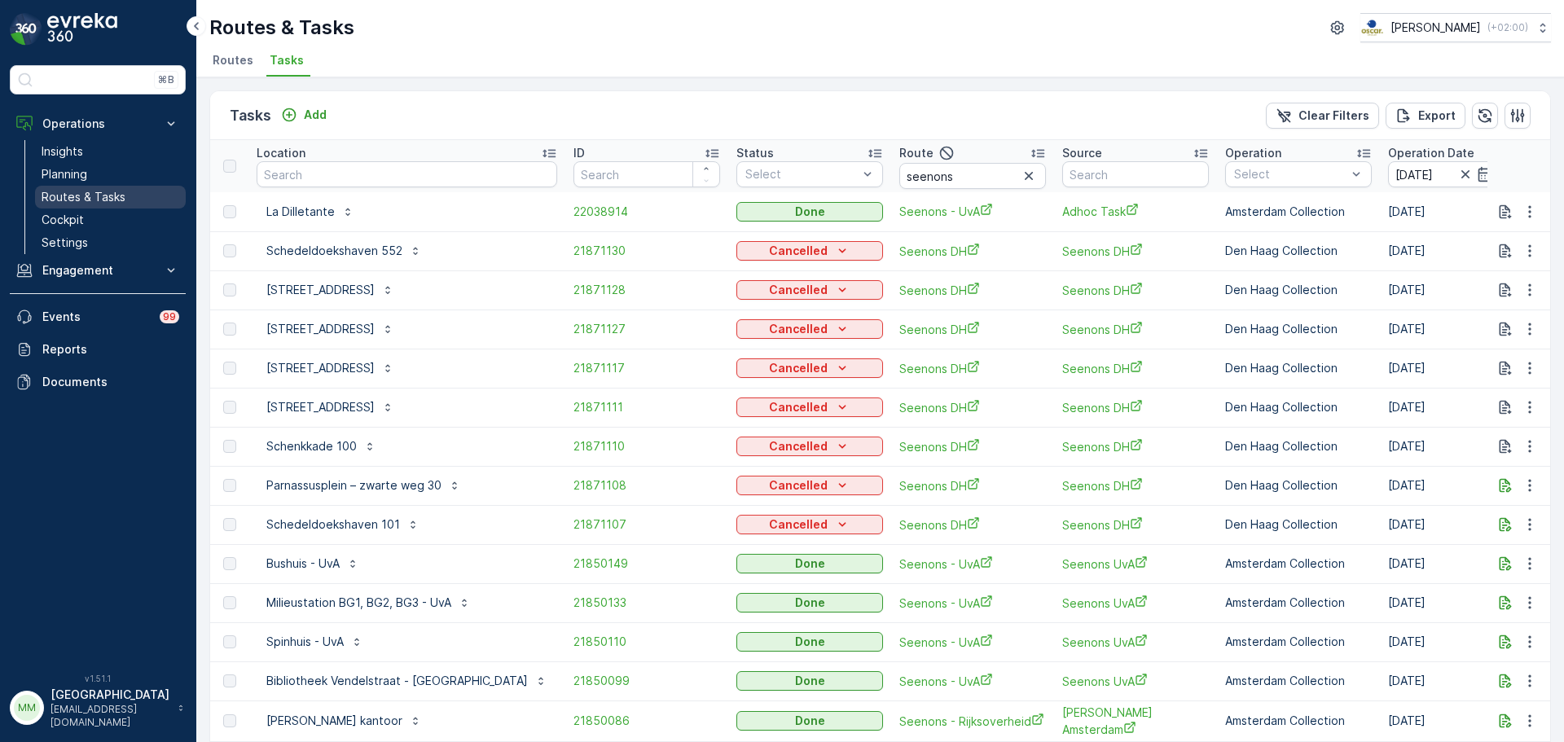
click at [80, 199] on p "Routes & Tasks" at bounding box center [84, 197] width 84 height 16
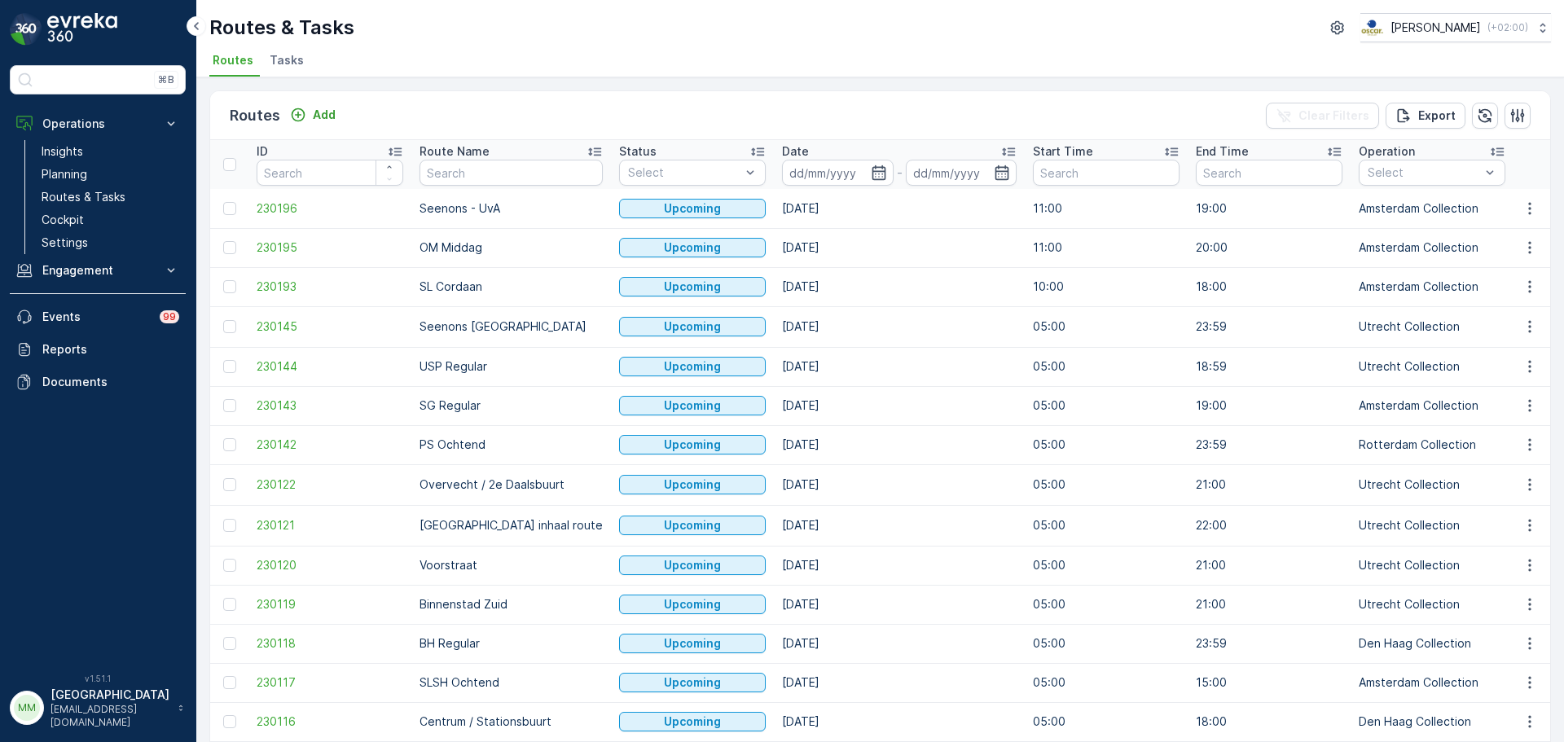
click at [299, 52] on span "Tasks" at bounding box center [287, 60] width 34 height 16
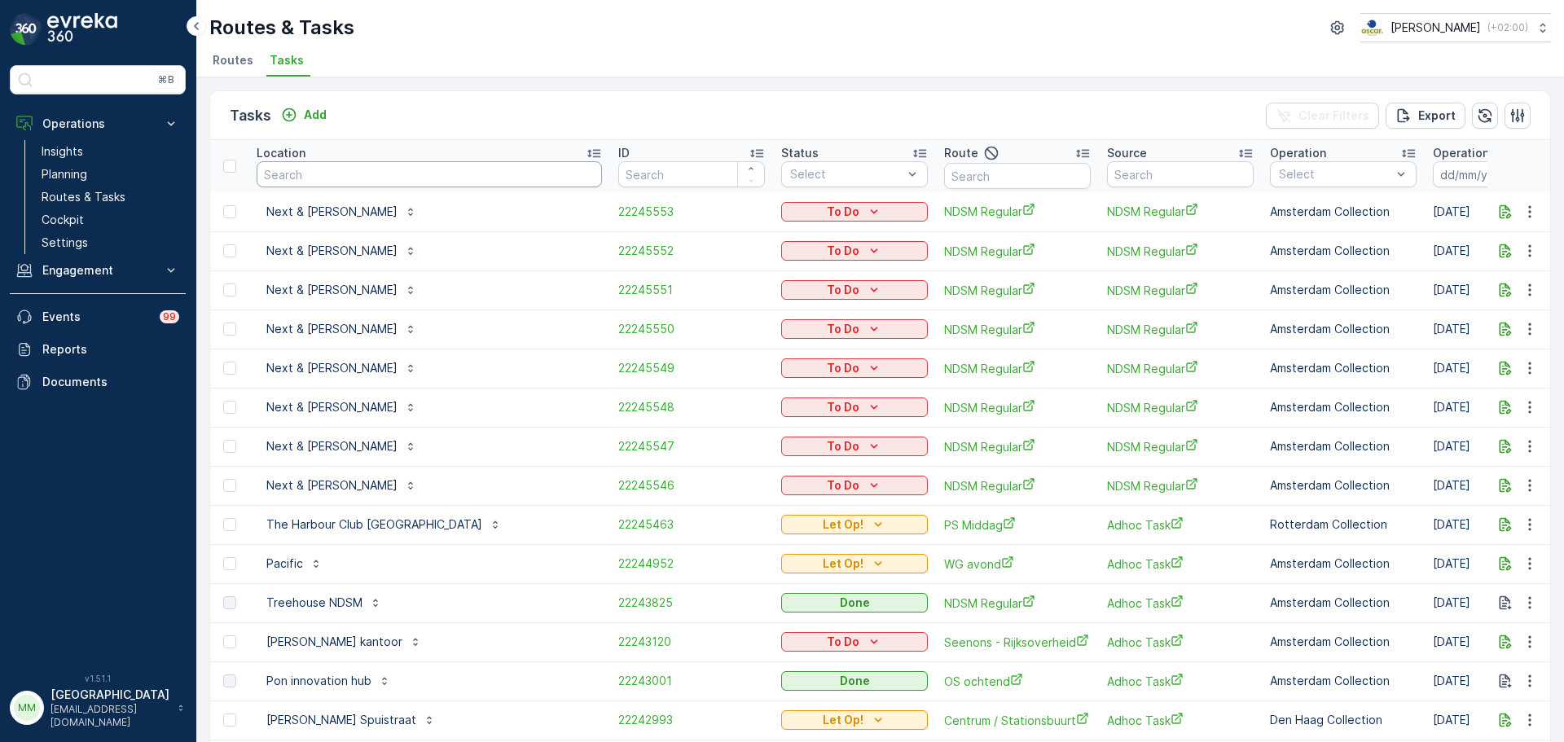
click at [344, 183] on input "text" at bounding box center [429, 174] width 345 height 26
click at [346, 183] on input "text" at bounding box center [429, 174] width 345 height 26
type input "schinkel"
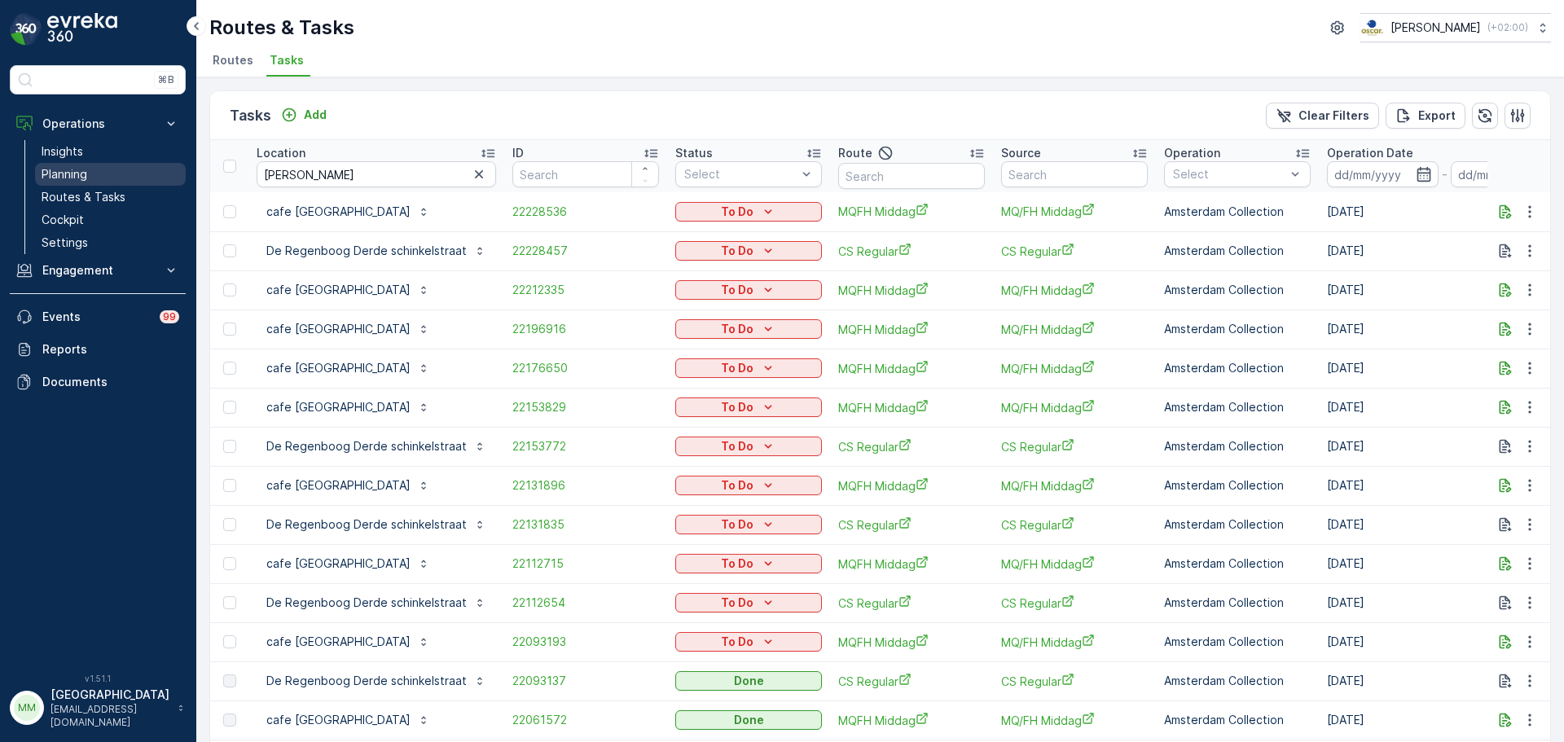
drag, startPoint x: 109, startPoint y: 200, endPoint x: 146, endPoint y: 176, distance: 44.1
click at [109, 200] on p "Routes & Tasks" at bounding box center [84, 197] width 84 height 16
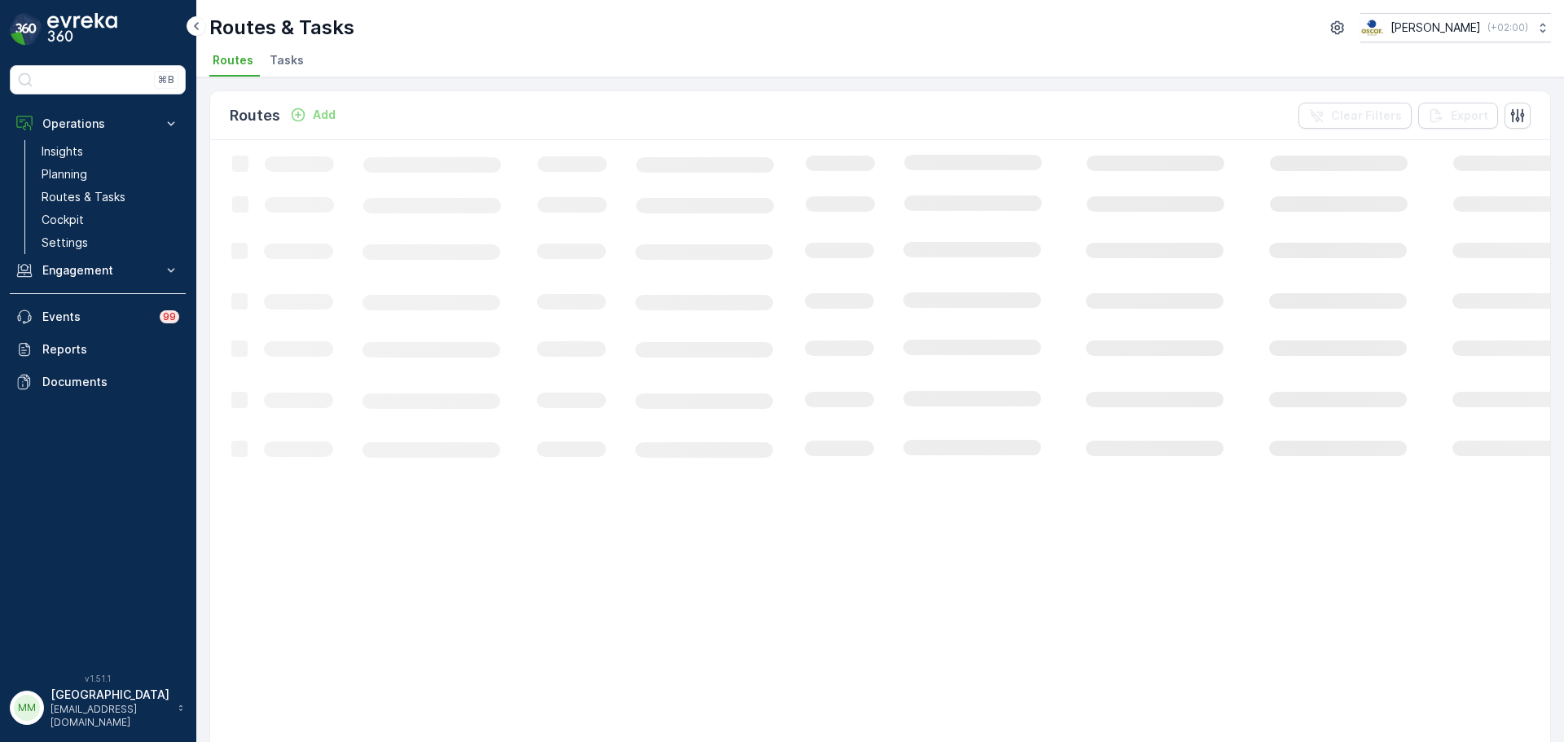
click at [262, 54] on ul "Routes Tasks" at bounding box center [873, 63] width 1329 height 28
click at [276, 56] on span "Tasks" at bounding box center [287, 60] width 34 height 16
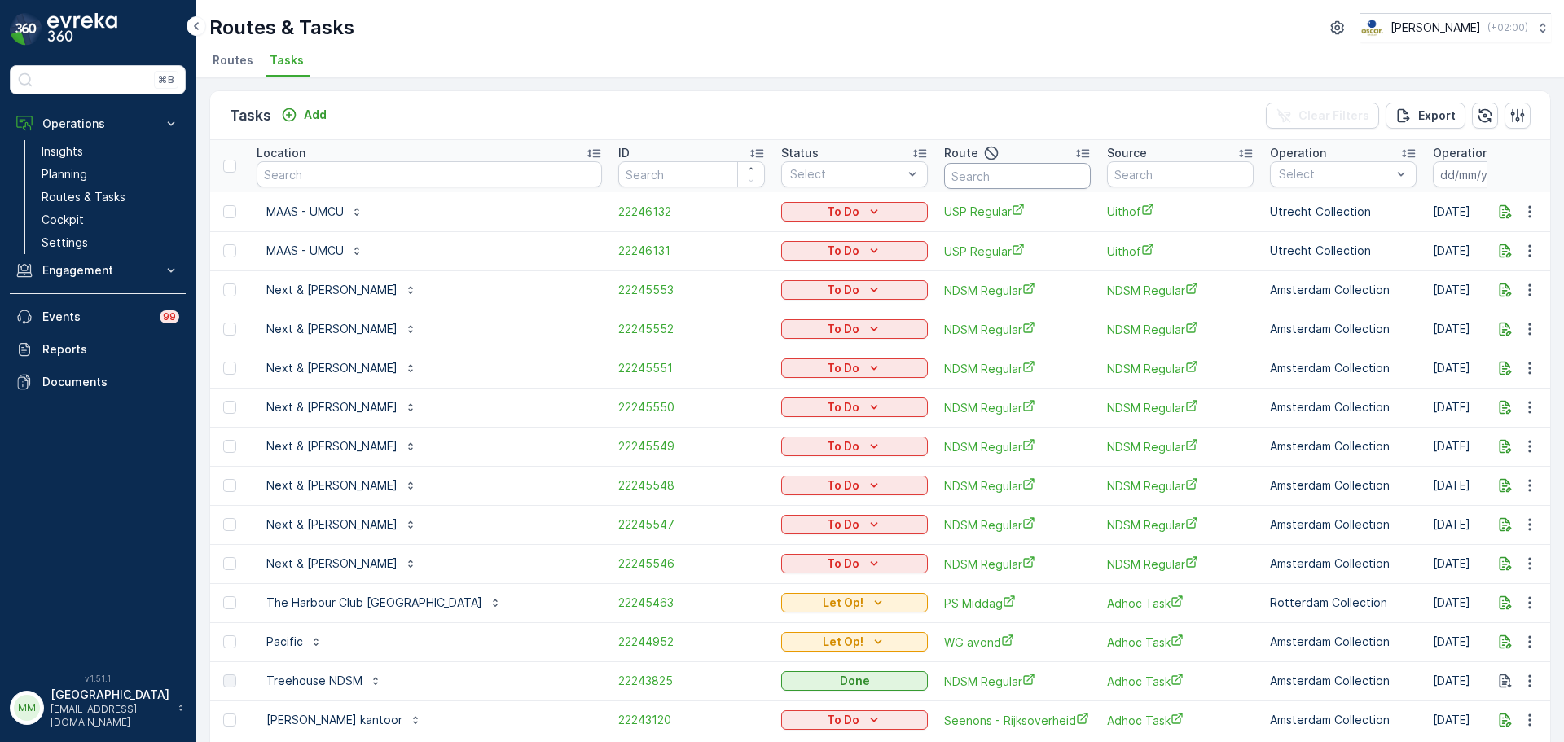
click at [944, 175] on input "text" at bounding box center [1017, 176] width 147 height 26
type input "rijks"
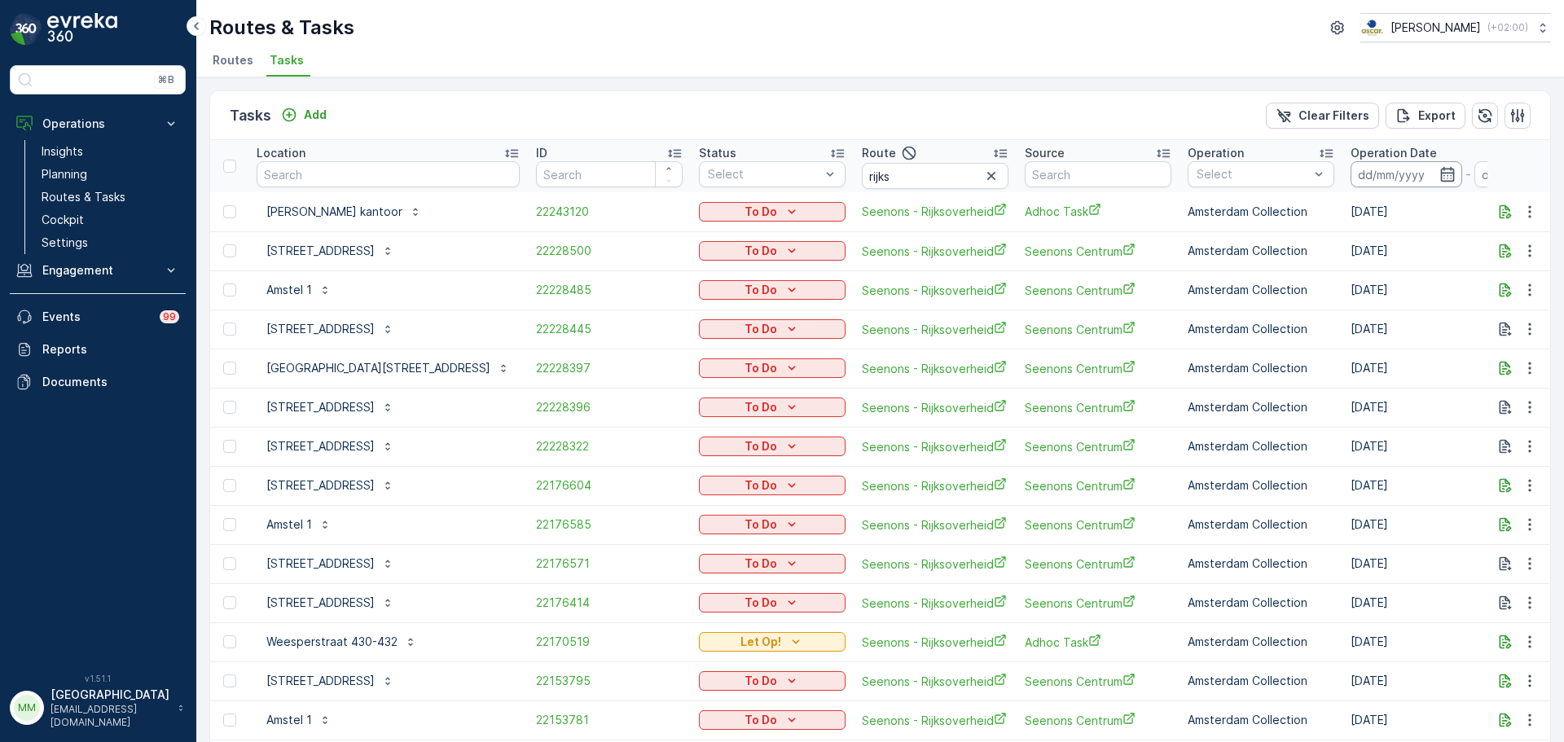
click at [1351, 178] on input at bounding box center [1407, 174] width 112 height 26
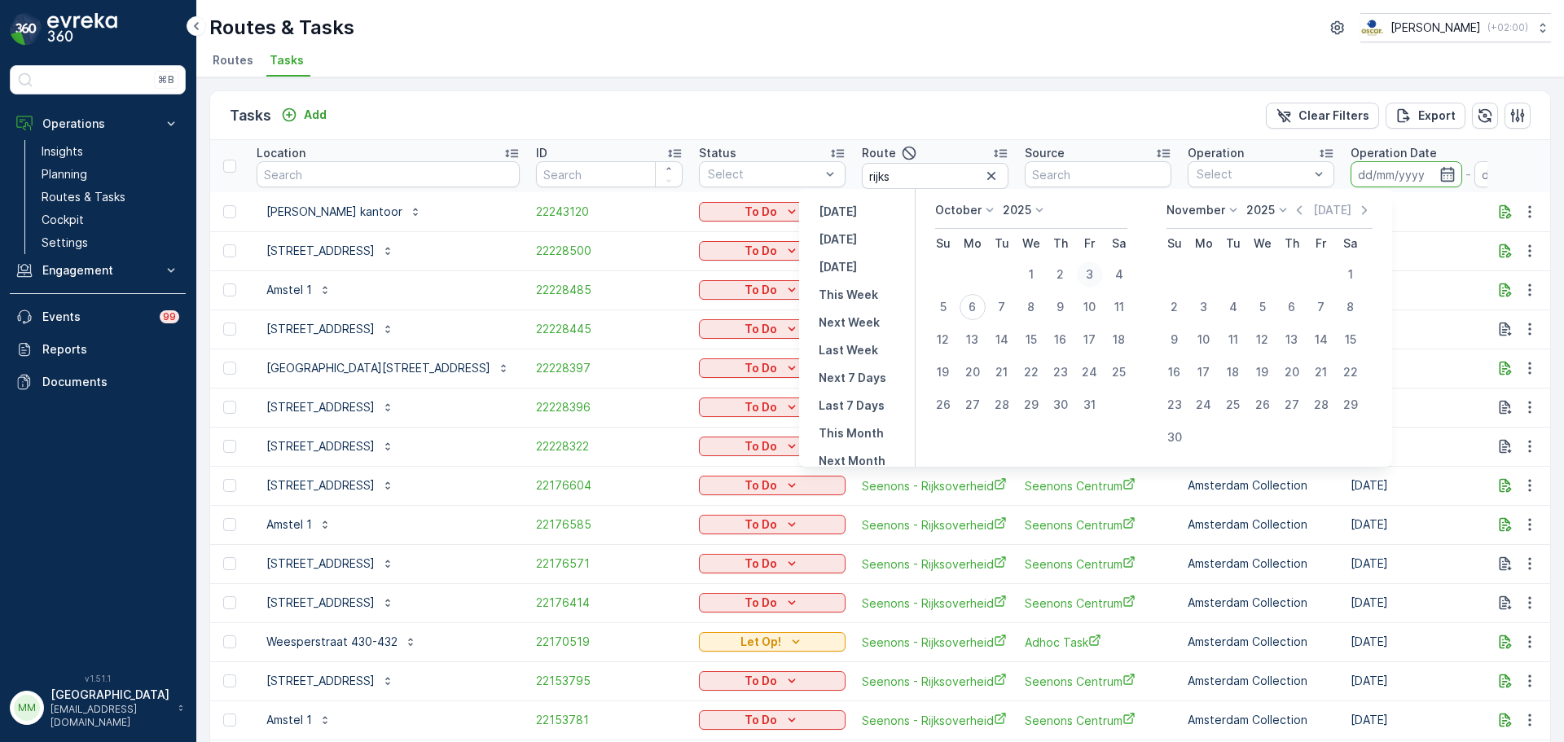
click at [1093, 275] on div "3" at bounding box center [1090, 274] width 26 height 26
type input "03.10.2025"
click at [1093, 275] on div "3" at bounding box center [1090, 274] width 26 height 26
type input "03.10.2025"
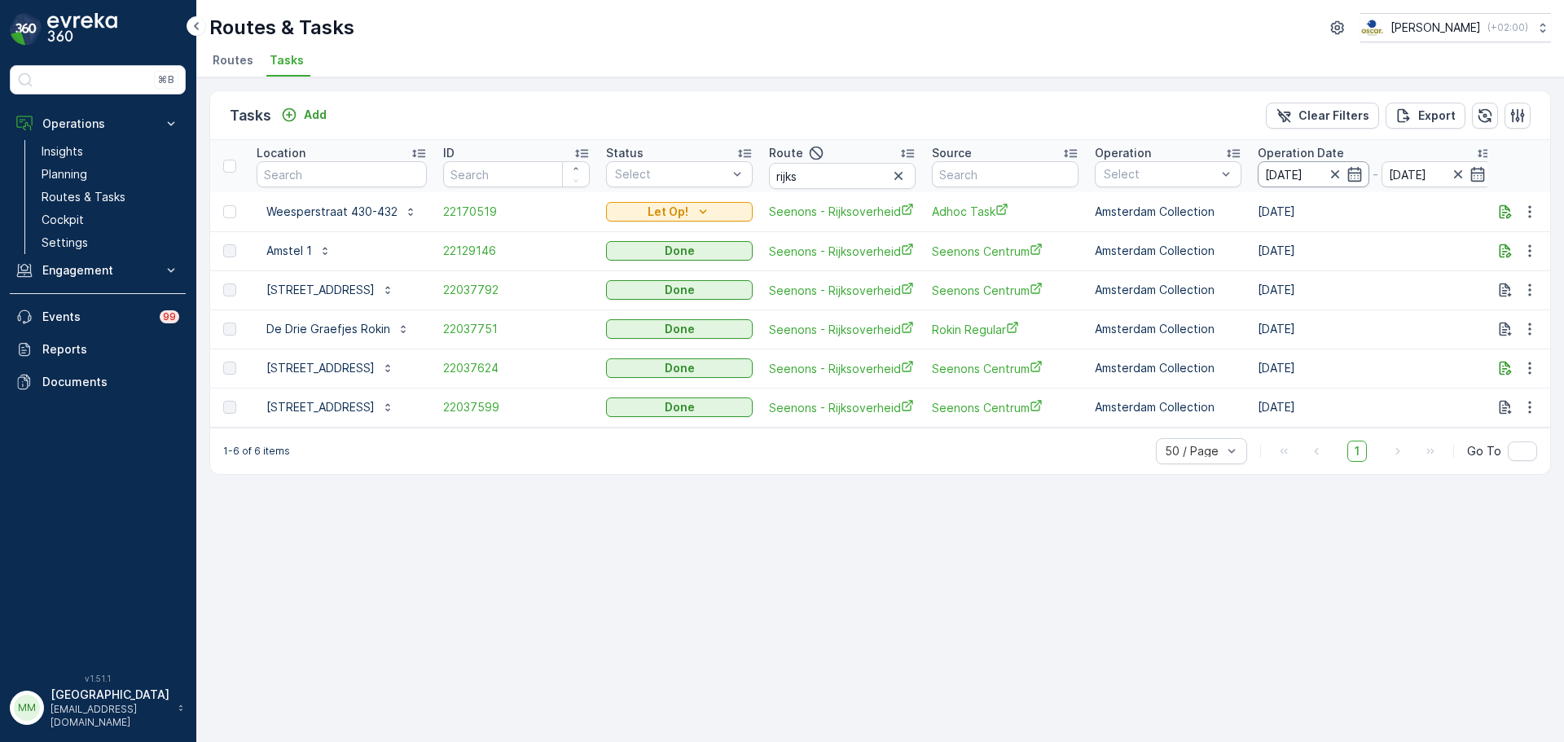
click at [1313, 172] on input "03.10.2025" at bounding box center [1314, 174] width 112 height 26
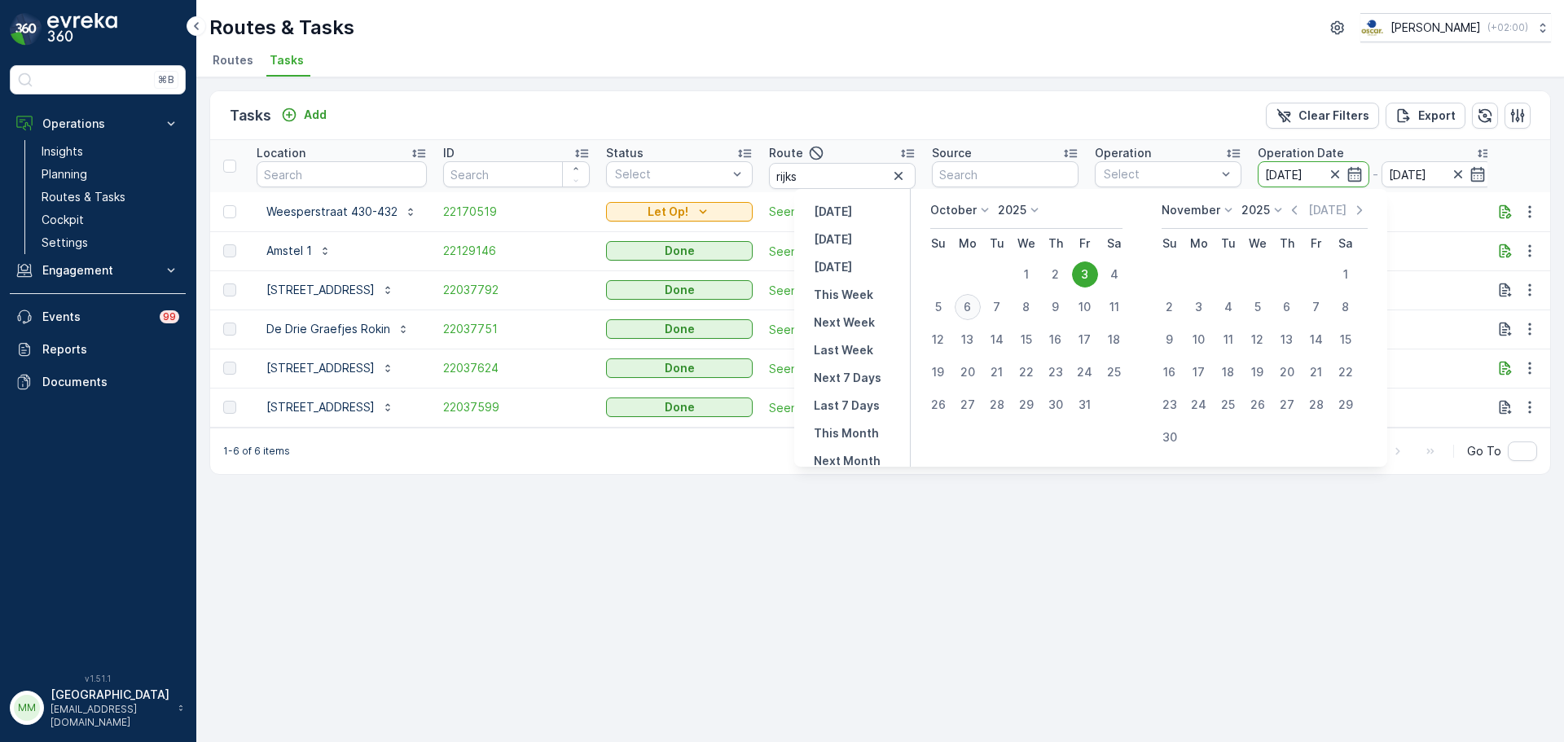
click at [974, 311] on div "6" at bounding box center [968, 307] width 26 height 26
type input "[DATE]"
click at [973, 311] on div "6" at bounding box center [968, 307] width 26 height 26
type input "[DATE]"
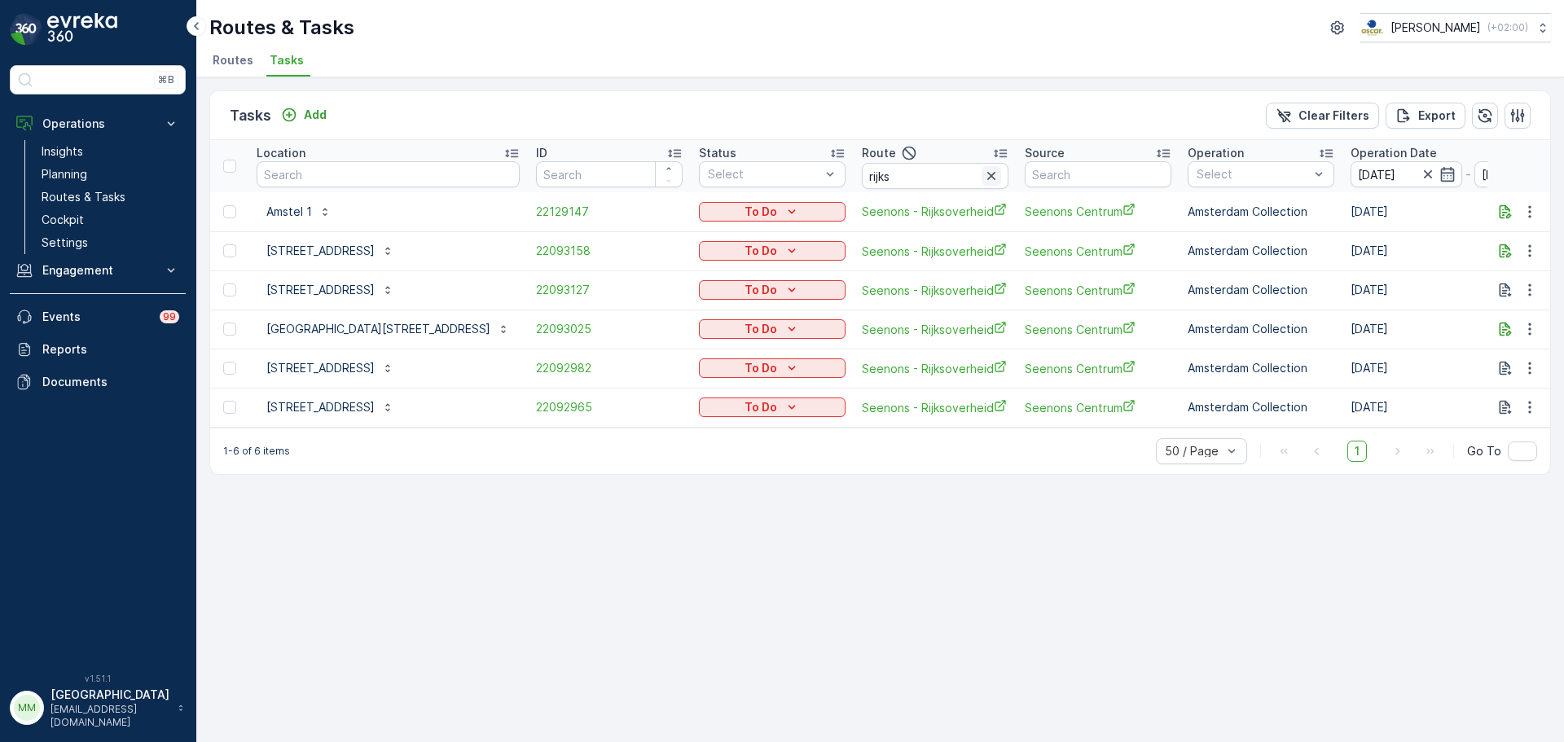
click at [983, 171] on icon "button" at bounding box center [991, 176] width 16 height 16
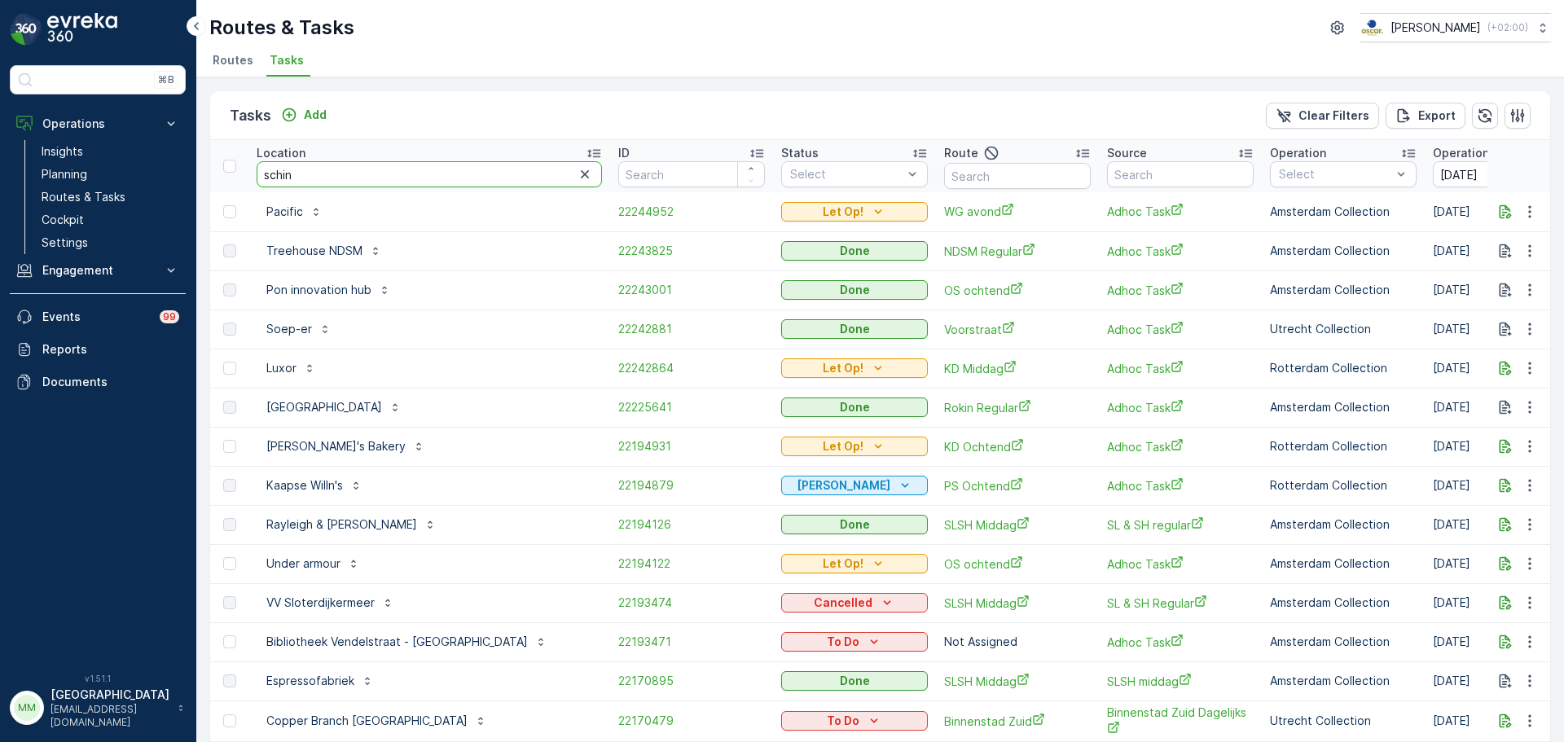
type input "schink"
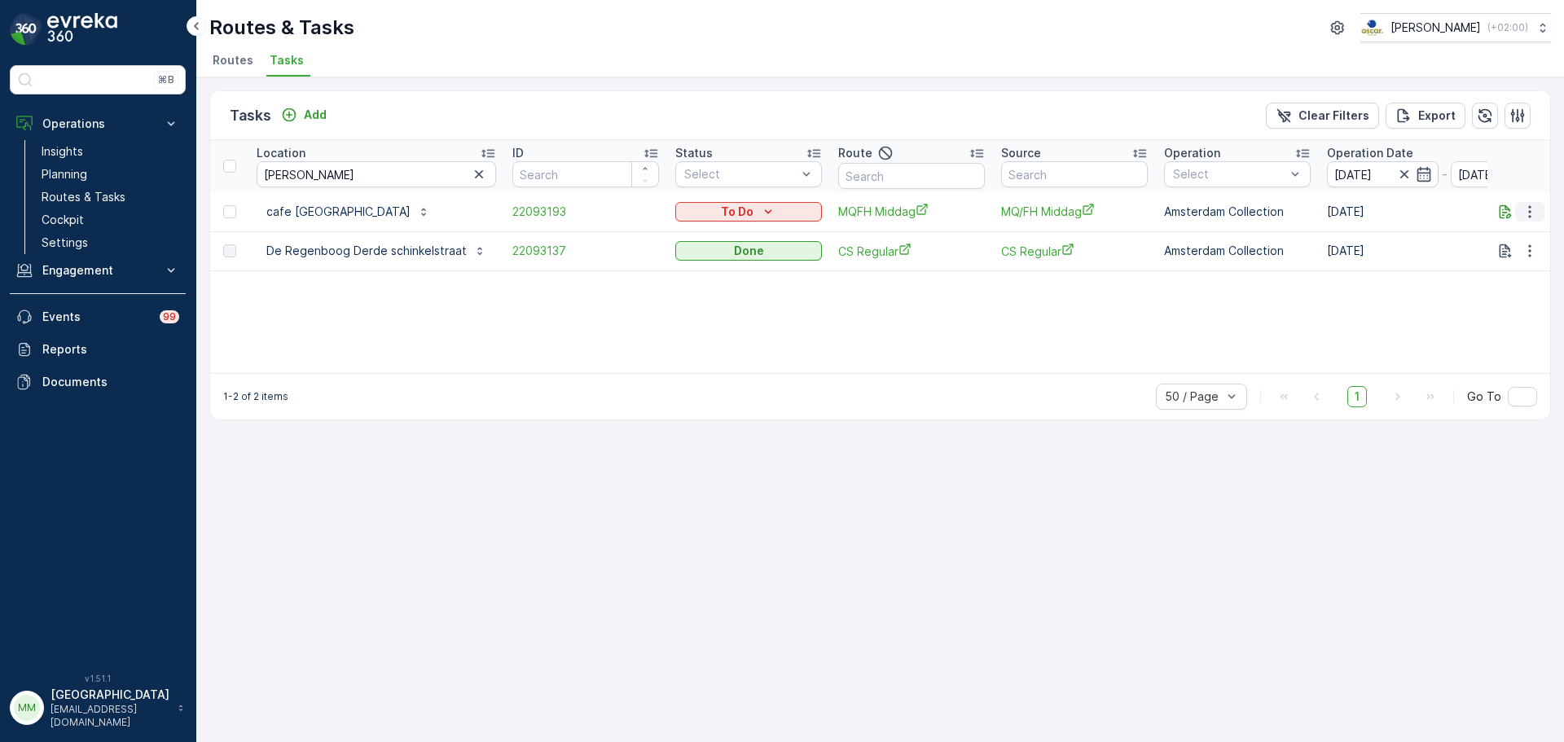
click at [1535, 209] on icon "button" at bounding box center [1530, 212] width 16 height 16
click at [1502, 280] on span "Change Route" at bounding box center [1487, 282] width 79 height 16
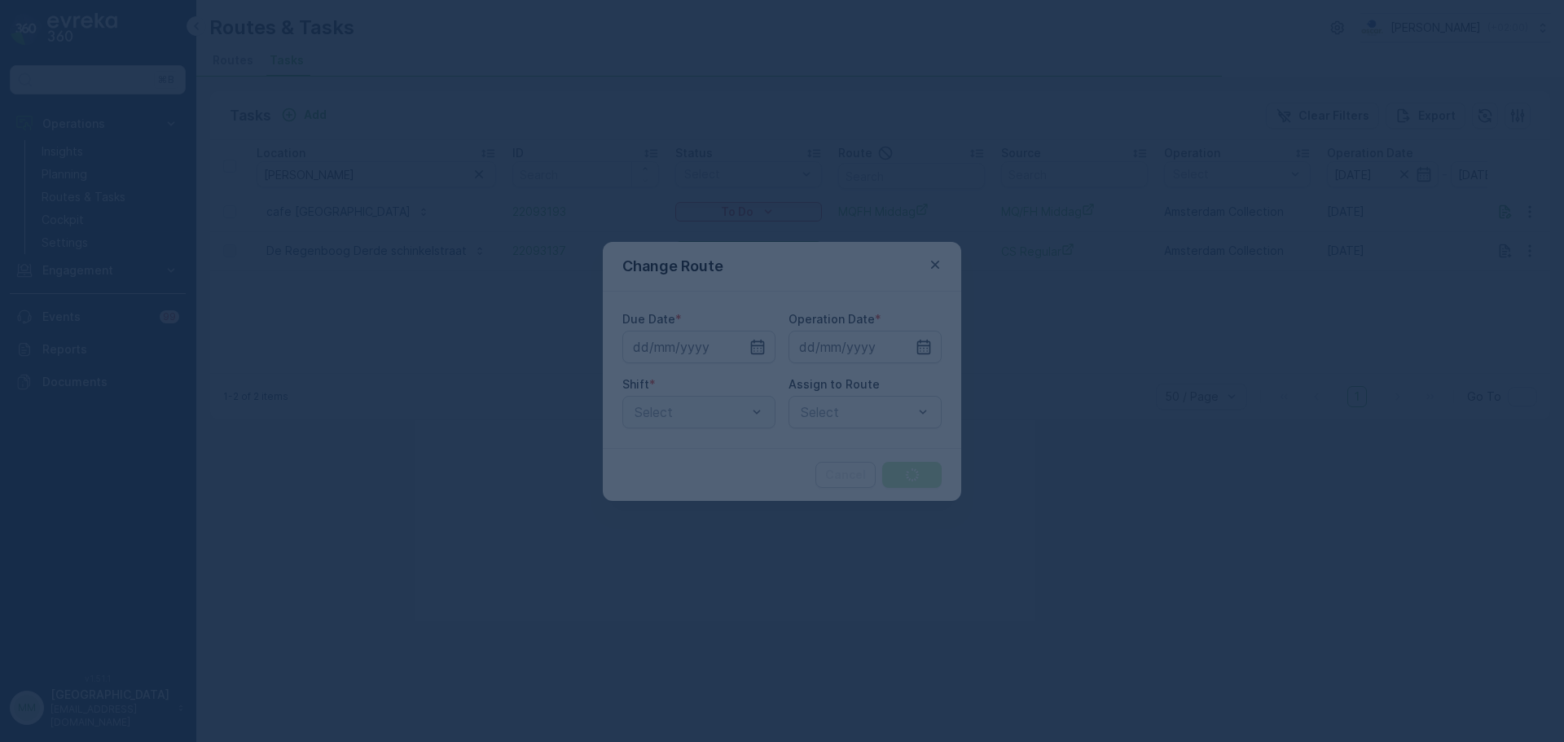
type input "[DATE]"
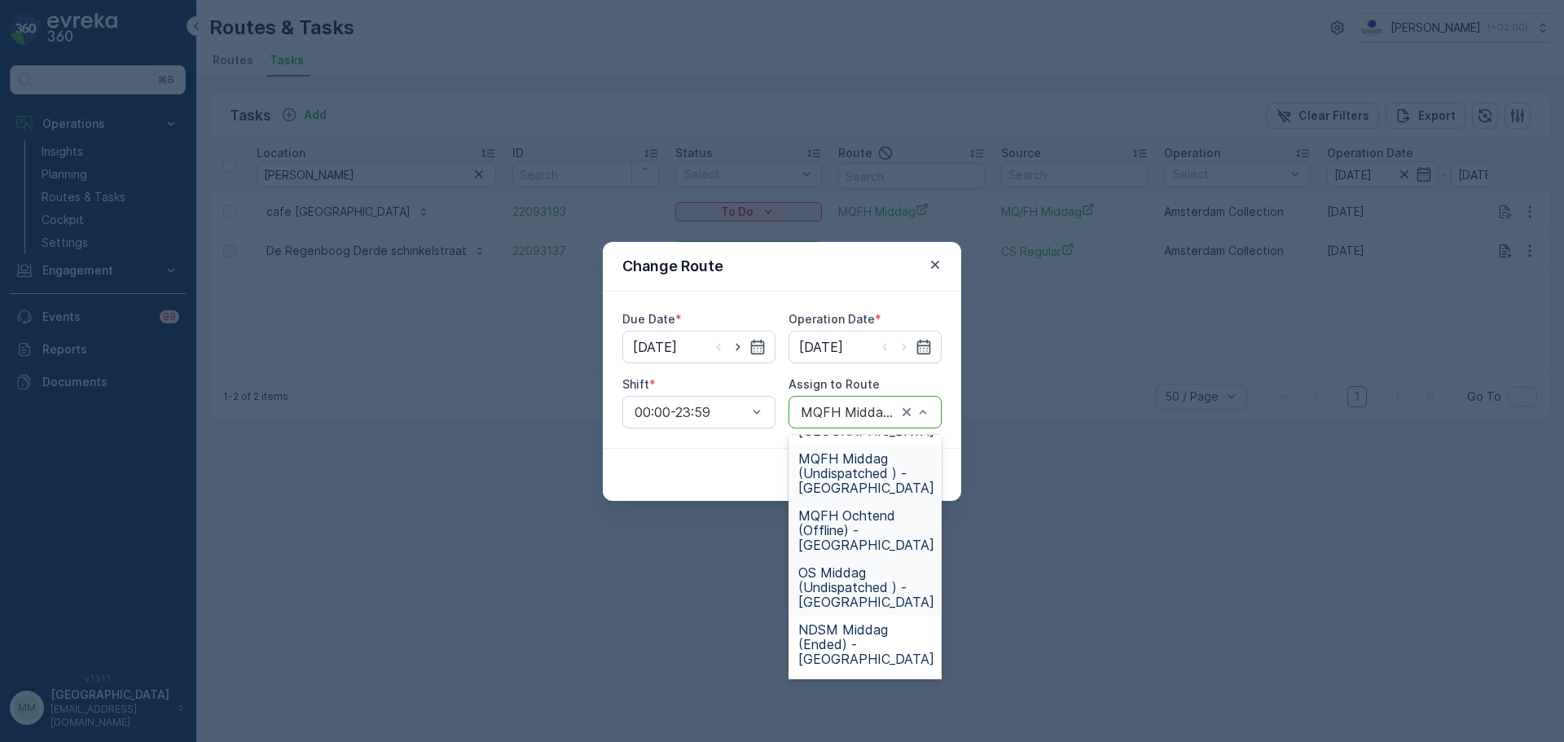
scroll to position [407, 0]
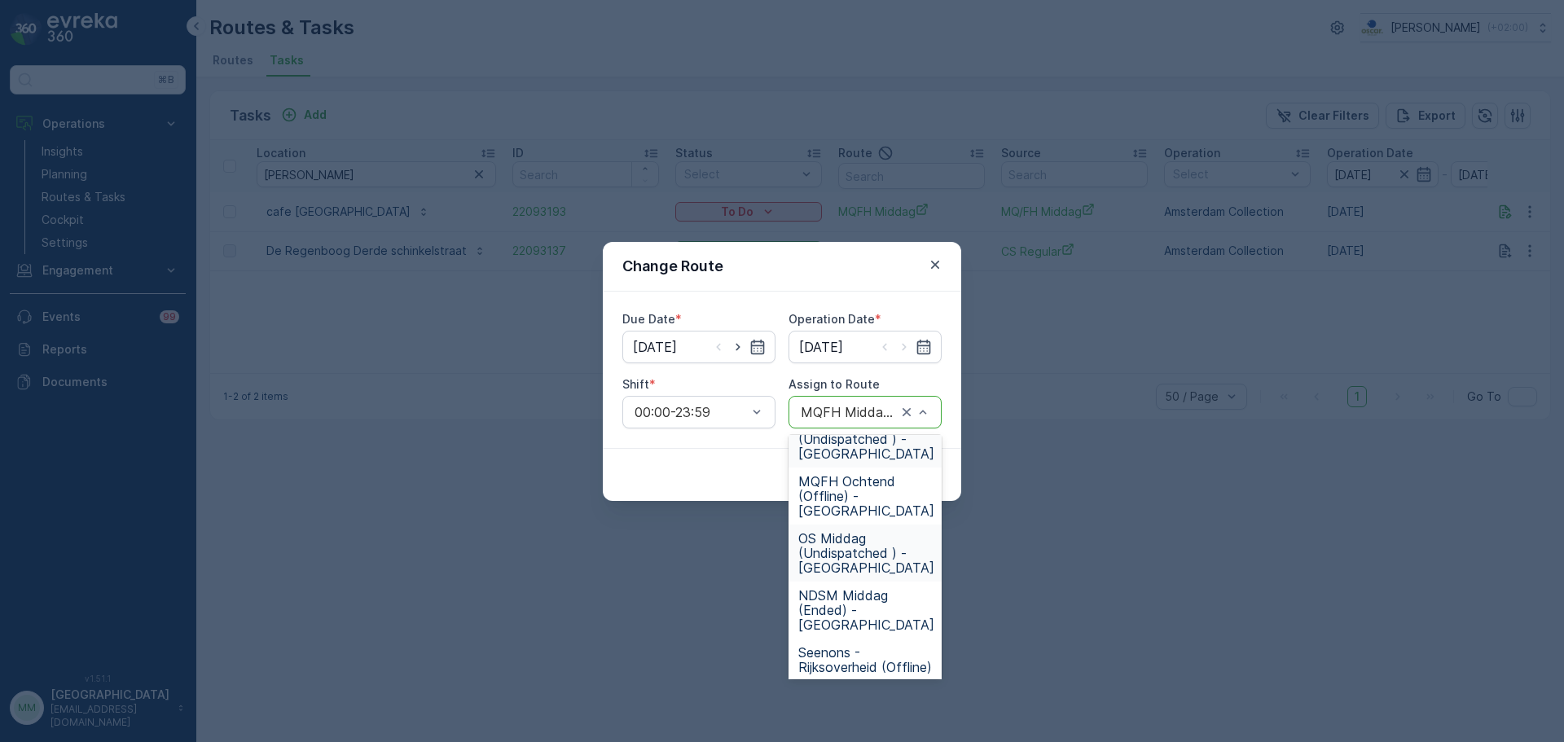
click at [880, 556] on span "OS Middag (Undispatched ) - Amsterdam" at bounding box center [866, 553] width 136 height 44
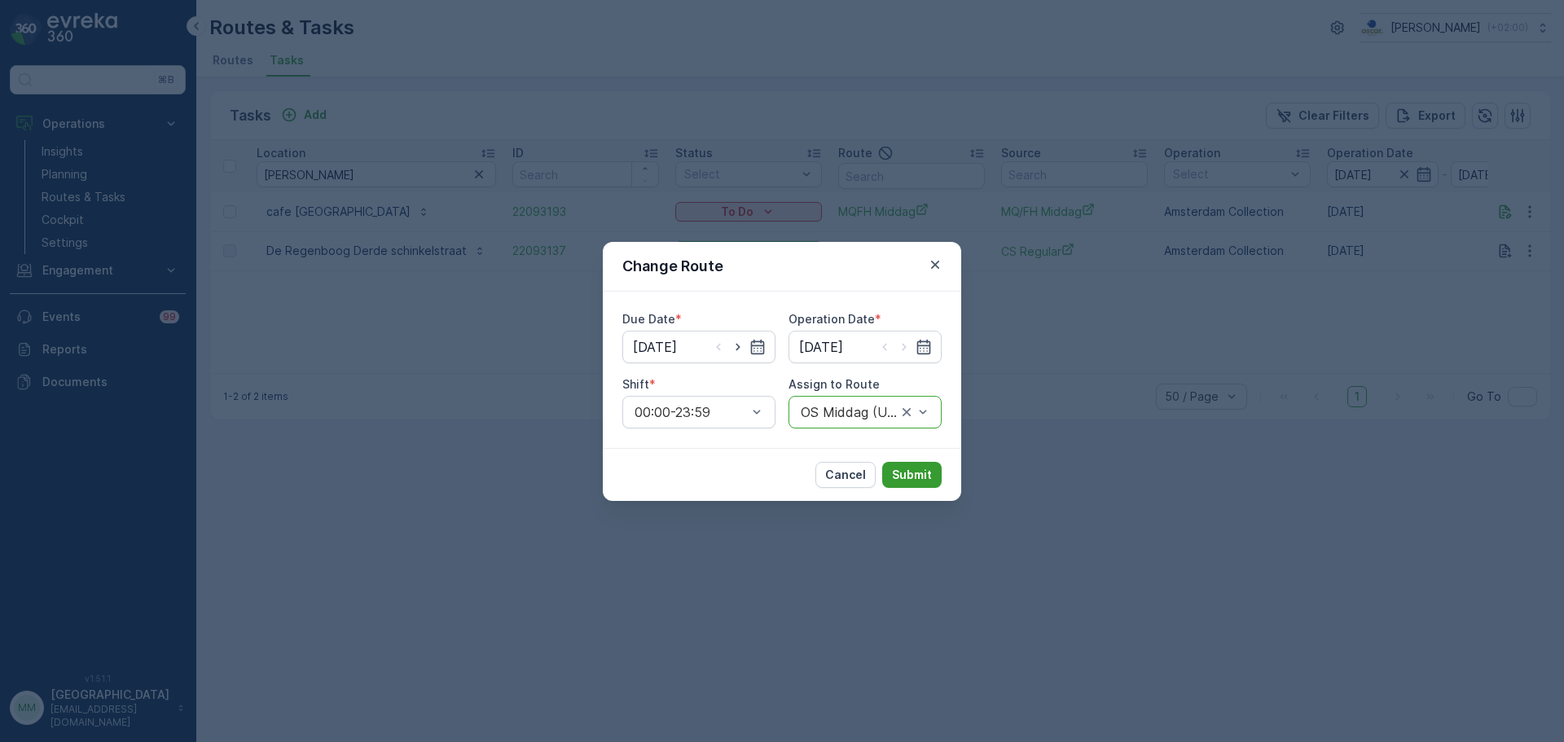
click at [918, 477] on p "Submit" at bounding box center [912, 475] width 40 height 16
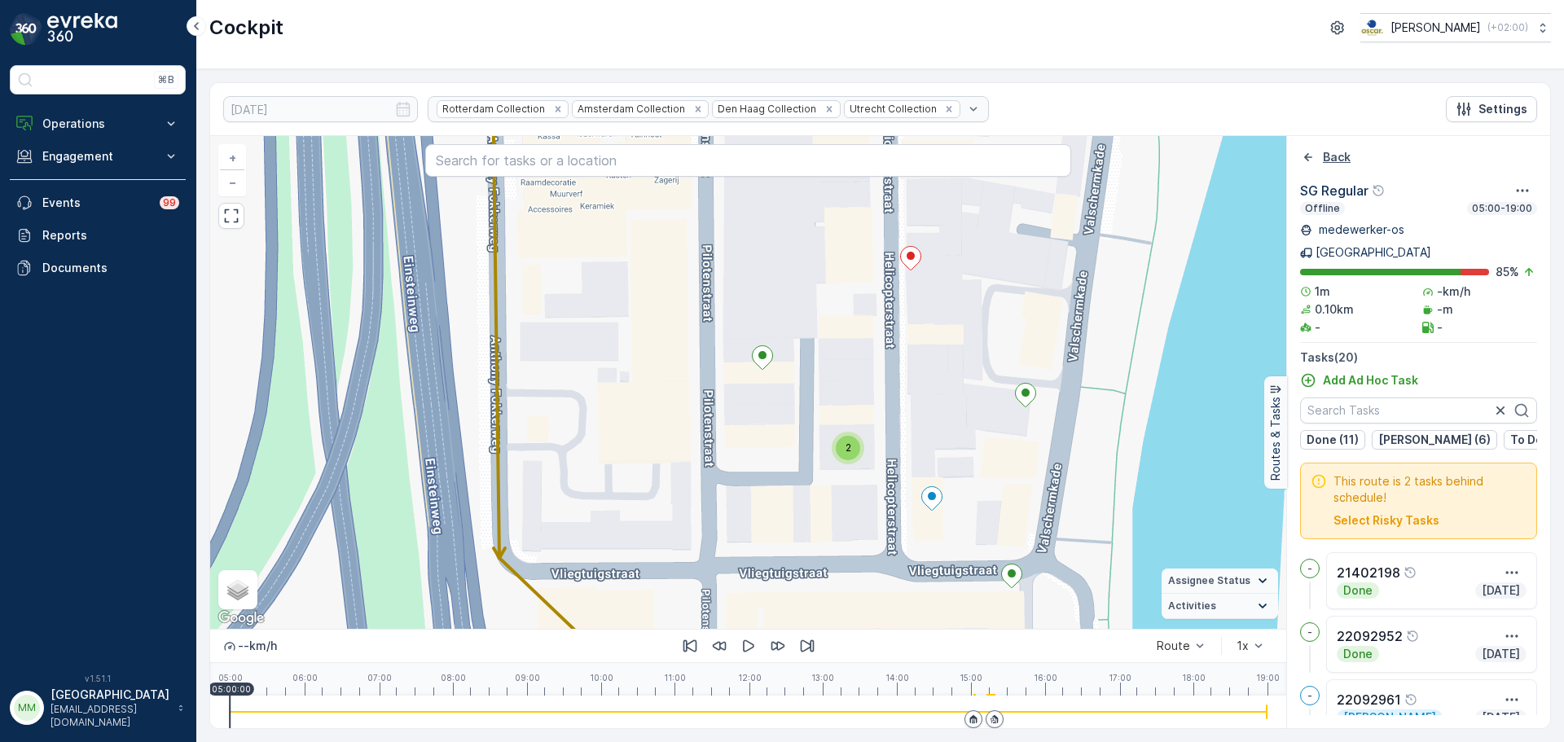
click at [1307, 155] on icon "Back" at bounding box center [1308, 157] width 8 height 8
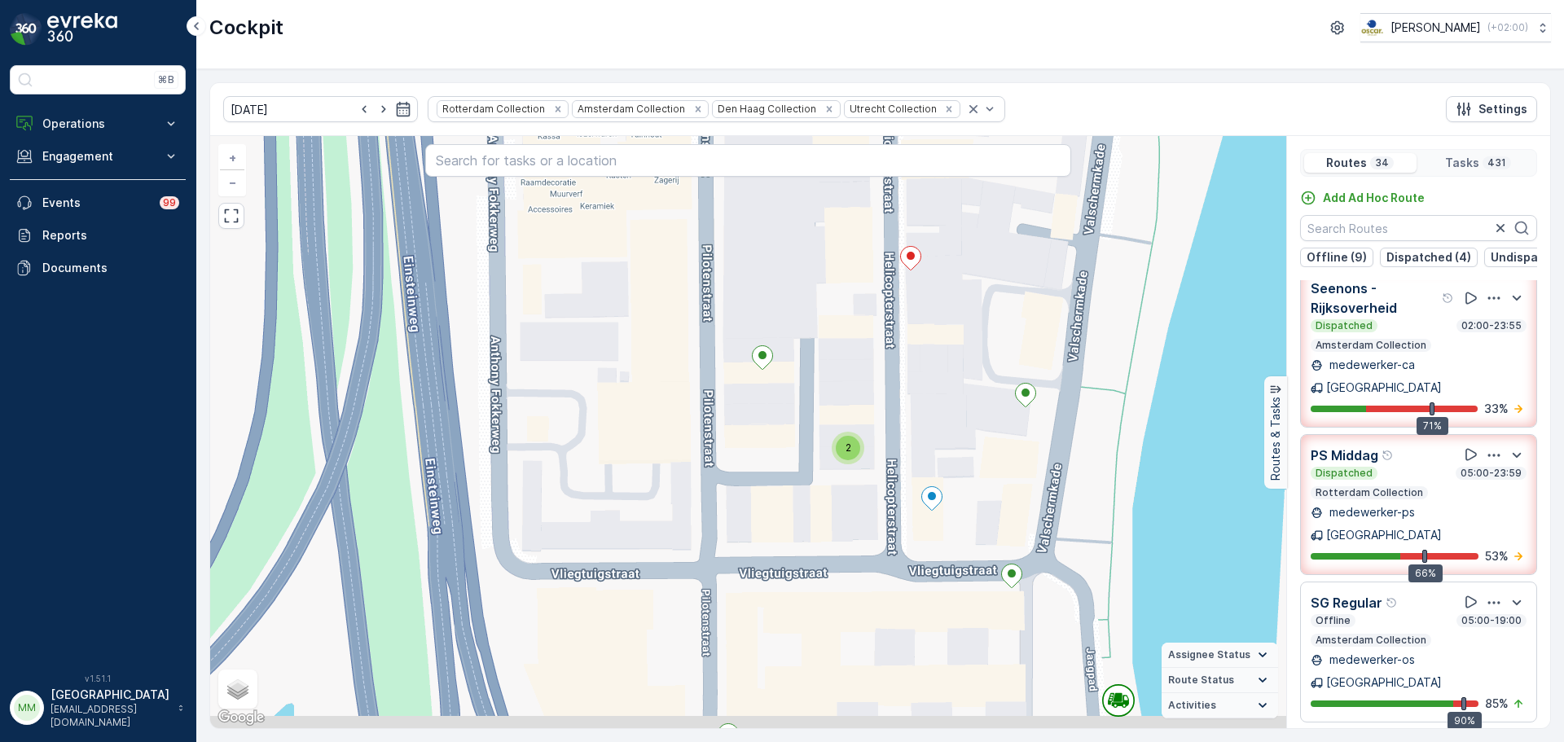
scroll to position [326, 0]
